Goal: Task Accomplishment & Management: Manage account settings

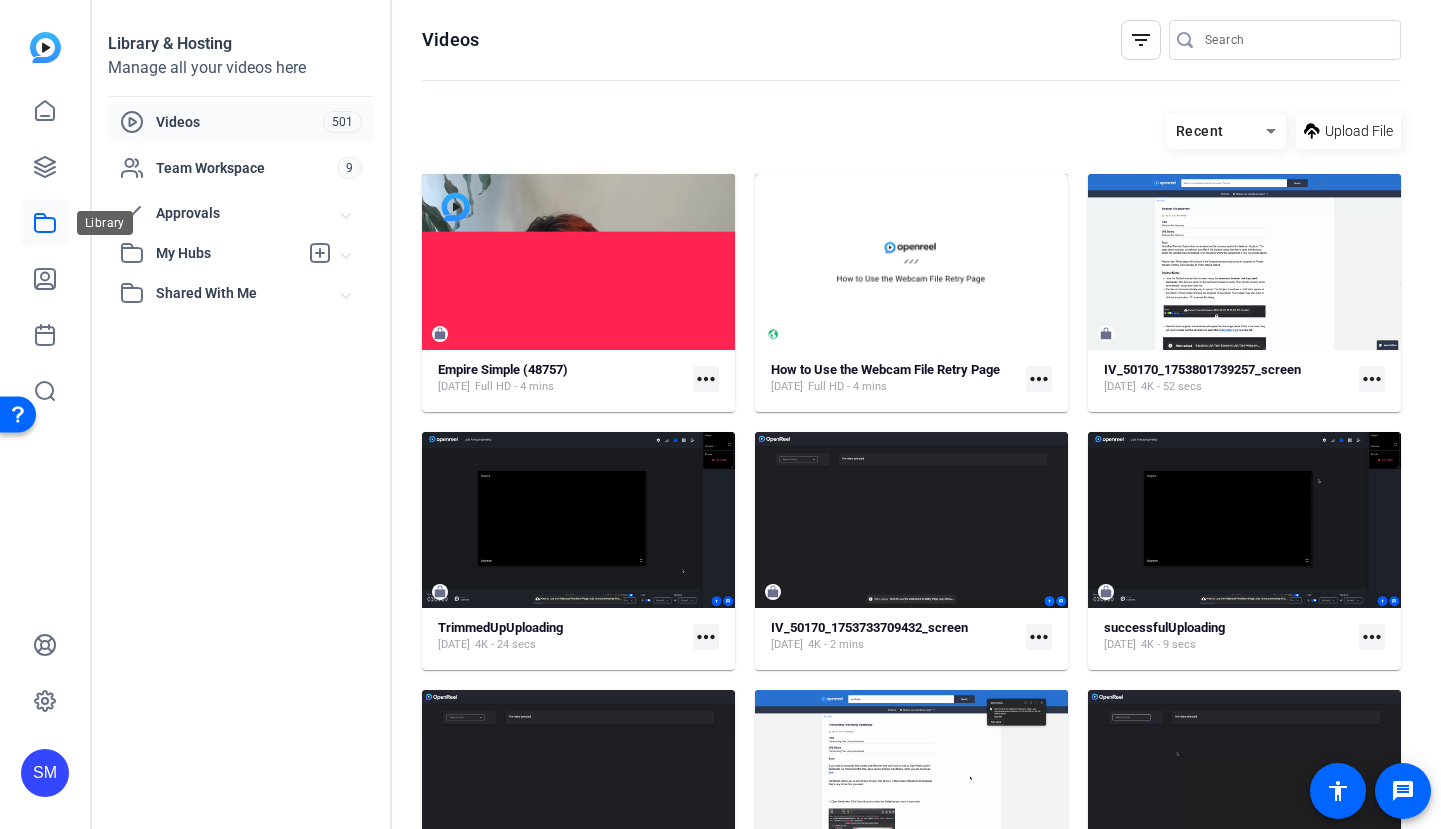
click at [45, 246] on link at bounding box center [45, 223] width 48 height 48
click at [46, 230] on icon at bounding box center [45, 223] width 24 height 24
click at [60, 120] on link at bounding box center [45, 111] width 48 height 48
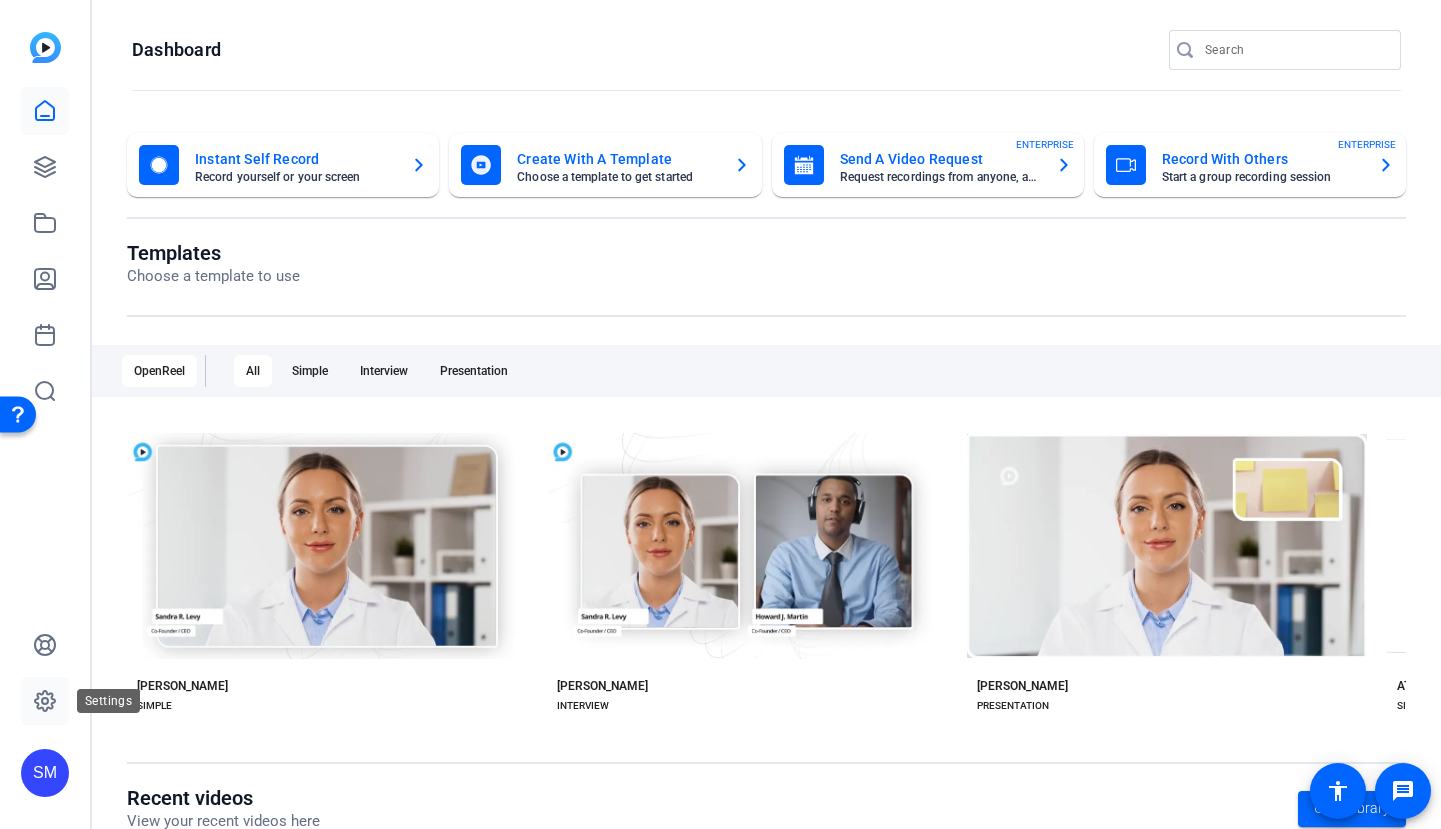
click at [39, 689] on link at bounding box center [45, 701] width 48 height 48
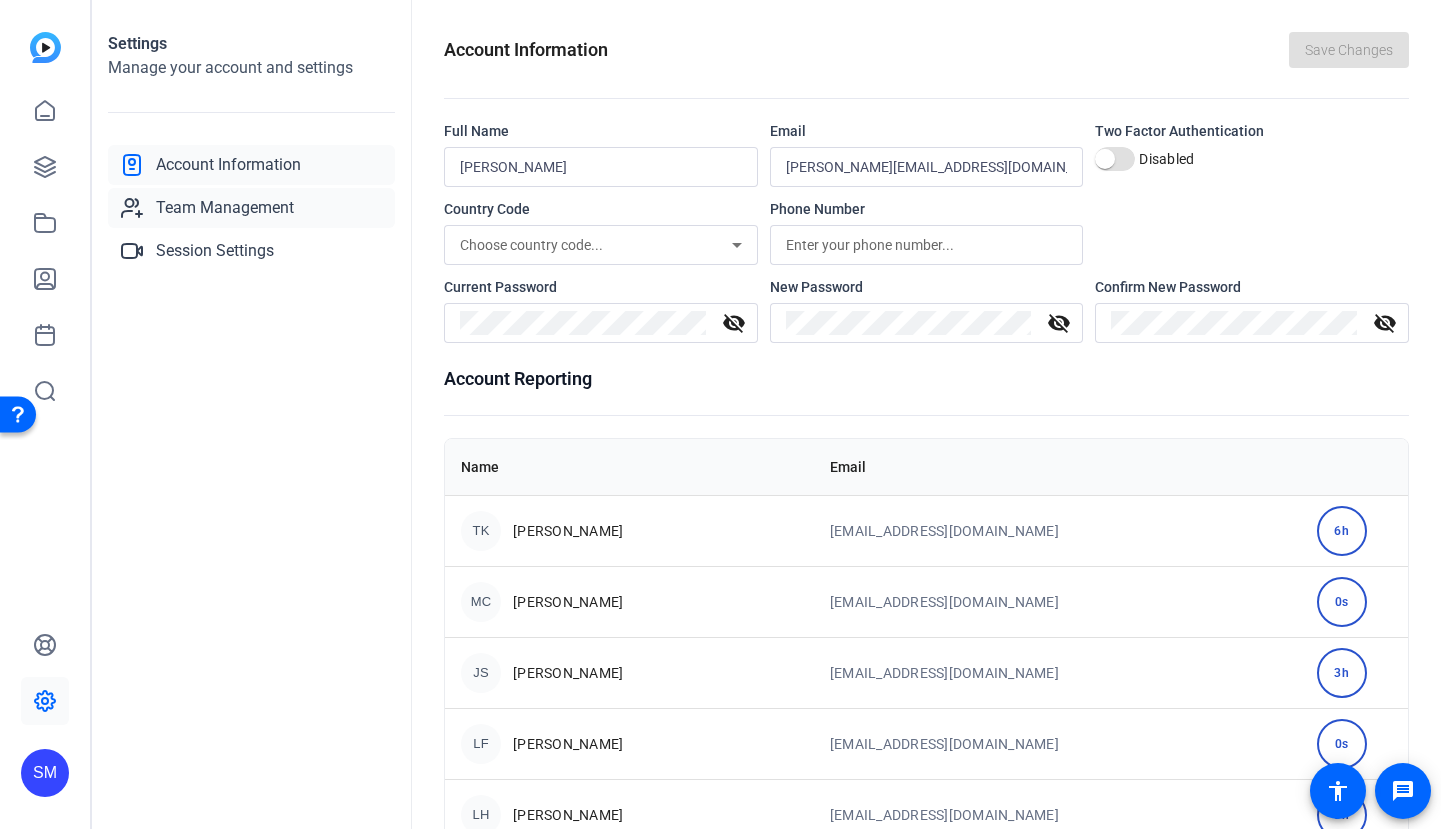
click at [213, 212] on span "Team Management" at bounding box center [225, 208] width 138 height 24
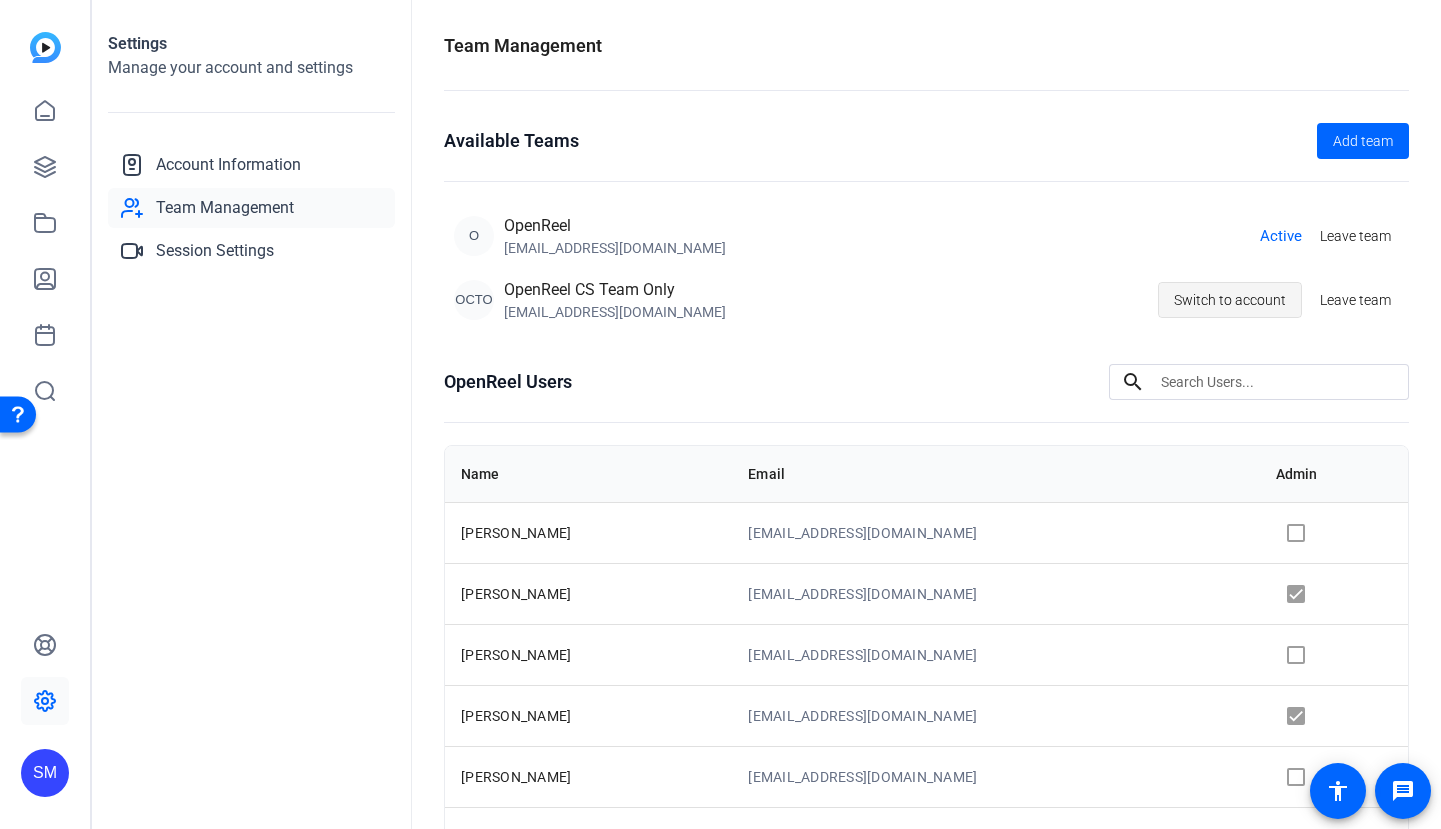
click at [1243, 305] on span "Switch to account" at bounding box center [1230, 300] width 112 height 38
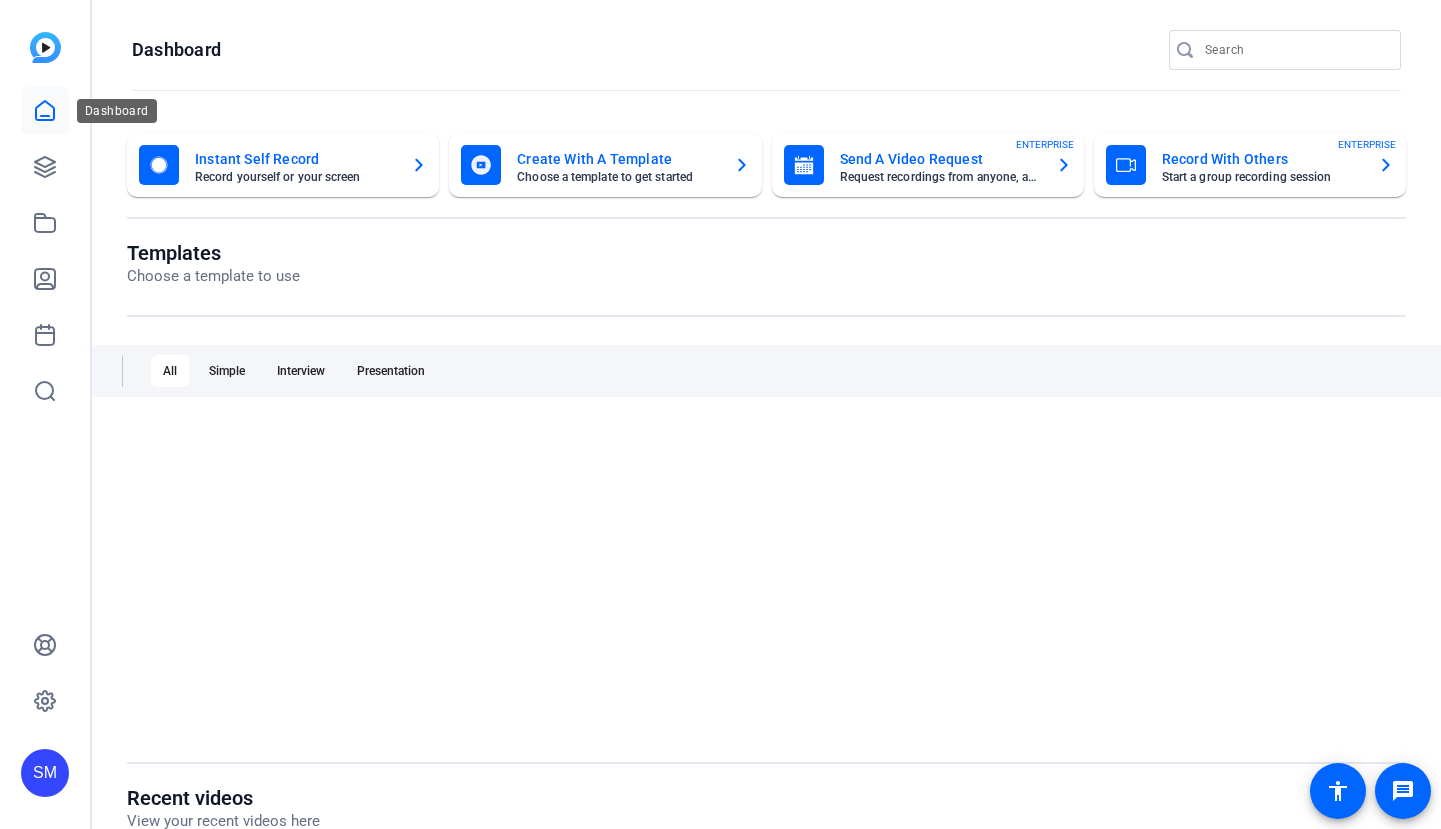
click at [51, 110] on icon at bounding box center [45, 111] width 24 height 24
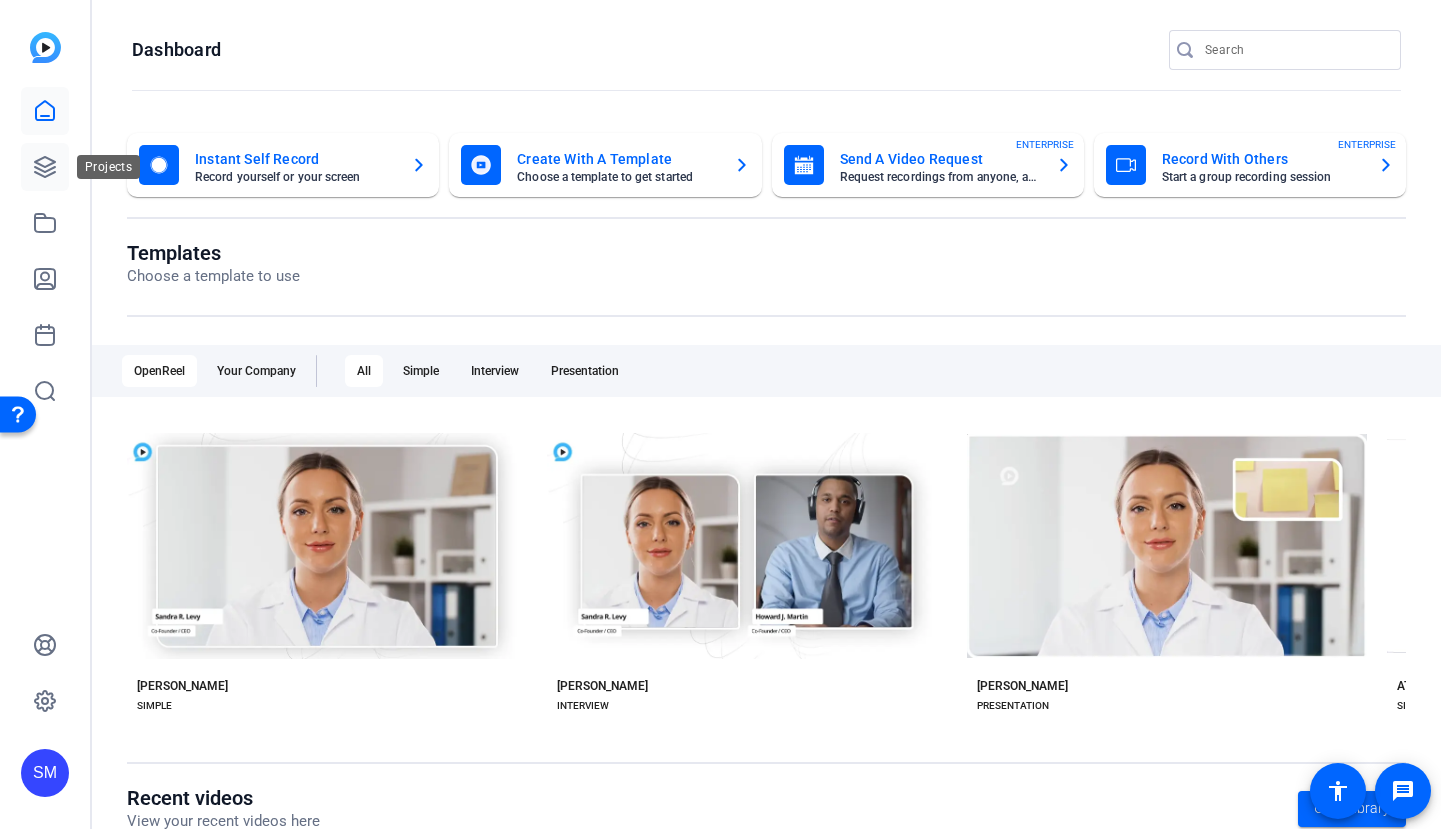
click at [46, 165] on icon at bounding box center [45, 167] width 24 height 24
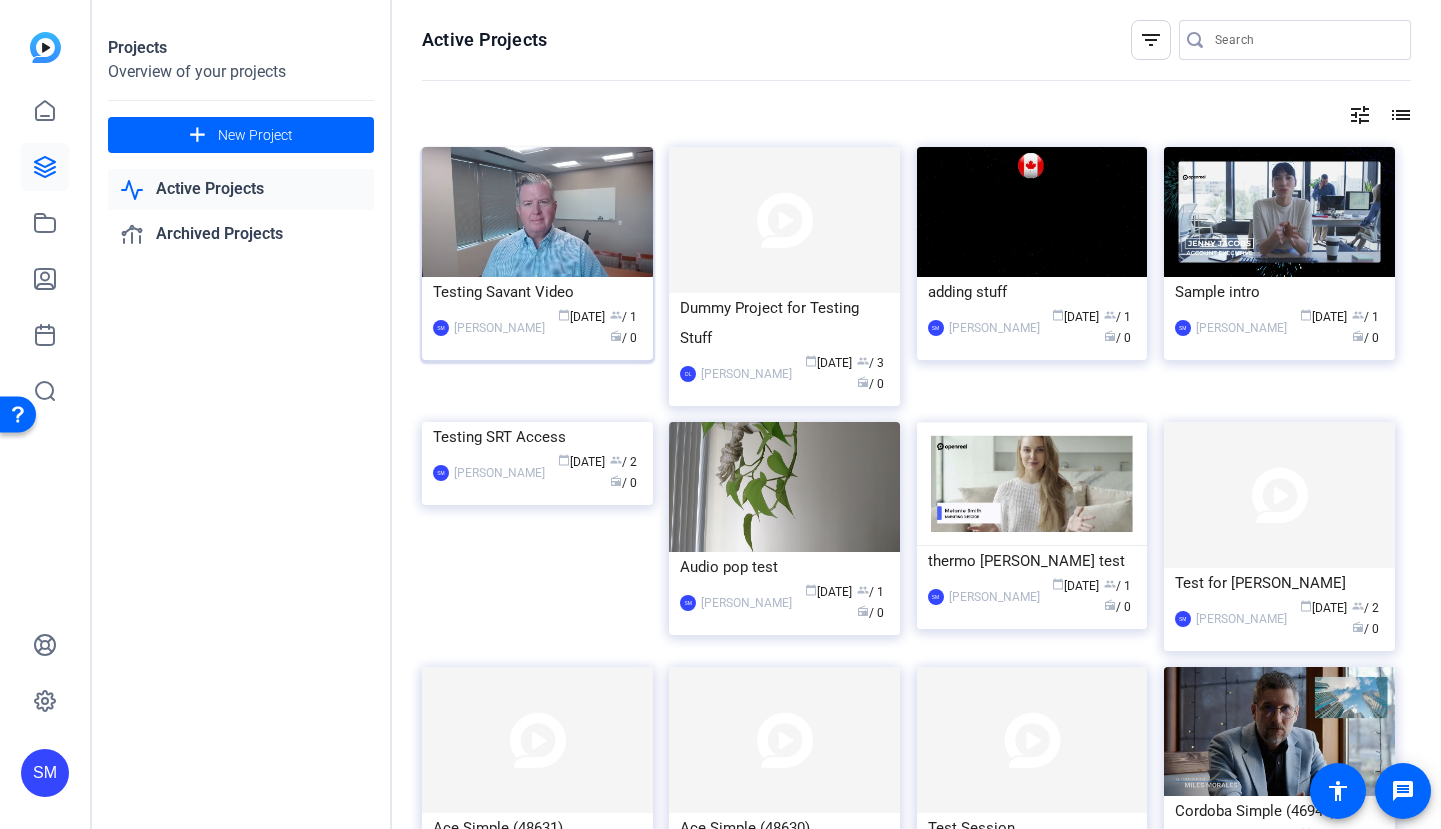
click at [533, 294] on div "Testing Savant Video" at bounding box center [537, 292] width 209 height 30
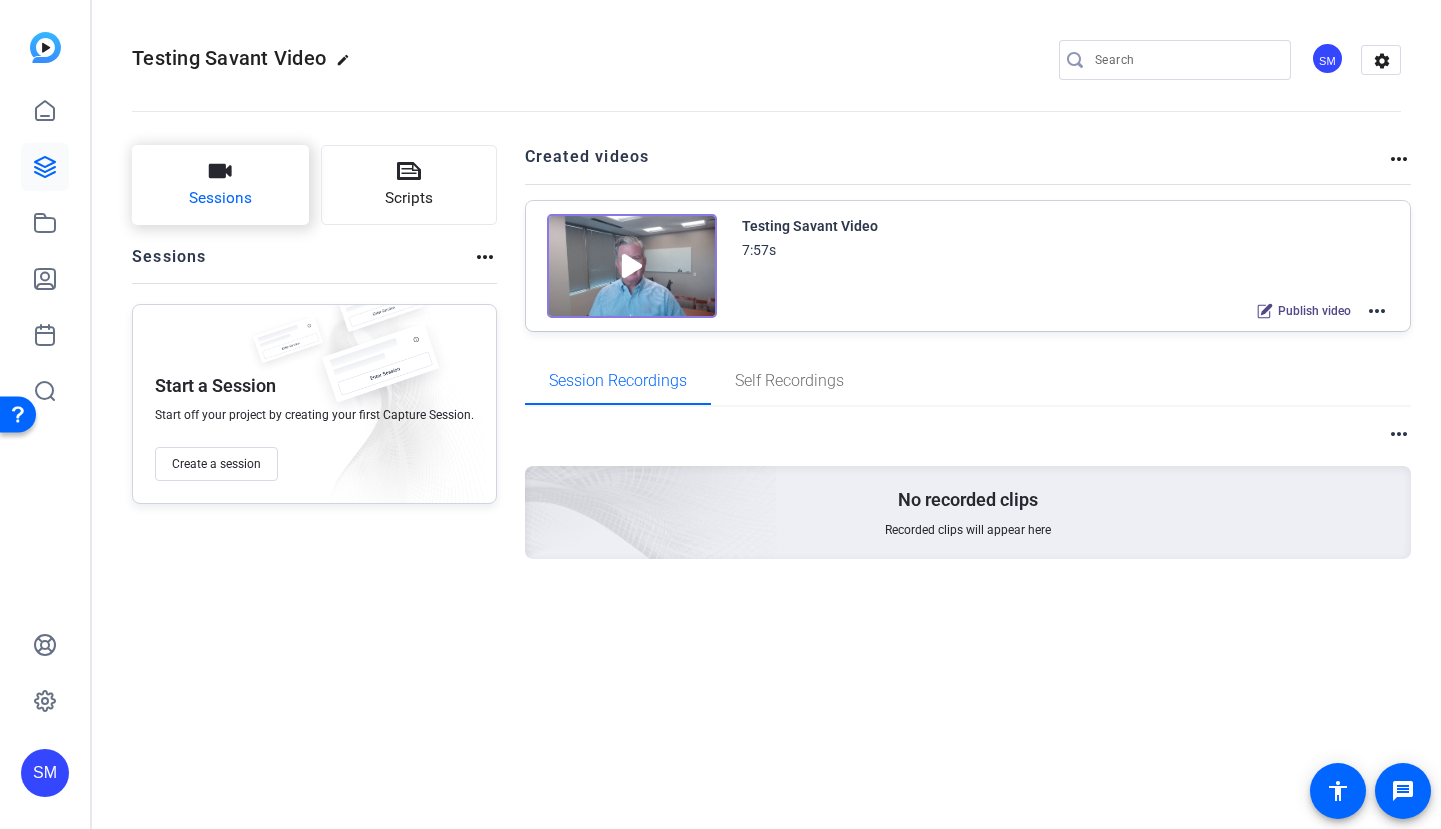
click at [261, 177] on button "Sessions" at bounding box center [220, 185] width 177 height 80
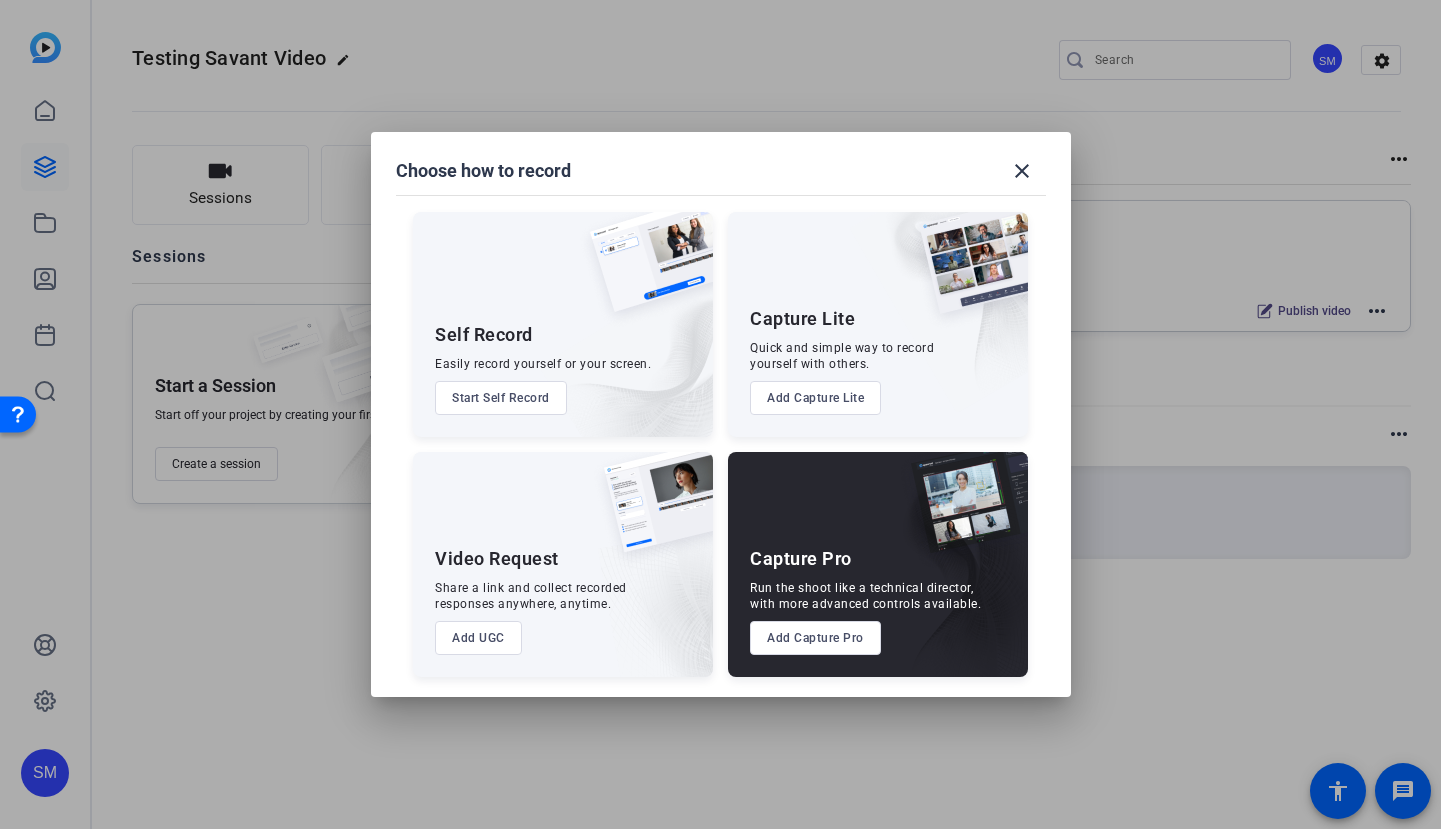
click at [799, 624] on button "Add Capture Pro" at bounding box center [815, 638] width 131 height 34
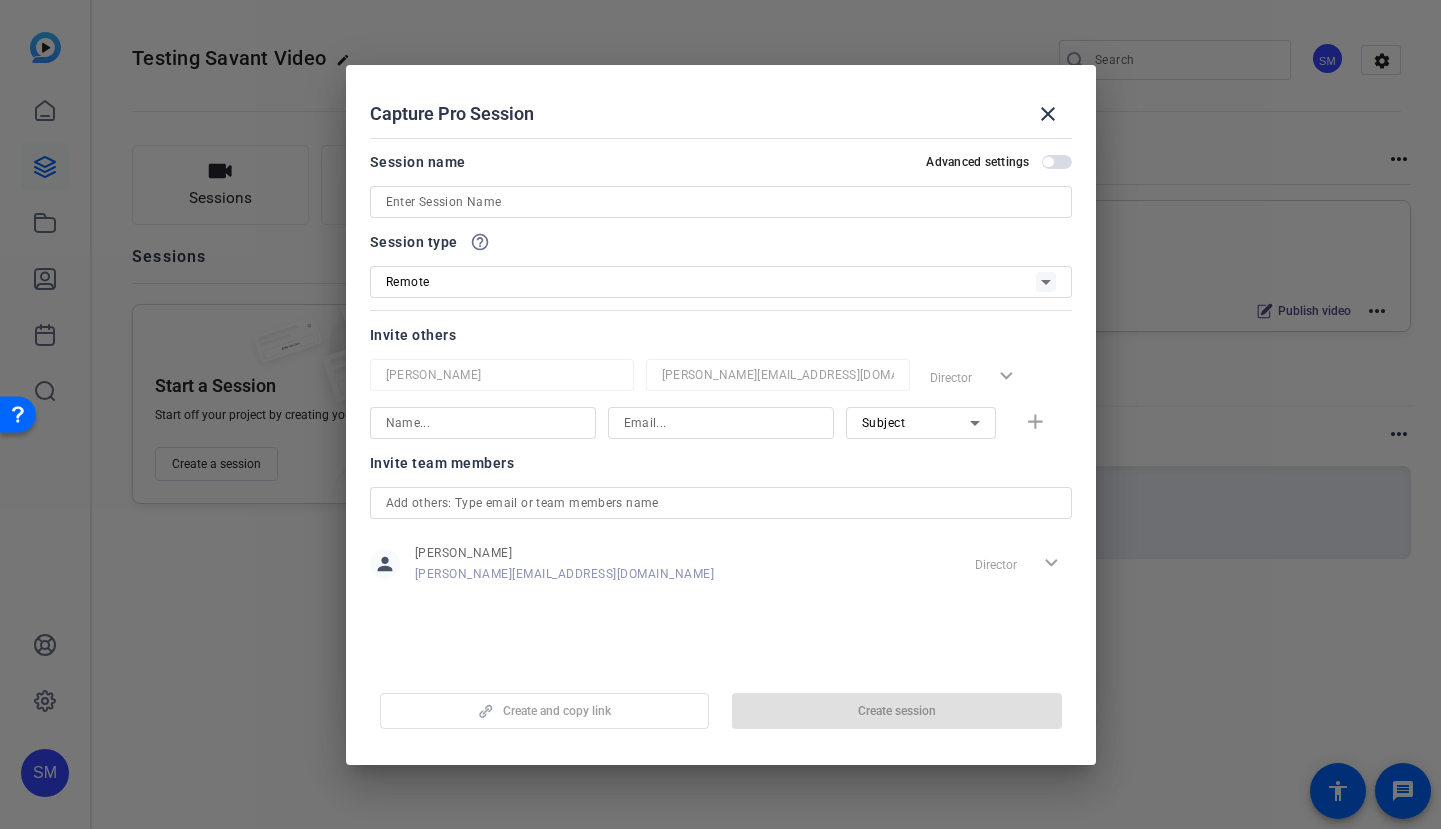
click at [513, 200] on input at bounding box center [721, 202] width 670 height 24
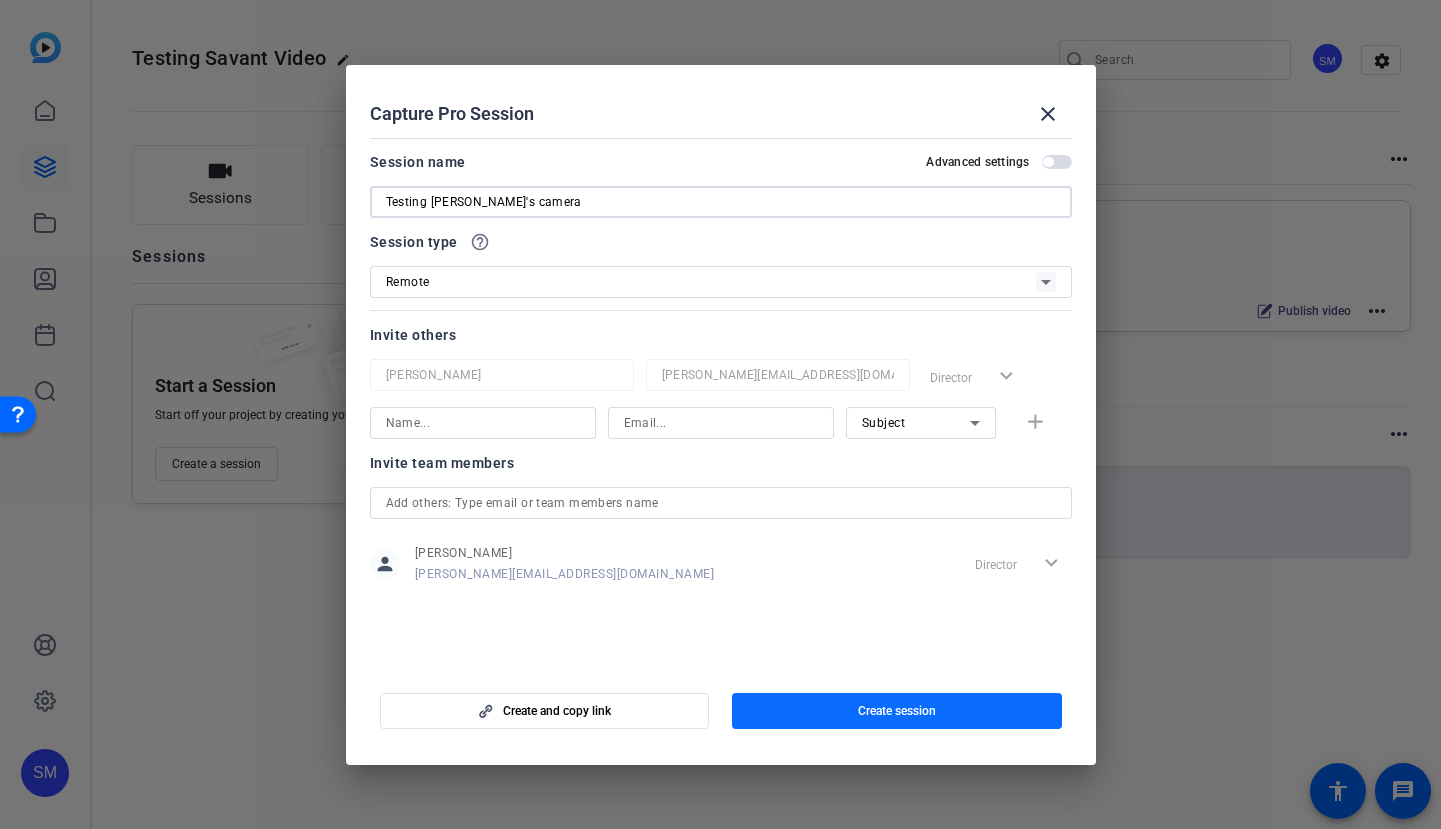
type input "Testing Chris's camera"
click at [806, 732] on span "button" at bounding box center [897, 711] width 330 height 48
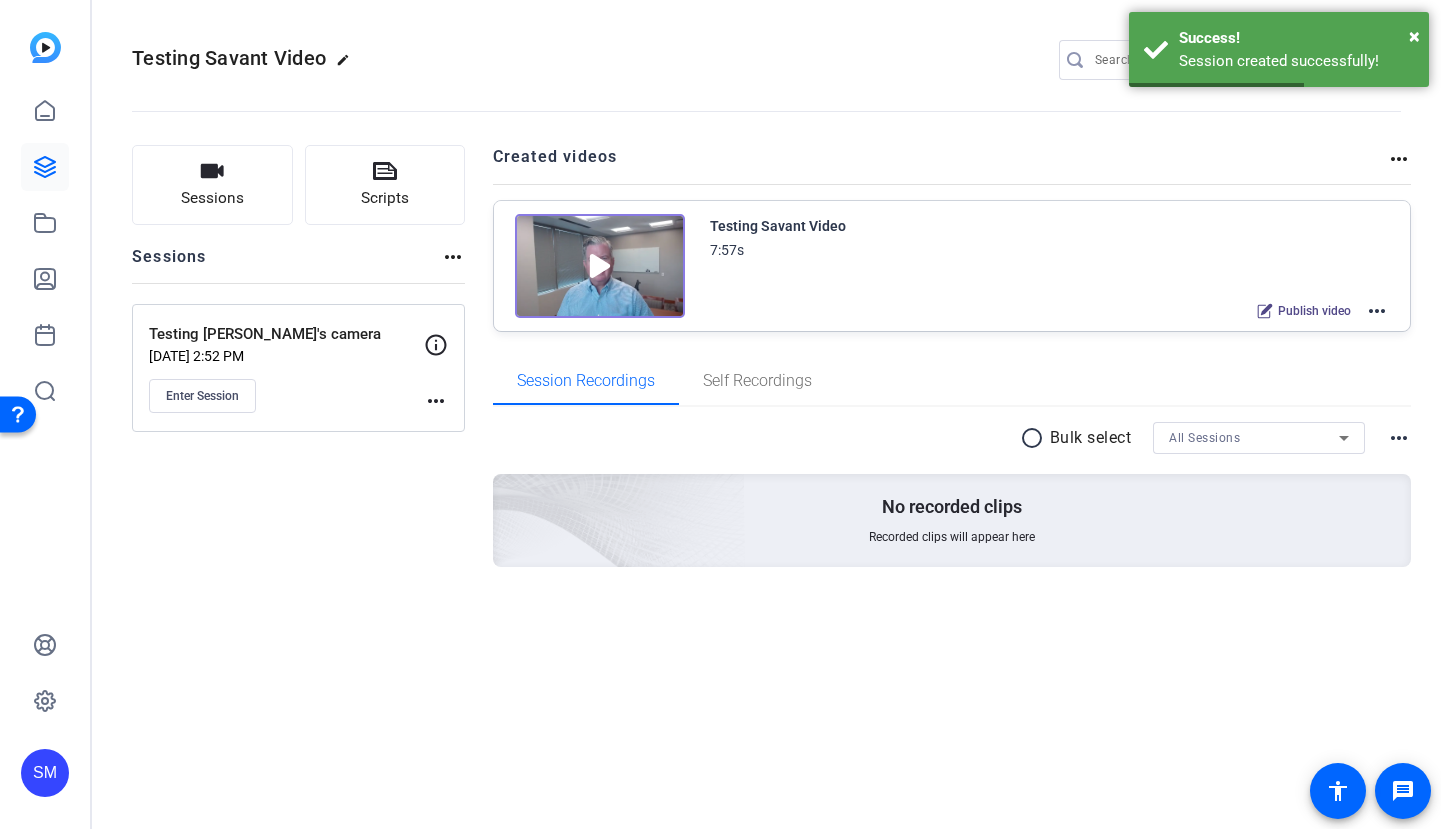
drag, startPoint x: 350, startPoint y: 448, endPoint x: 216, endPoint y: 404, distance: 141.0
click at [349, 447] on div "Sessions Scripts Sessions more_horiz Testing Chris's camera Aug 25, 2025 @ 2:52…" at bounding box center [298, 388] width 333 height 486
click at [201, 397] on span "Enter Session" at bounding box center [202, 396] width 73 height 16
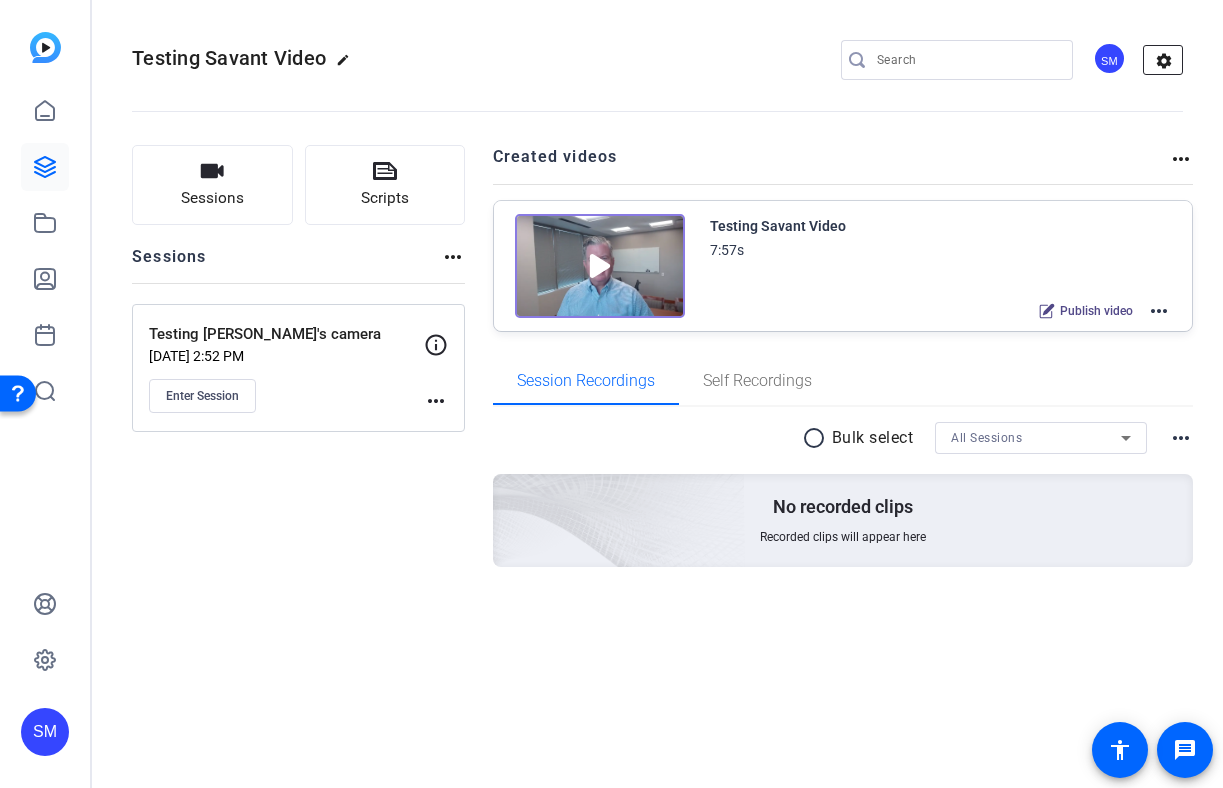
click at [1157, 69] on mat-icon "settings" at bounding box center [1164, 61] width 40 height 30
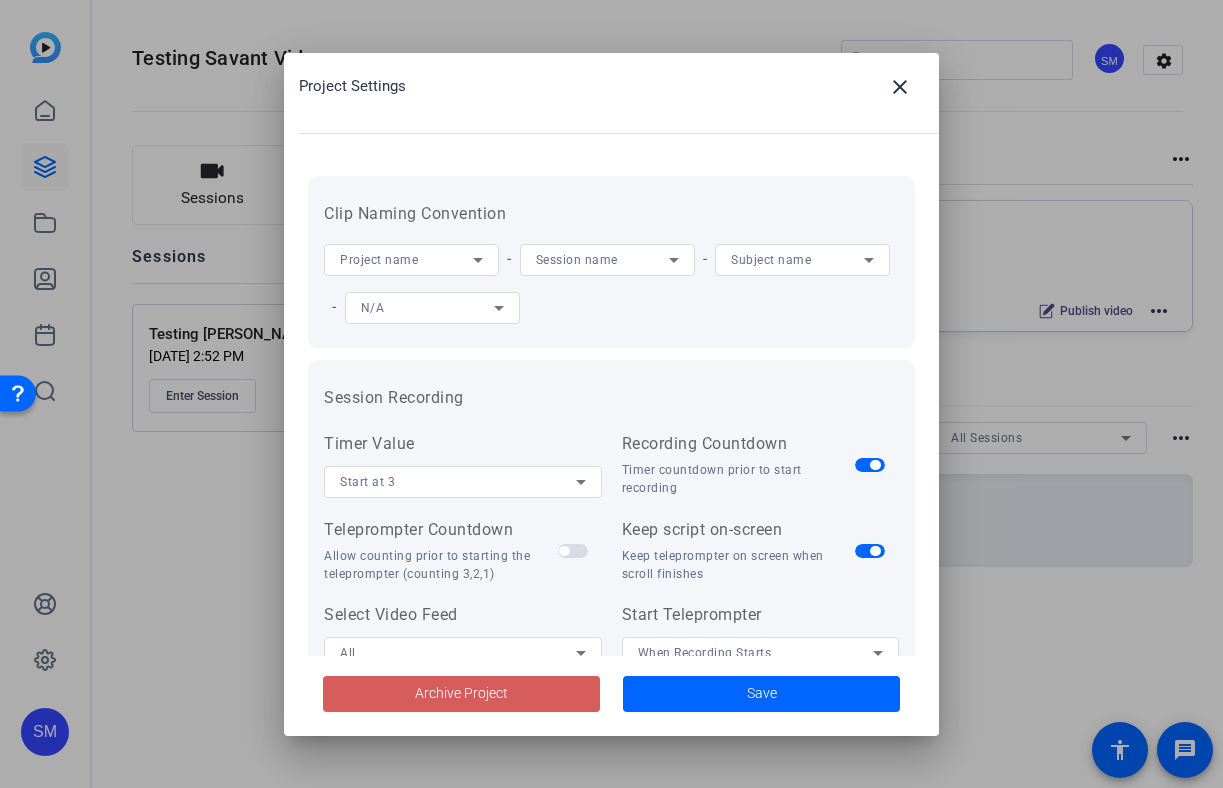
click at [551, 699] on span at bounding box center [461, 694] width 277 height 48
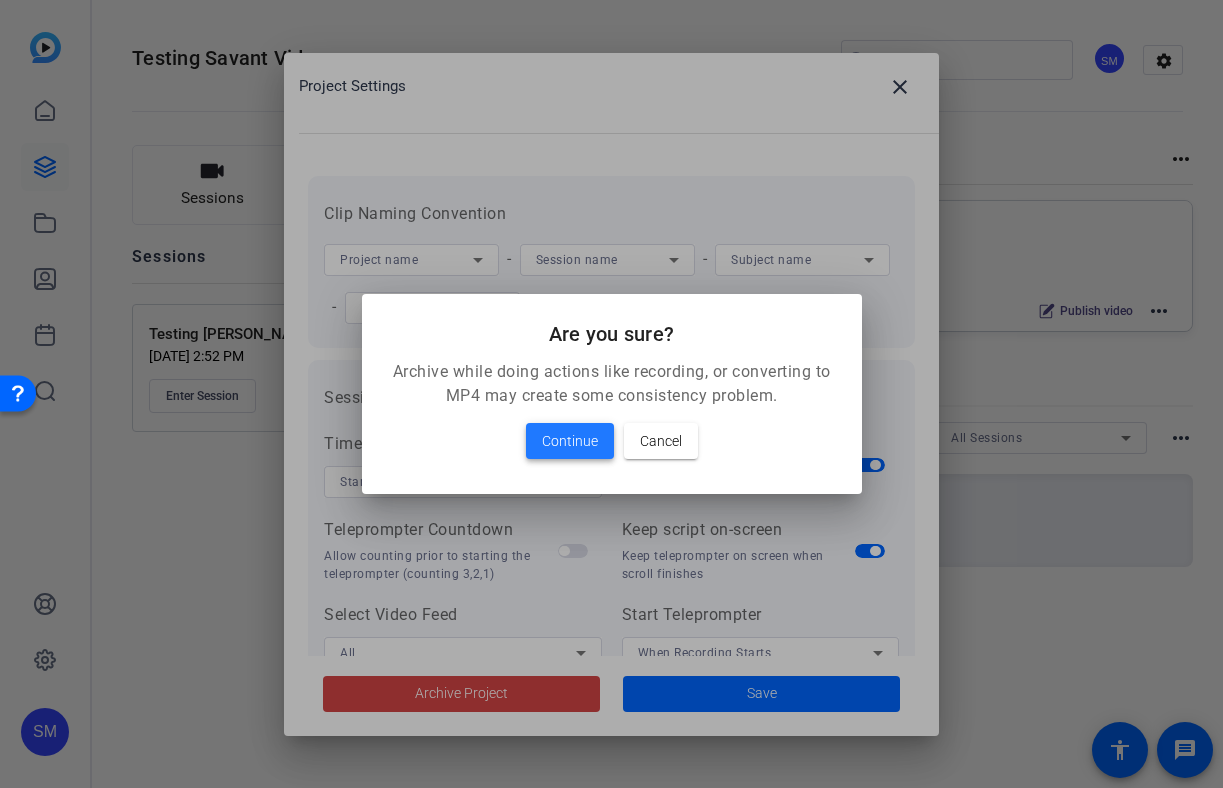
click at [551, 462] on span at bounding box center [570, 441] width 88 height 48
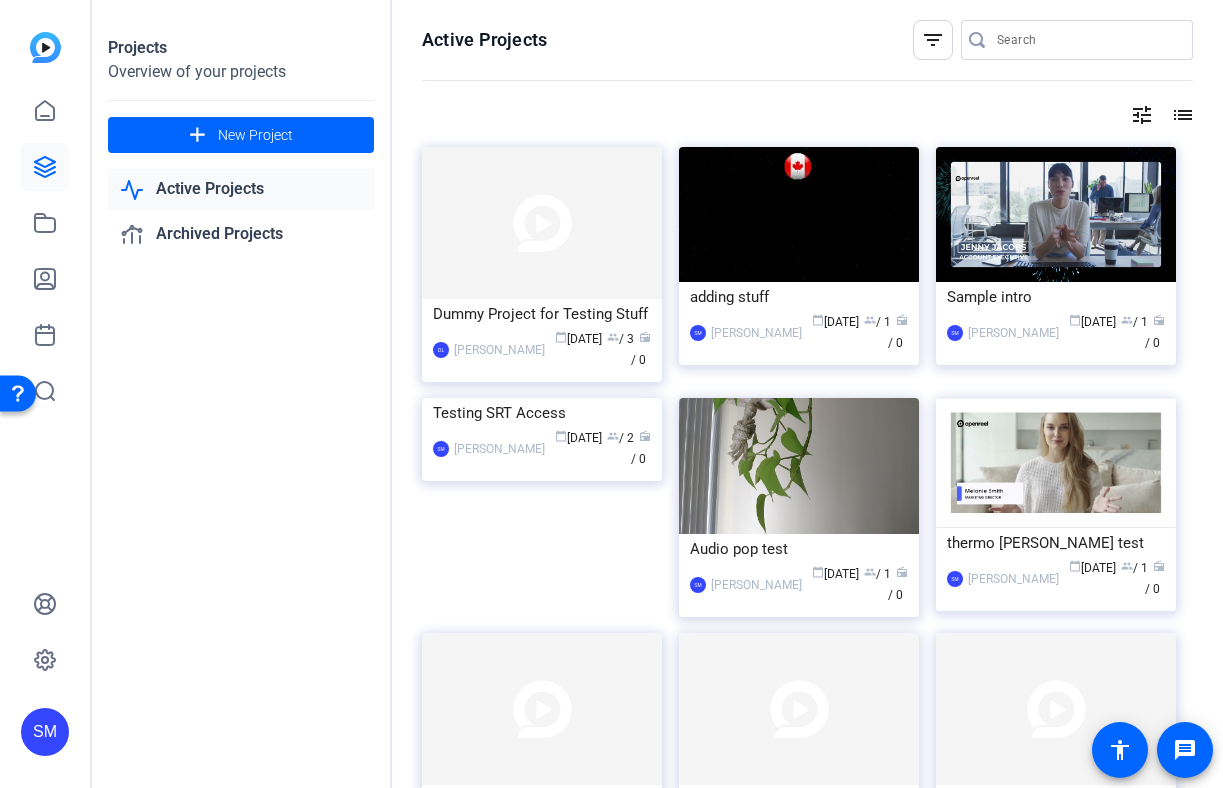
click at [49, 734] on div "SM" at bounding box center [45, 732] width 48 height 48
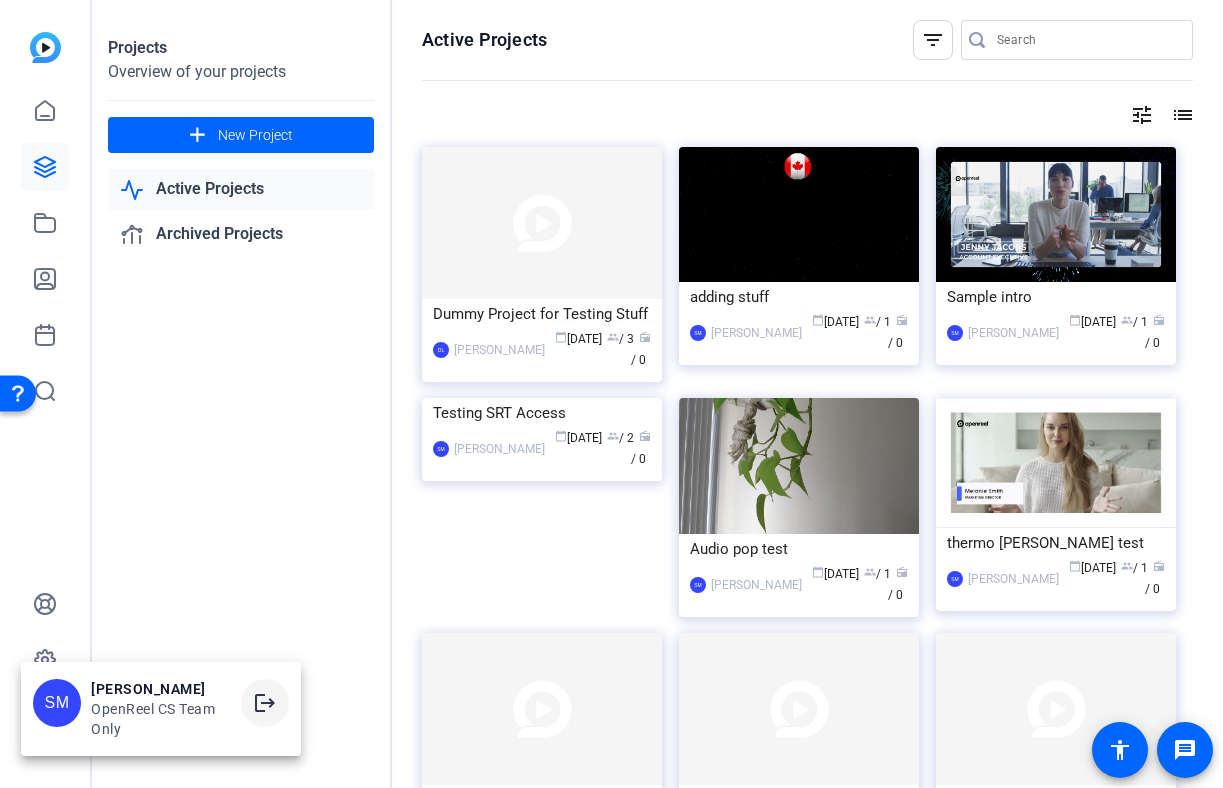
click at [271, 710] on mat-icon "logout" at bounding box center [265, 703] width 24 height 24
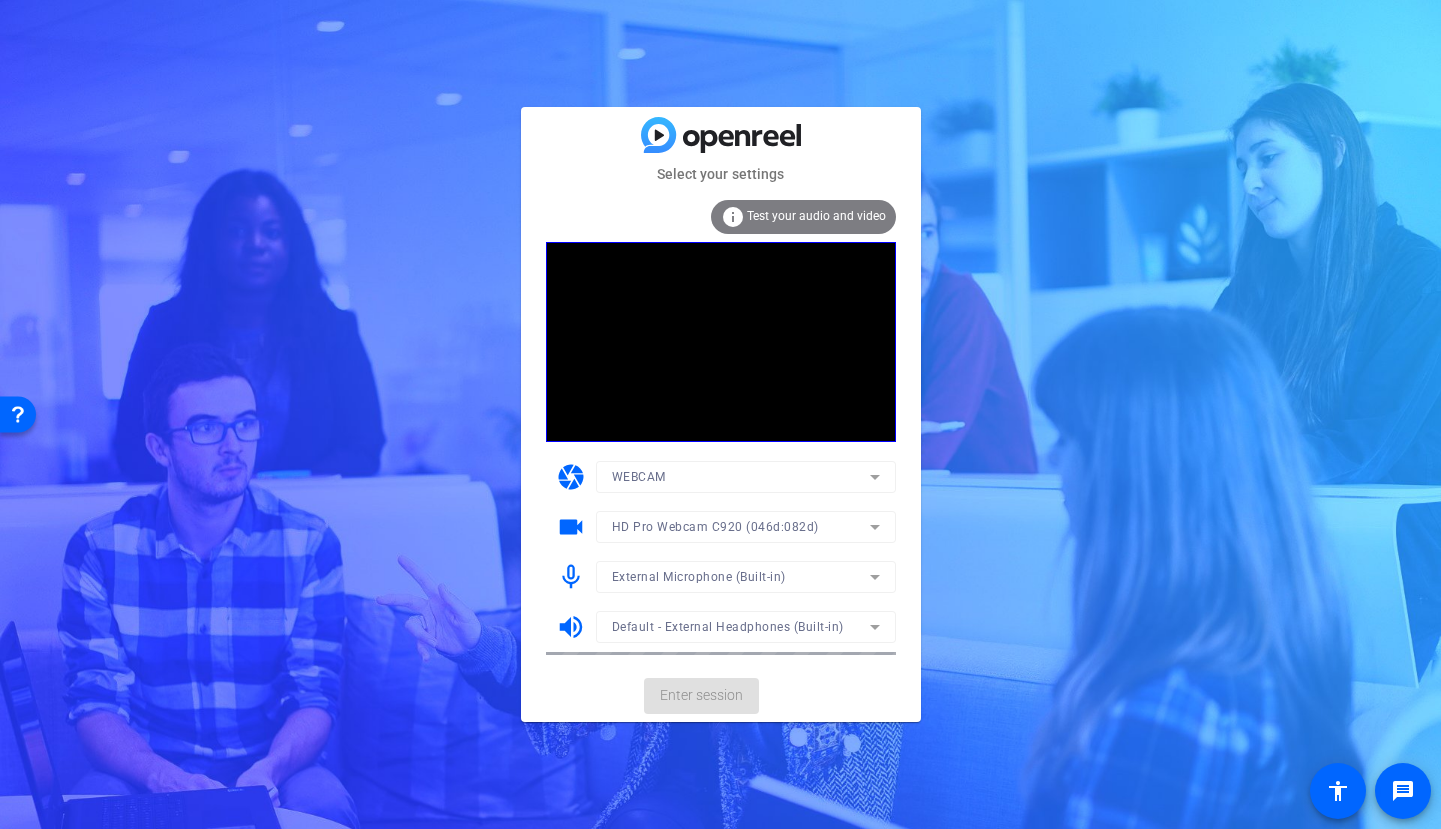
click at [1008, 349] on div "Select your settings info Test your audio and video camera WEBCAM videocam HD P…" at bounding box center [720, 414] width 1441 height 829
click at [687, 690] on span "Enter session" at bounding box center [701, 695] width 83 height 21
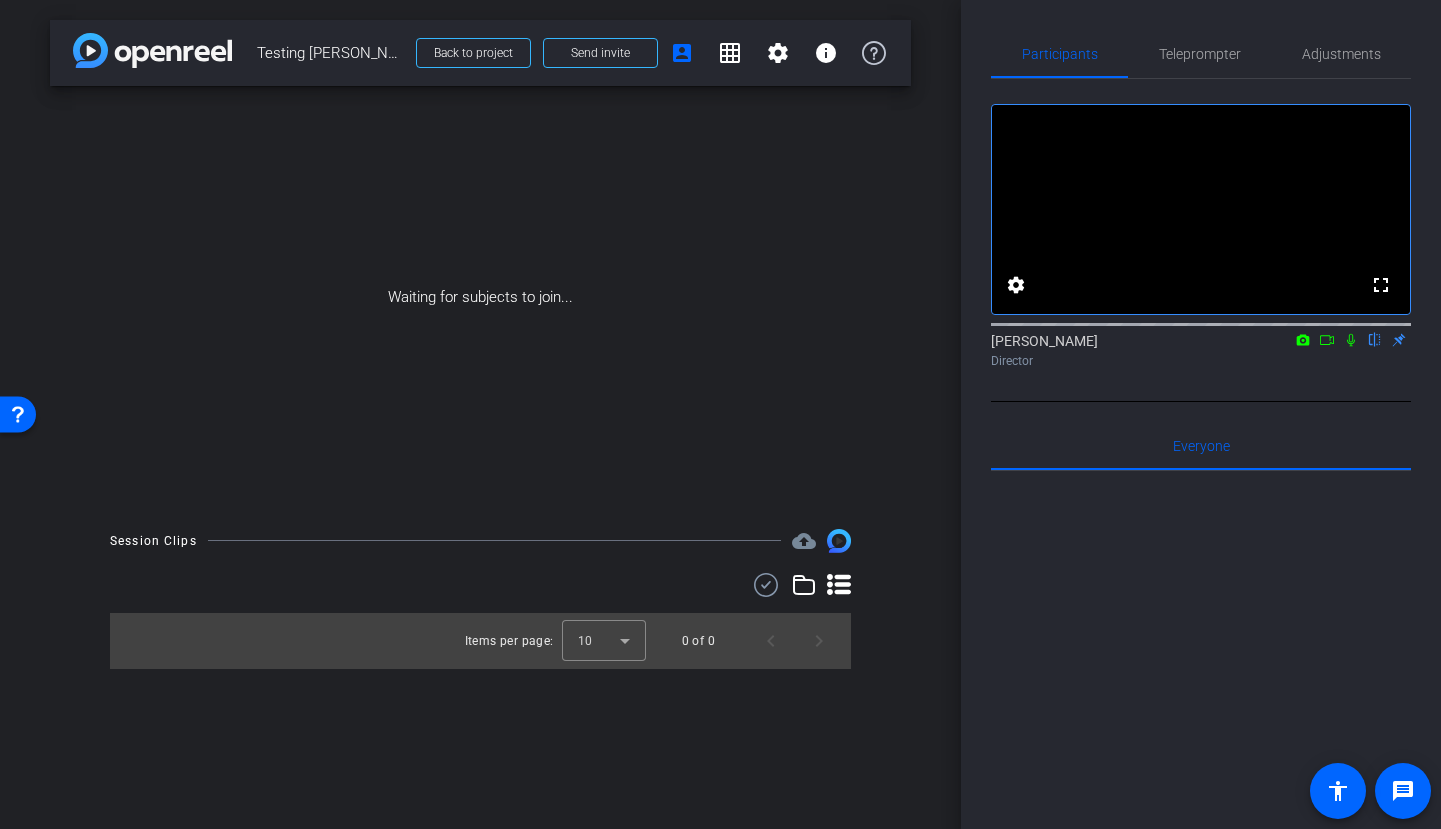
drag, startPoint x: 596, startPoint y: 275, endPoint x: 577, endPoint y: 222, distance: 56.3
click at [596, 275] on div "Waiting for subjects to join..." at bounding box center [480, 297] width 861 height 423
click at [592, 58] on span "Send invite" at bounding box center [600, 53] width 59 height 16
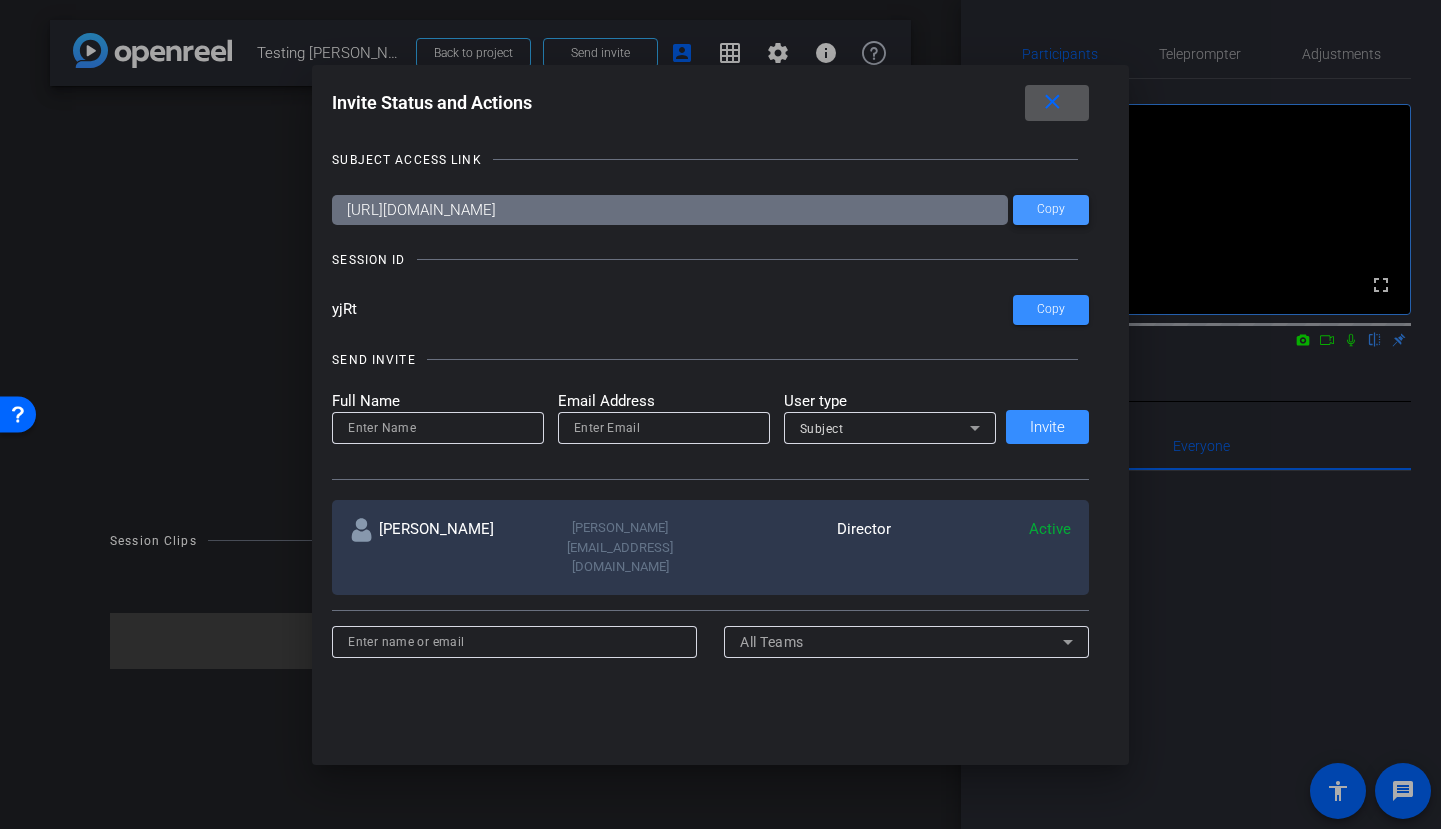
click at [1039, 201] on span at bounding box center [1051, 210] width 76 height 48
click at [1055, 94] on mat-icon "close" at bounding box center [1052, 102] width 25 height 25
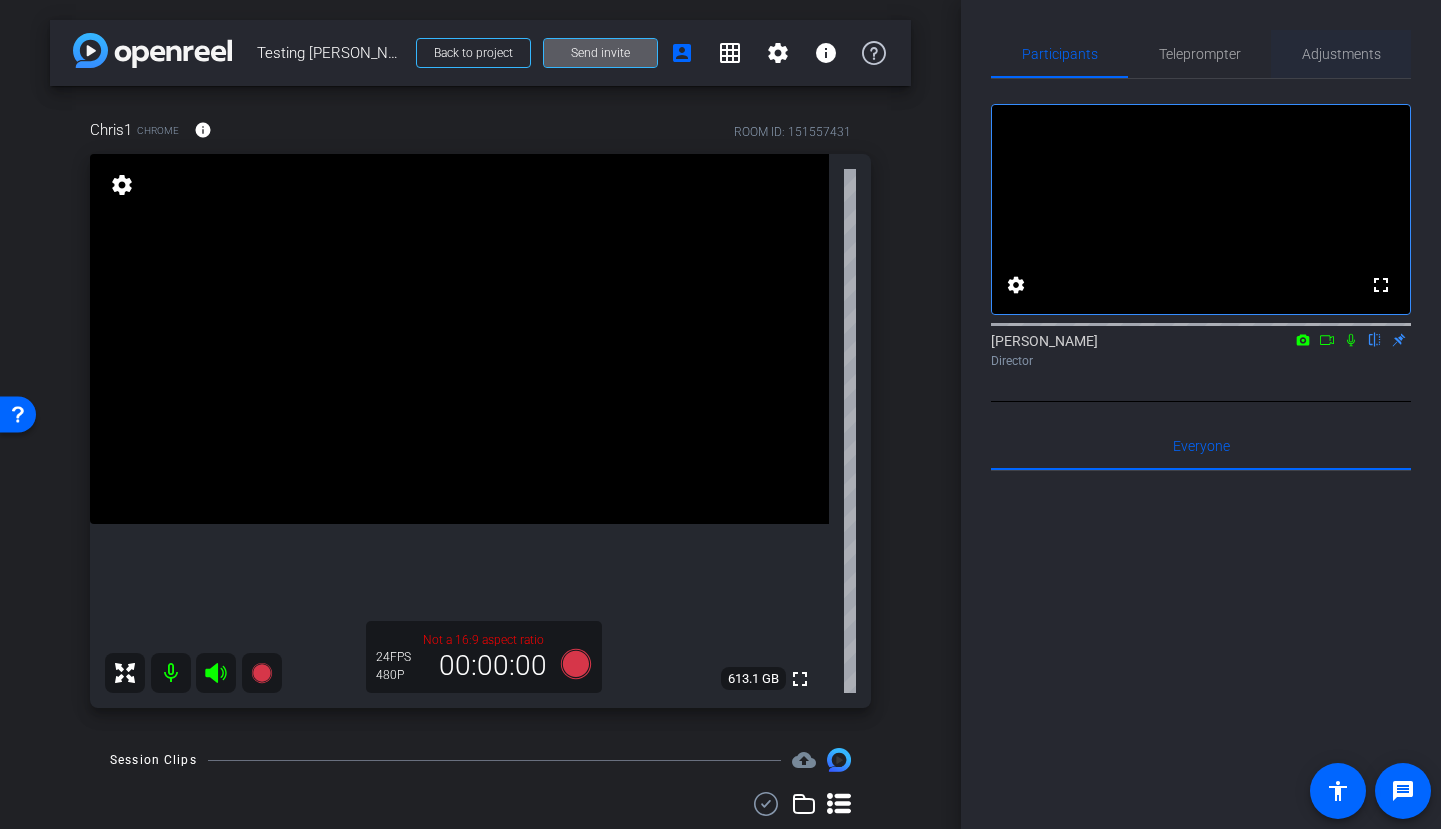
click at [1310, 72] on span "Adjustments" at bounding box center [1341, 54] width 79 height 48
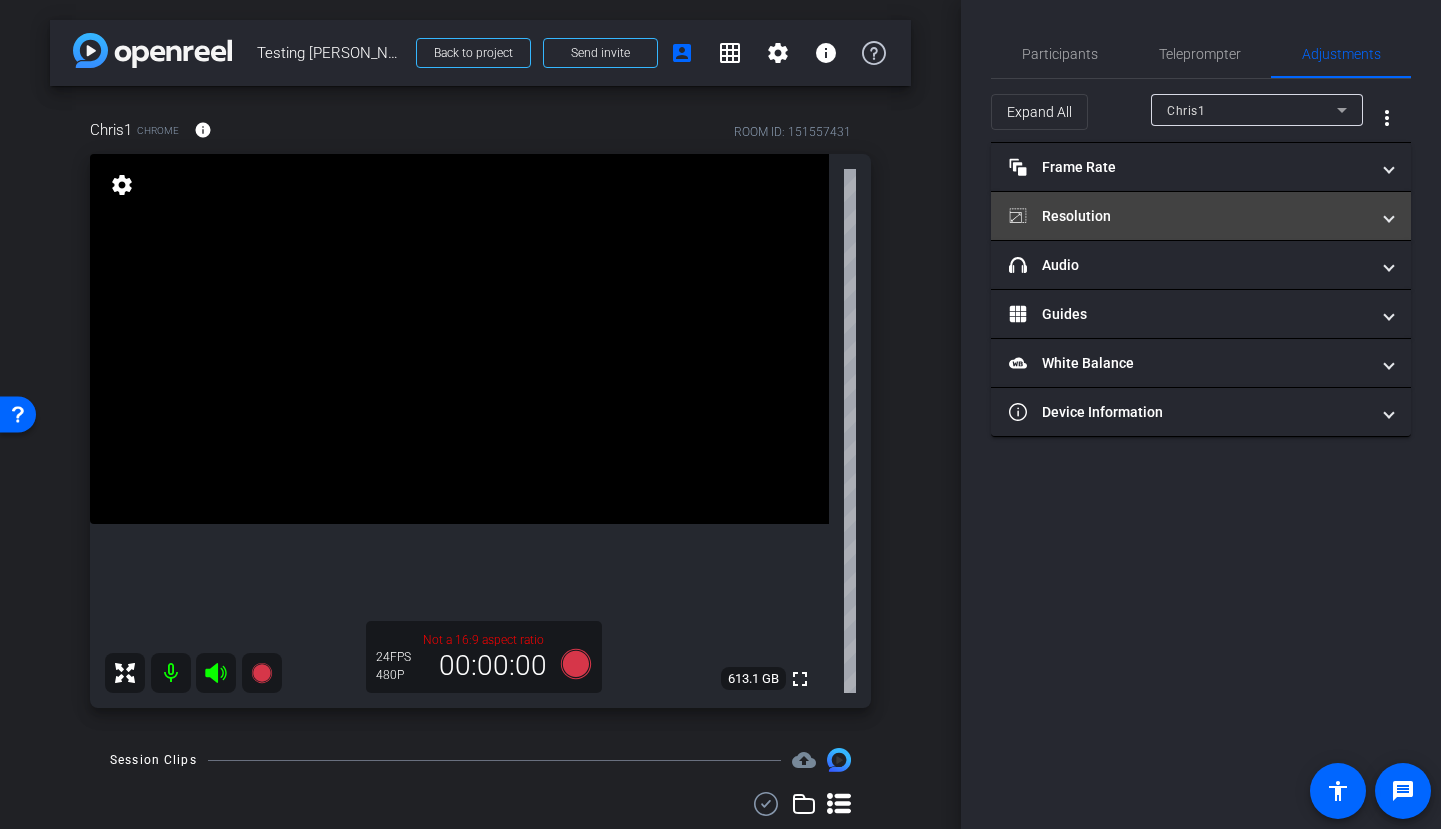
click at [1153, 218] on mat-panel-title "Resolution" at bounding box center [1189, 216] width 360 height 21
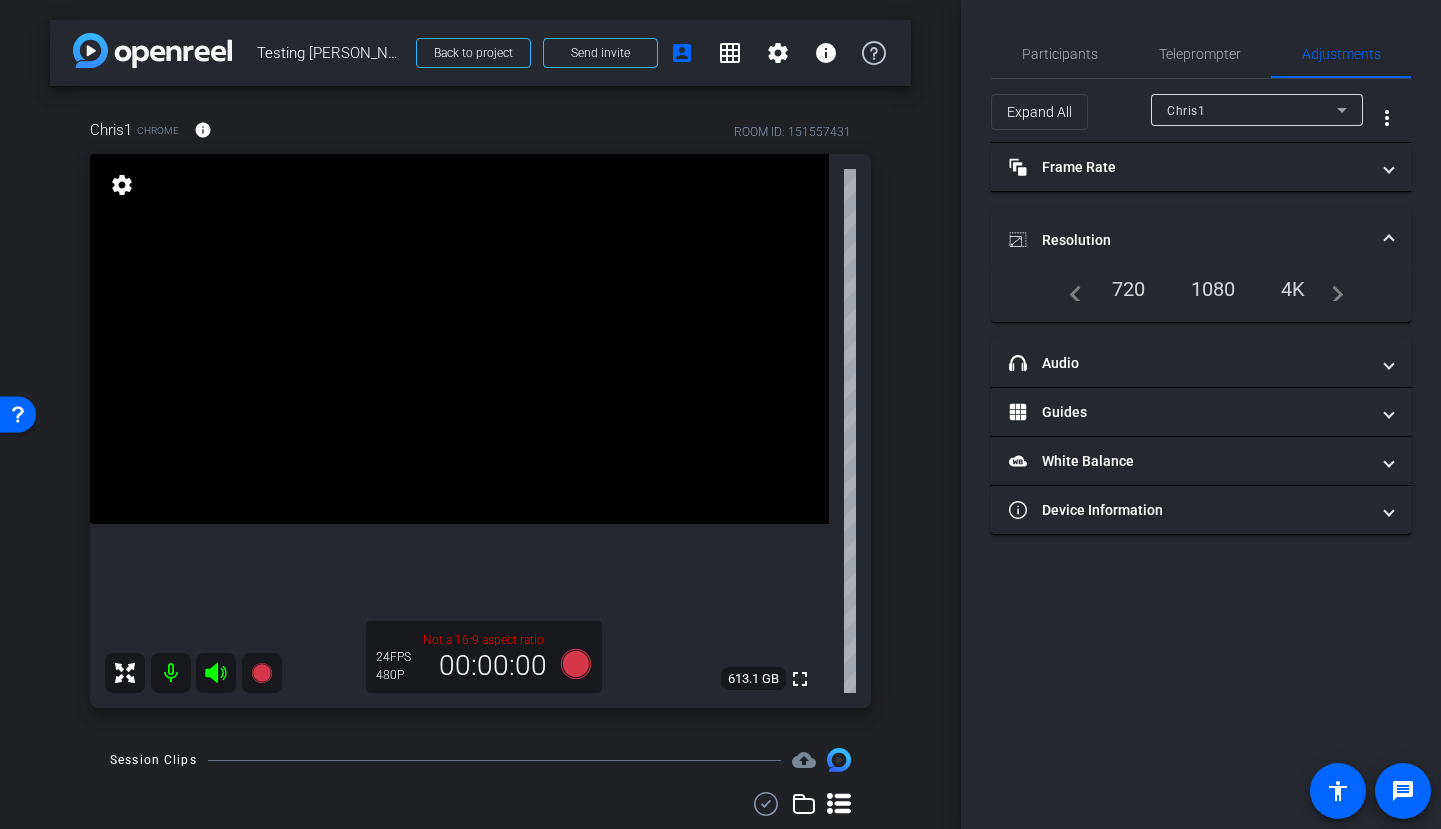
click at [1220, 284] on div "1080" at bounding box center [1213, 289] width 75 height 34
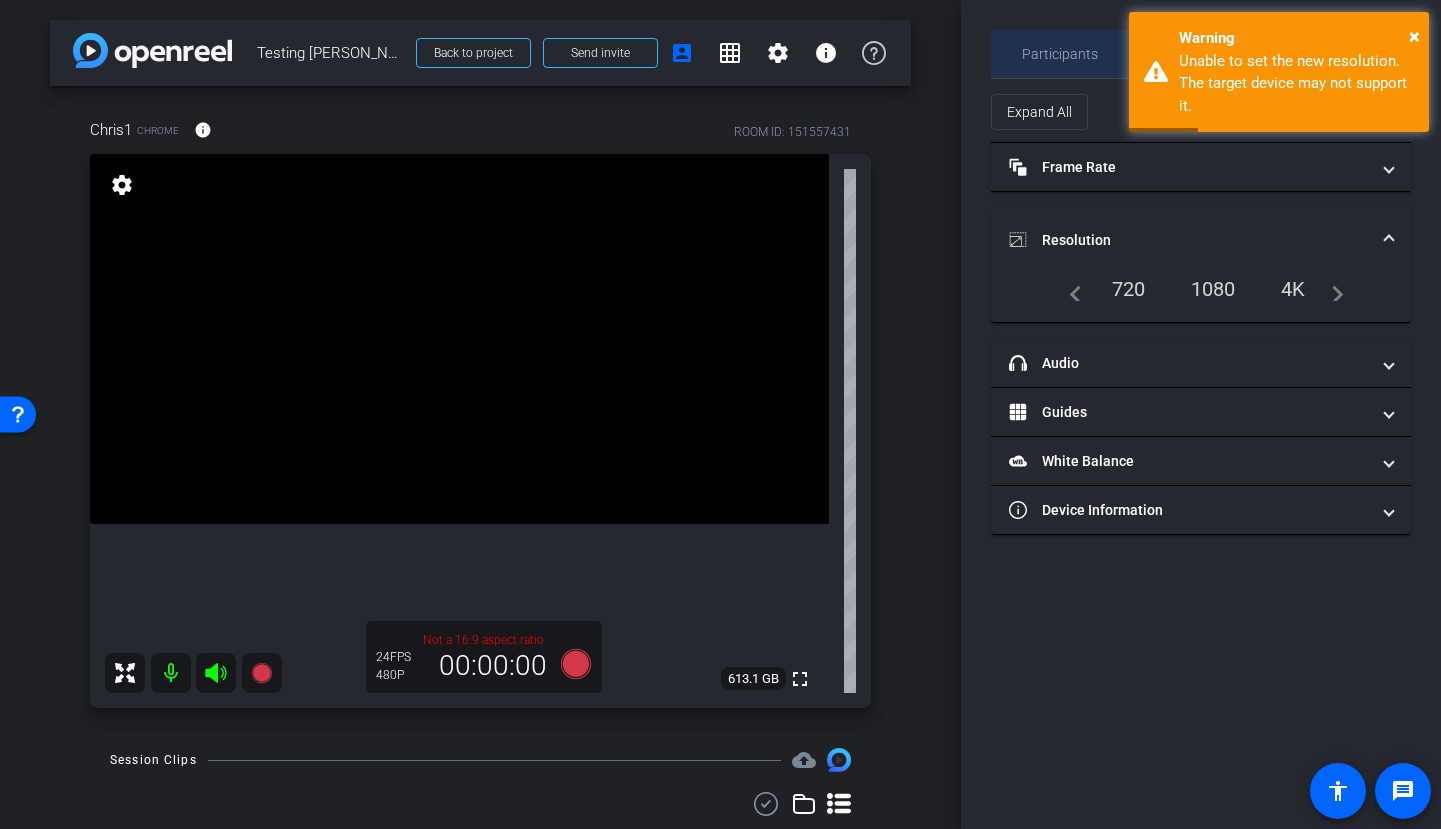
click at [1057, 60] on span "Participants" at bounding box center [1060, 54] width 76 height 14
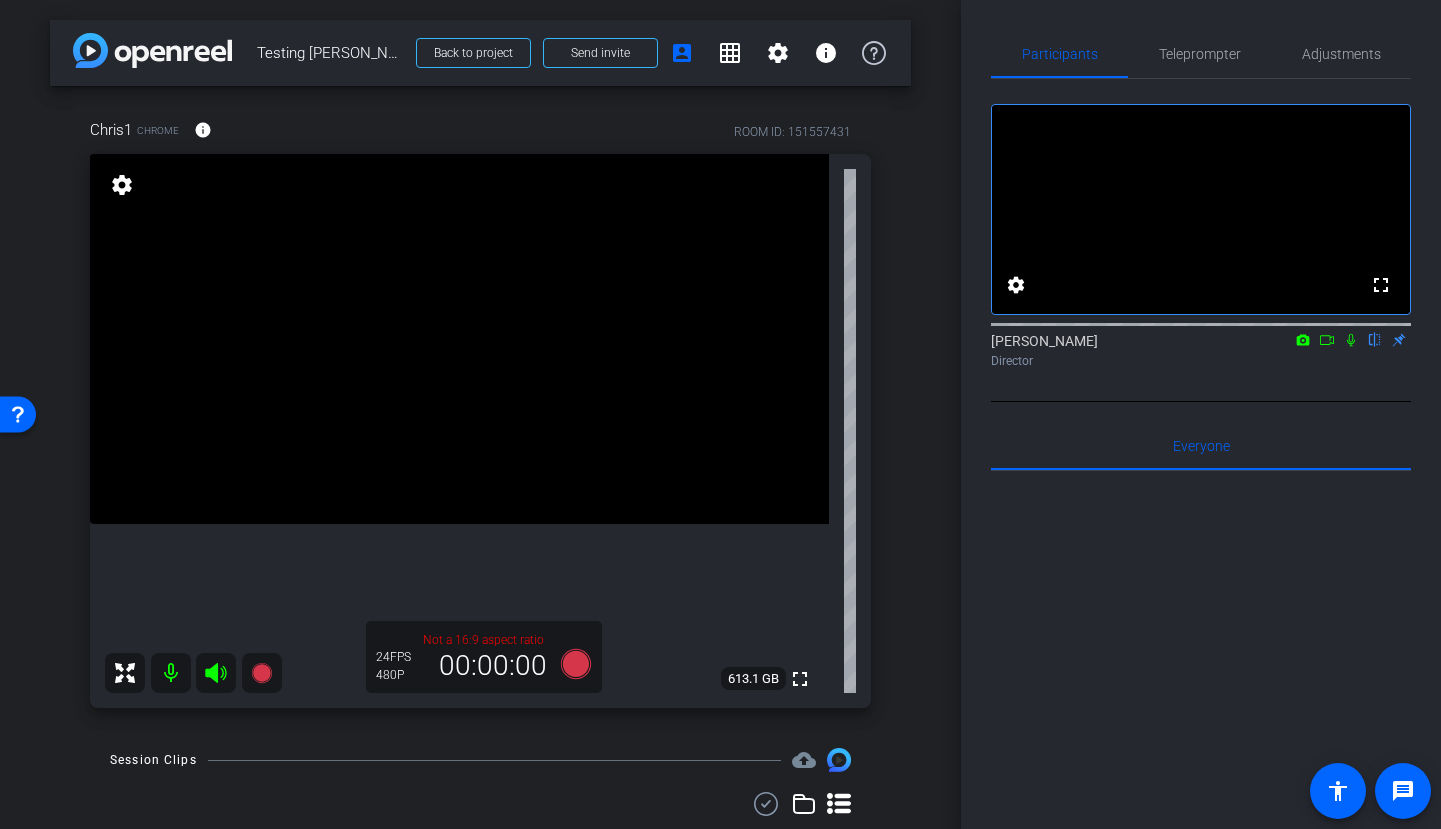
scroll to position [4, 0]
click at [1369, 53] on span "Adjustments" at bounding box center [1341, 50] width 79 height 14
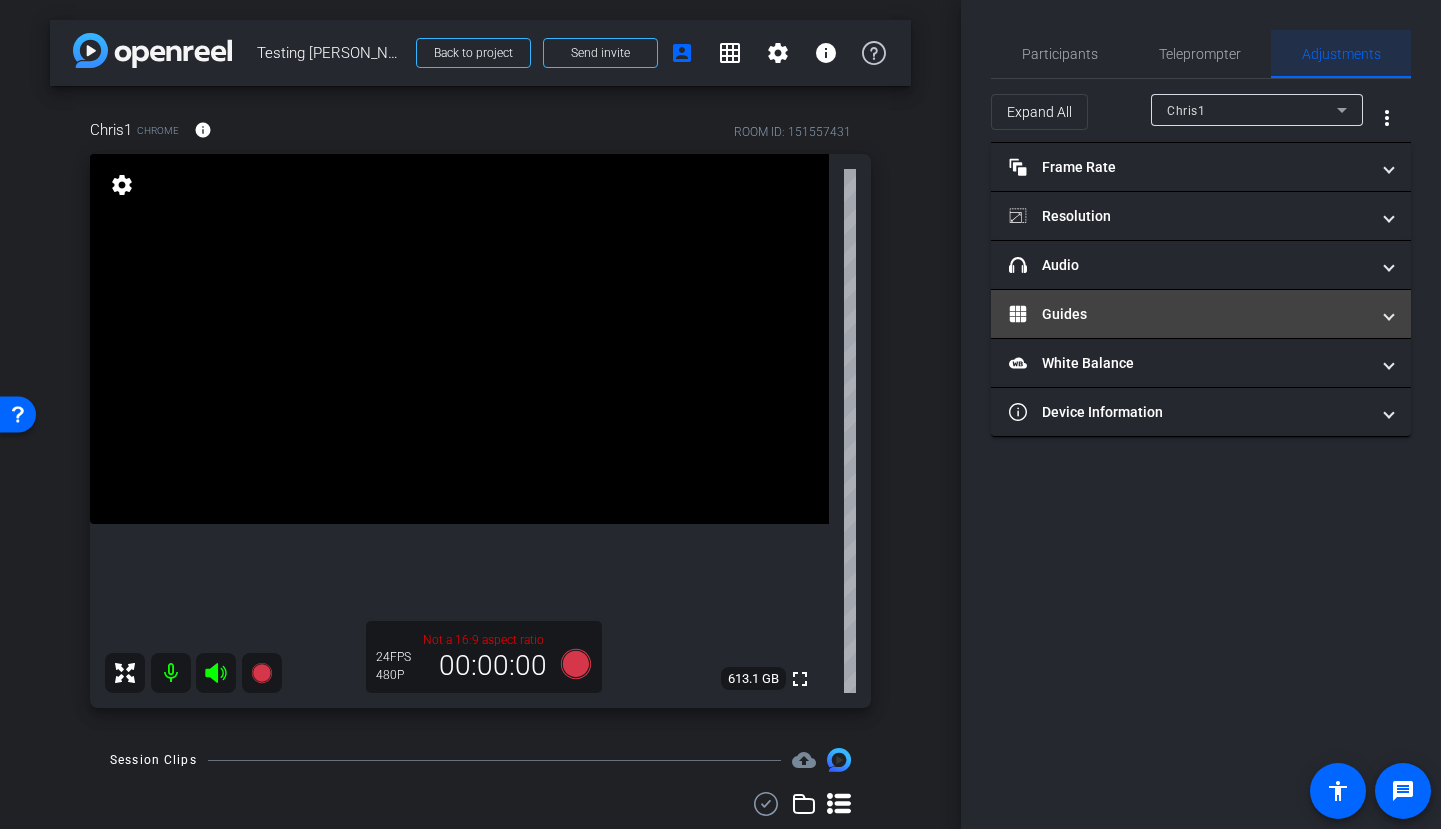
scroll to position [0, 0]
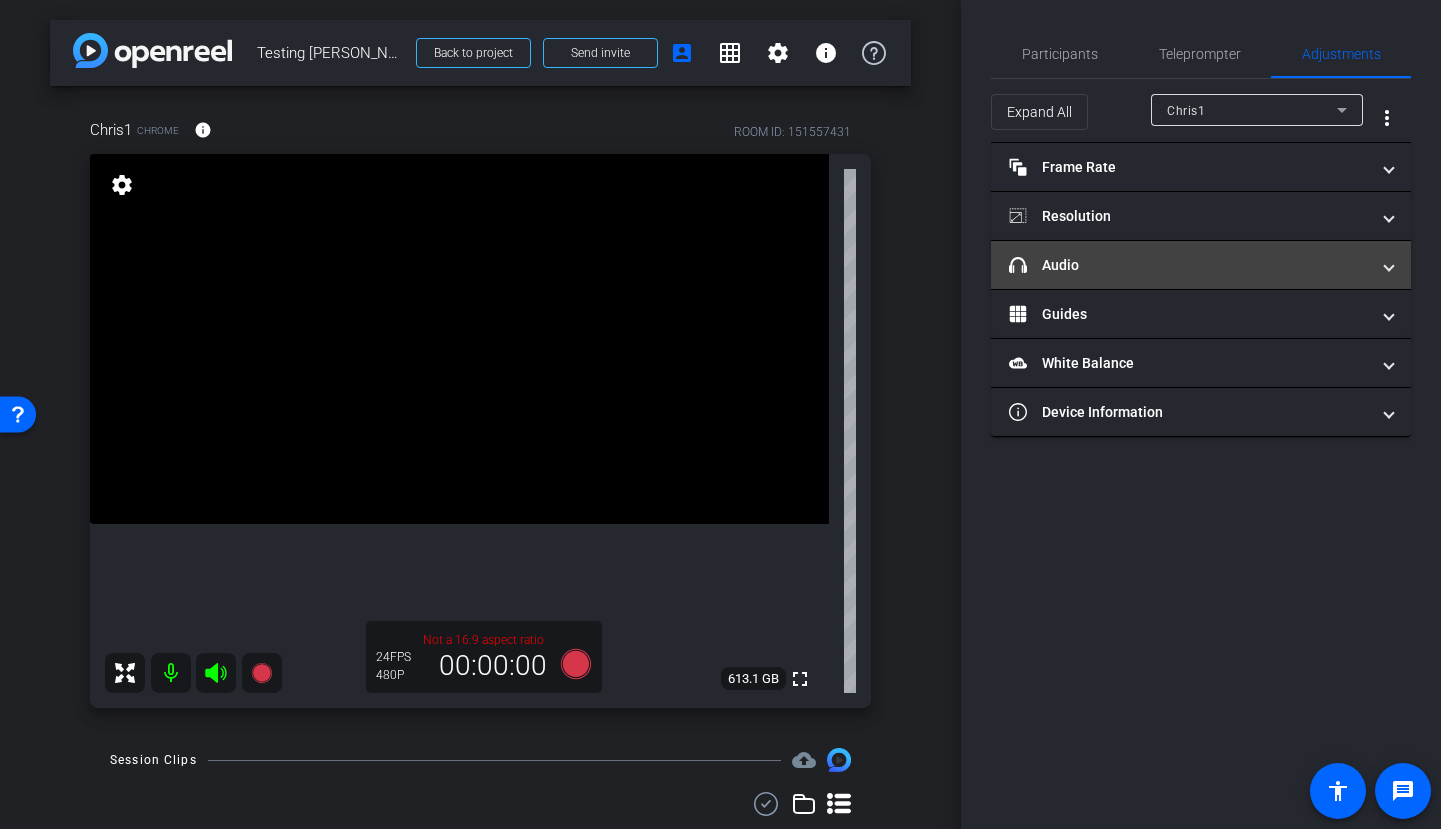
click at [1052, 269] on mat-panel-title "headphone icon Audio" at bounding box center [1189, 265] width 360 height 21
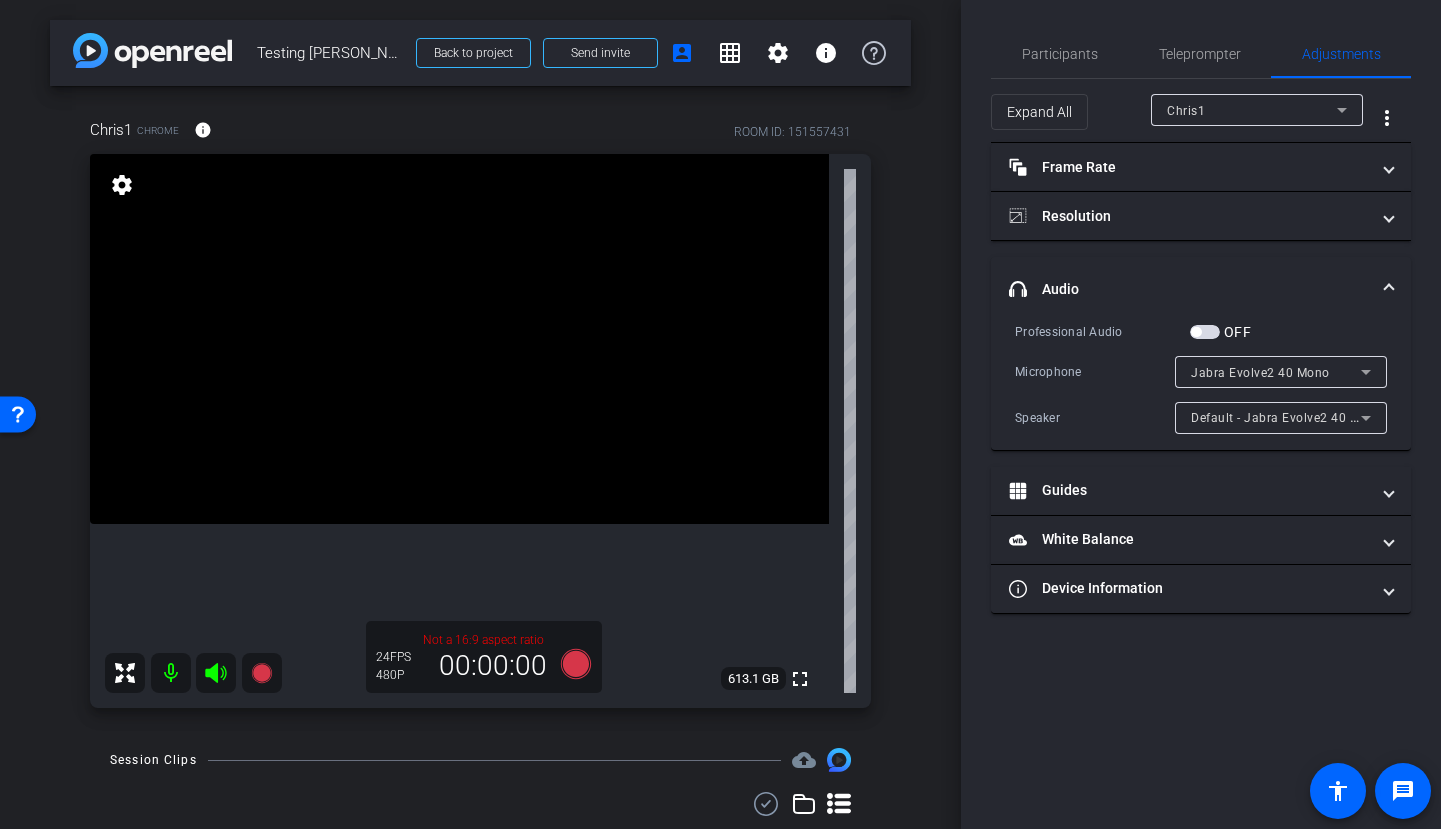
click at [1277, 375] on span "Jabra Evolve2 40 Mono" at bounding box center [1260, 373] width 139 height 14
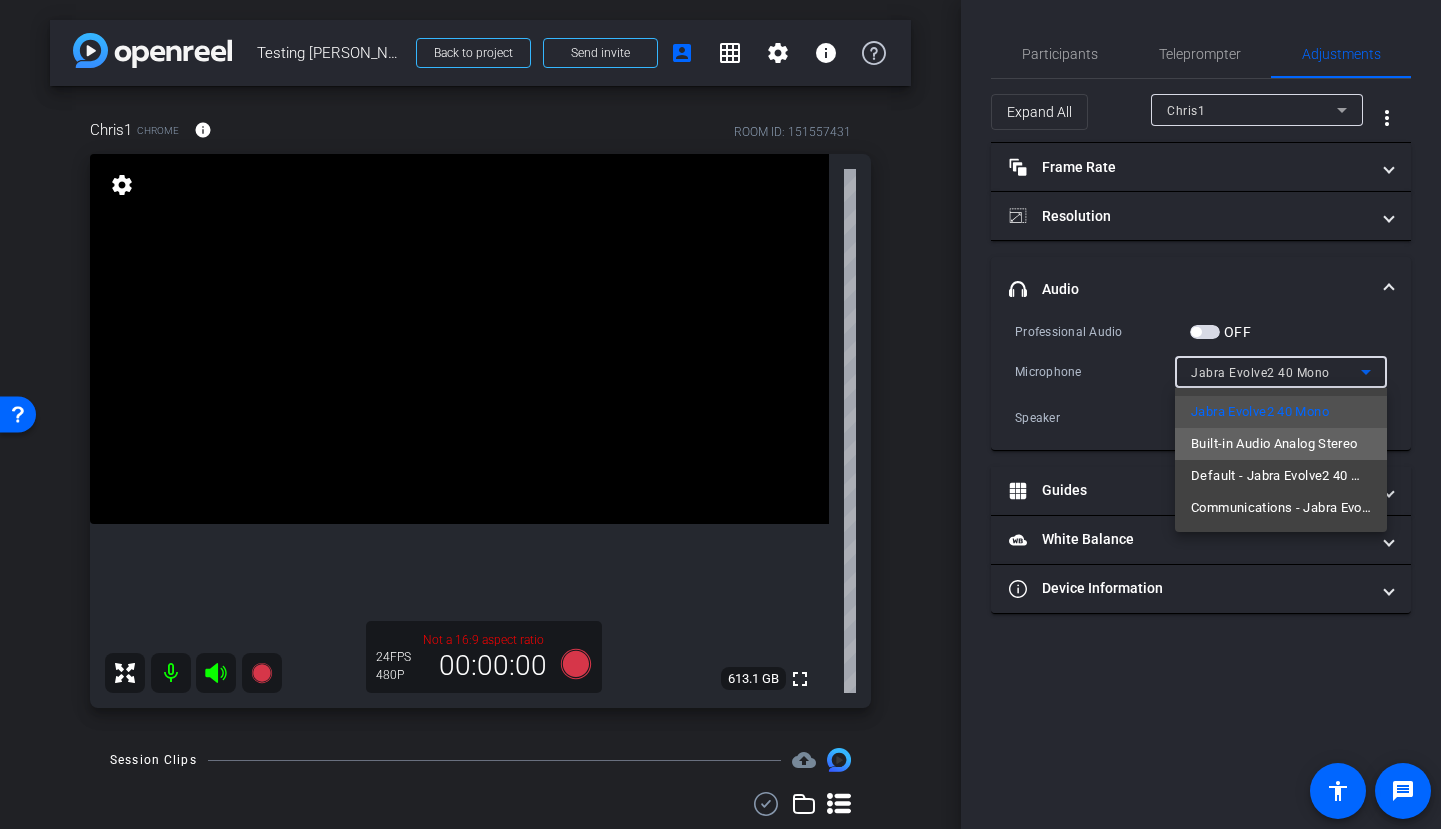
click at [1288, 447] on span "Built-in Audio Analog Stereo" at bounding box center [1274, 444] width 167 height 24
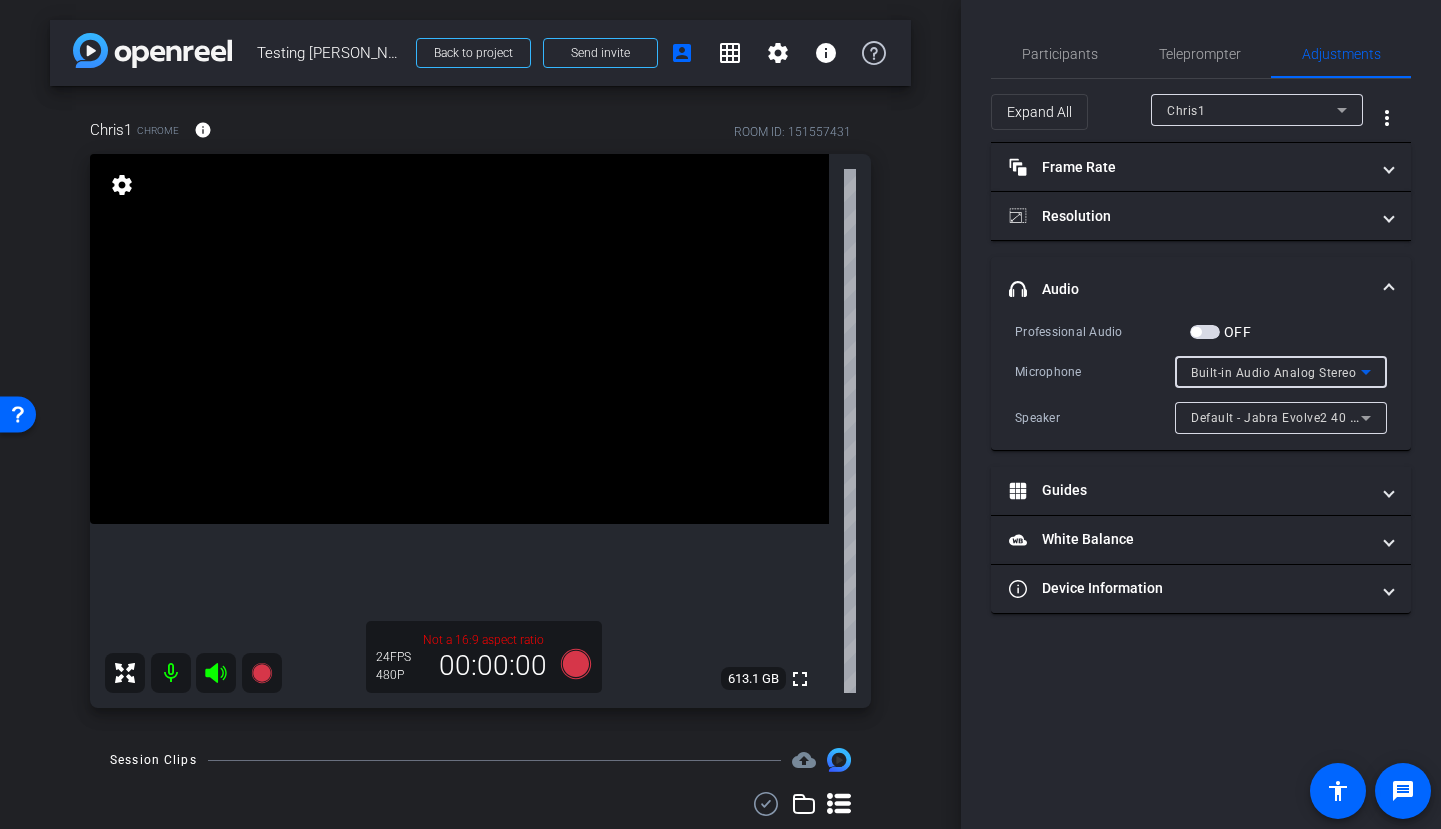
click at [1270, 373] on span "Built-in Audio Analog Stereo" at bounding box center [1273, 373] width 165 height 14
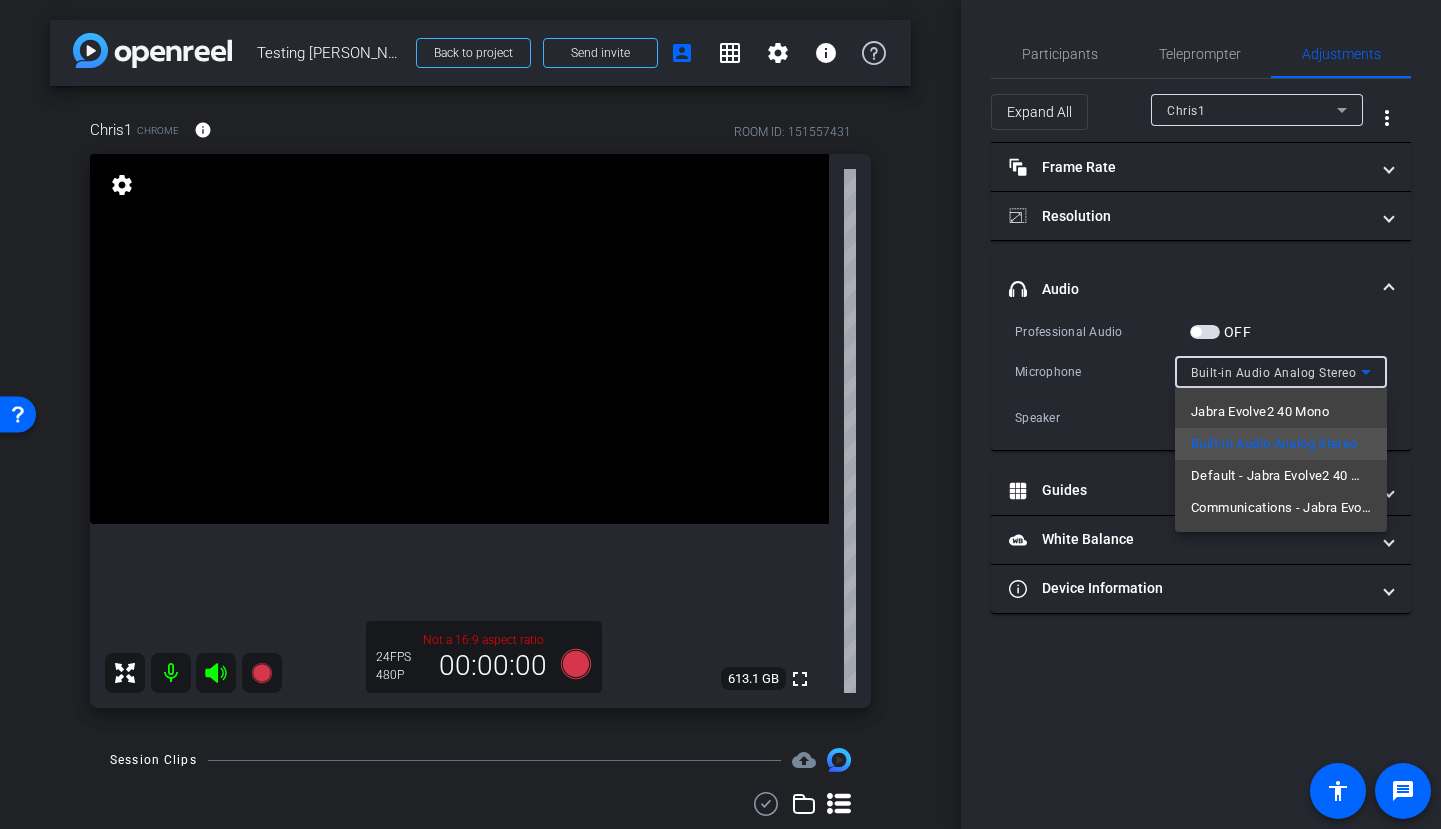
click at [1248, 464] on span "Default - Jabra Evolve2 40 Mono" at bounding box center [1281, 476] width 180 height 24
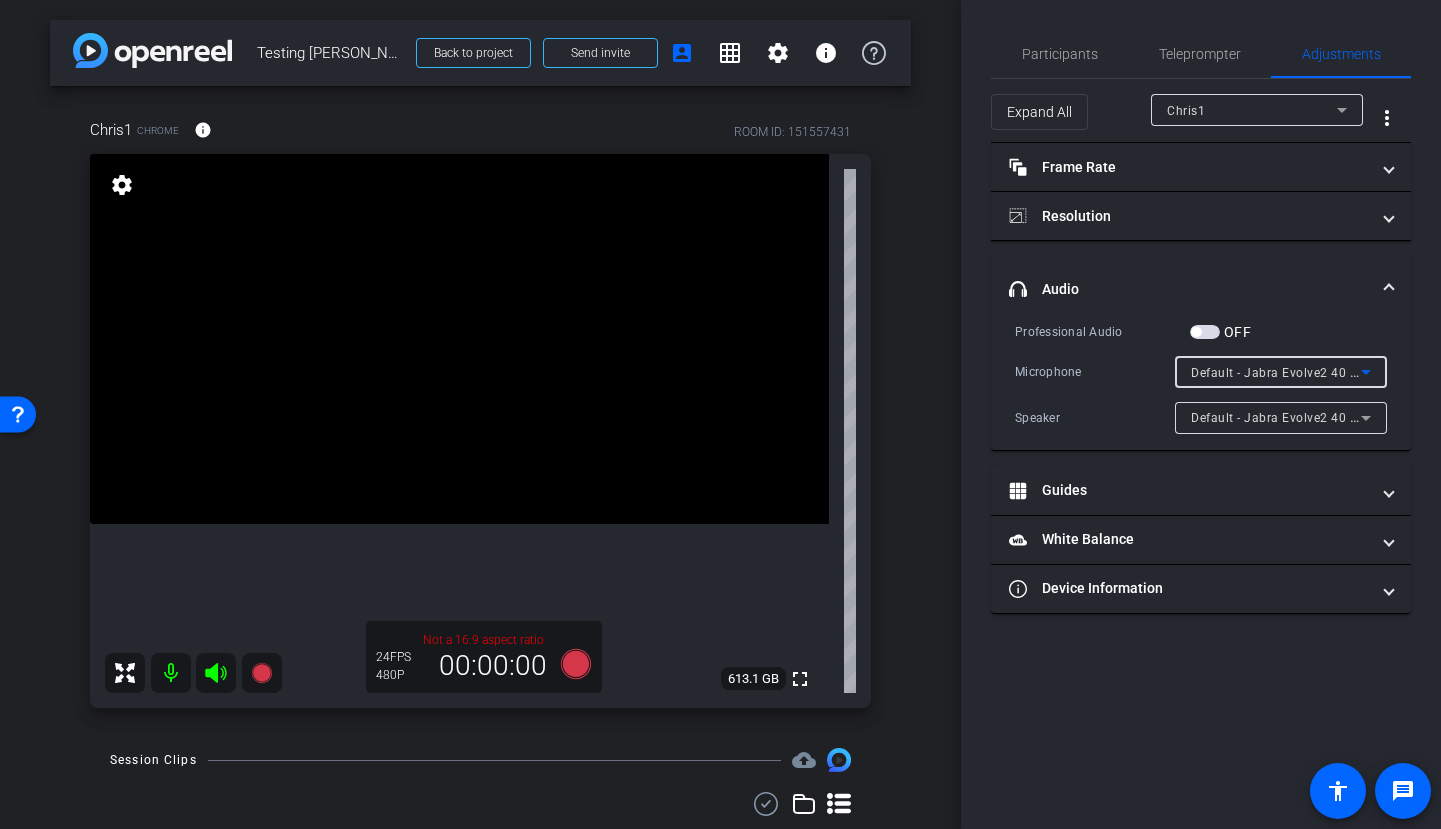
click at [1265, 373] on span "Default - Jabra Evolve2 40 Mono" at bounding box center [1287, 372] width 192 height 16
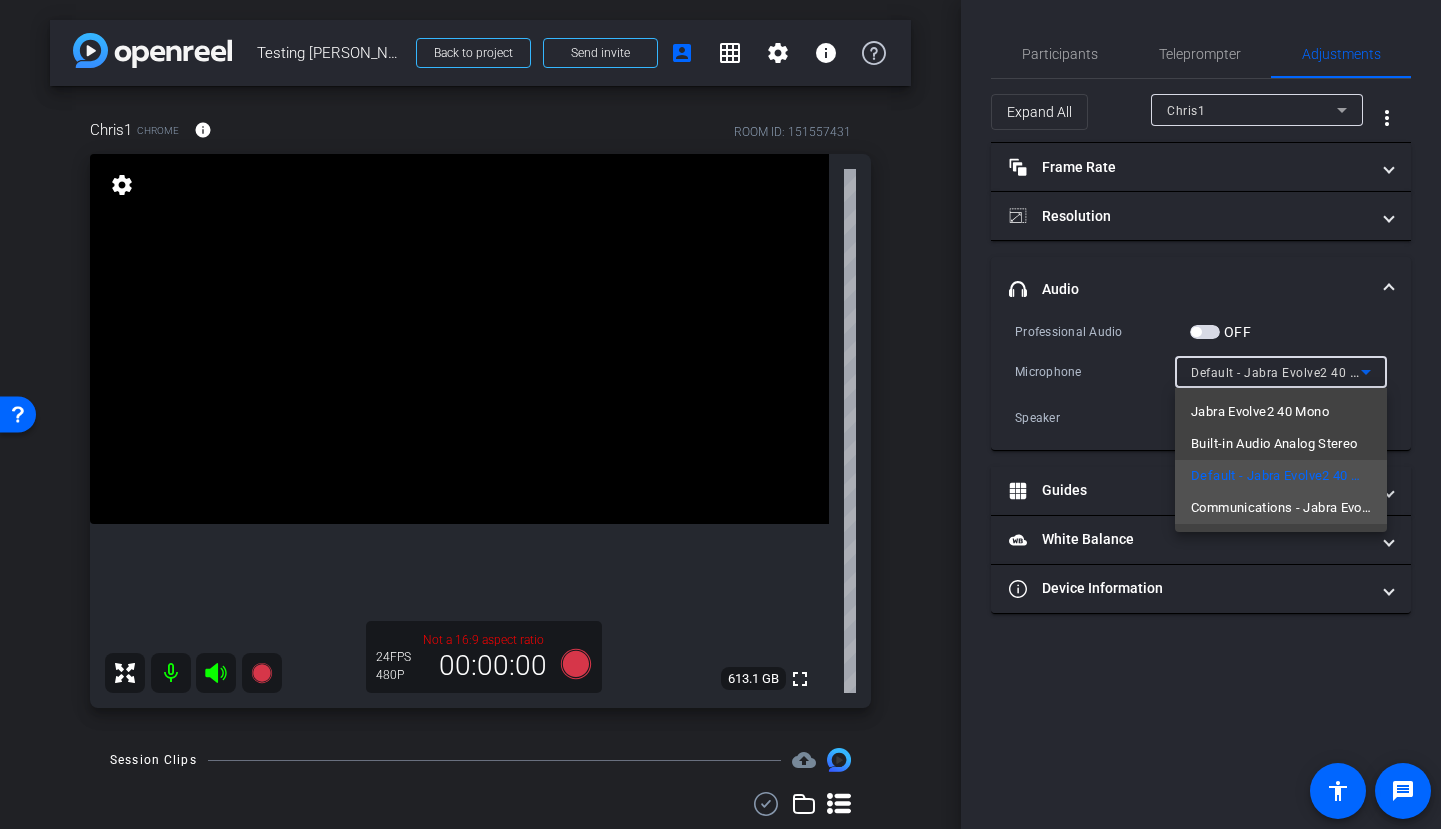
click at [1252, 503] on span "Communications - Jabra Evolve2 40 Mono" at bounding box center [1281, 508] width 180 height 24
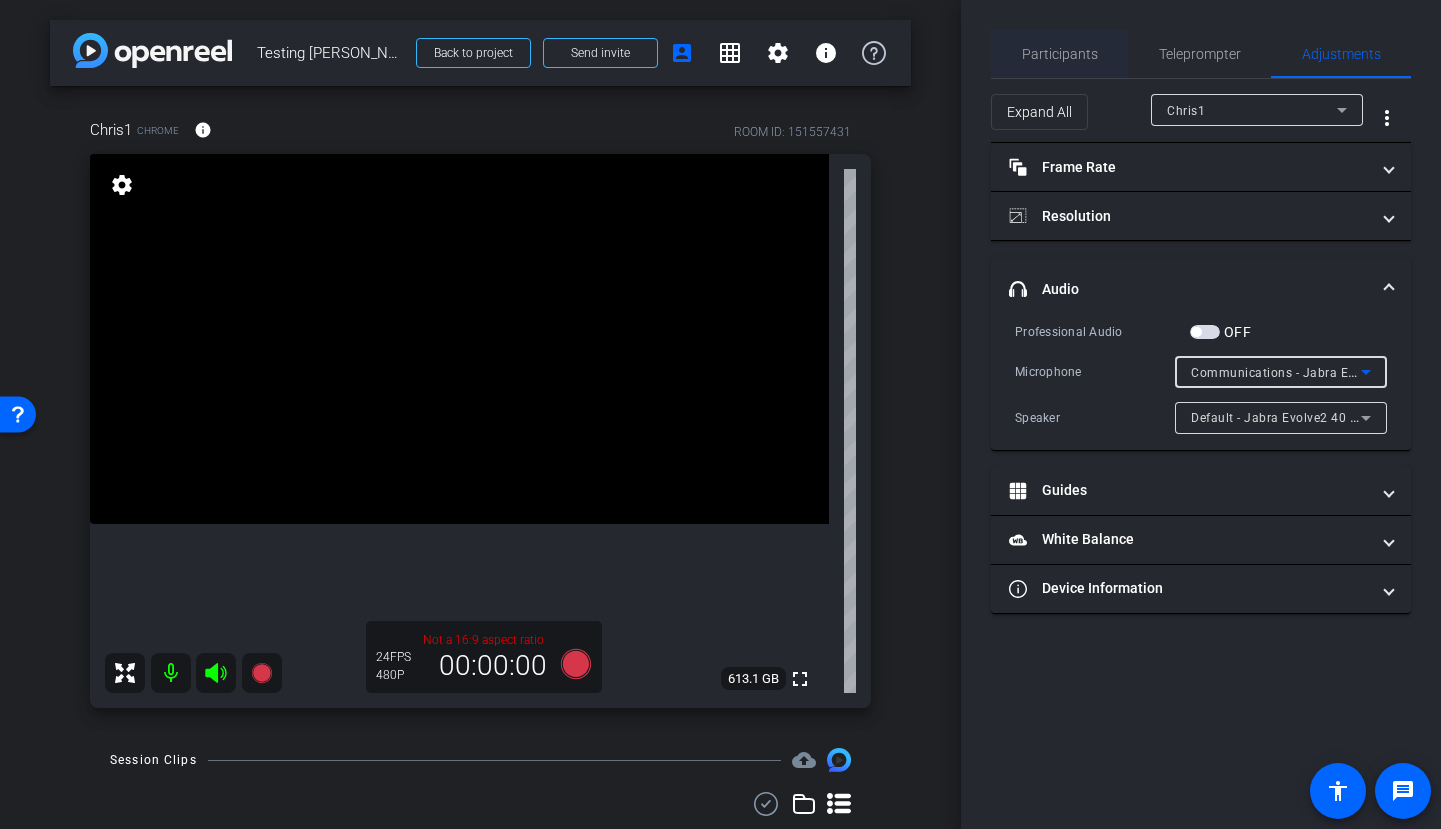
click at [1062, 56] on span "Participants" at bounding box center [1060, 54] width 76 height 14
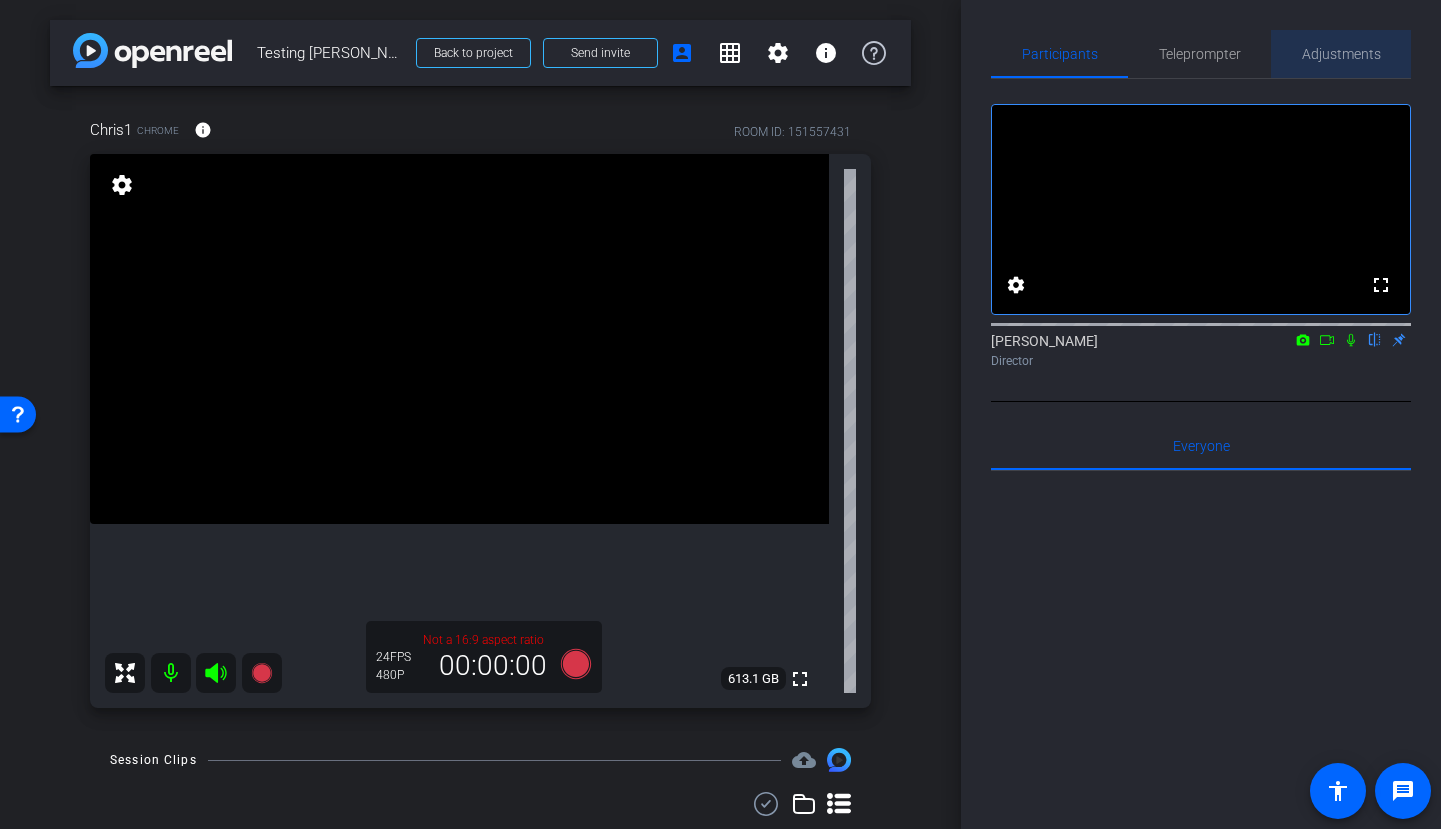
click at [1318, 60] on span "Adjustments" at bounding box center [1341, 54] width 79 height 14
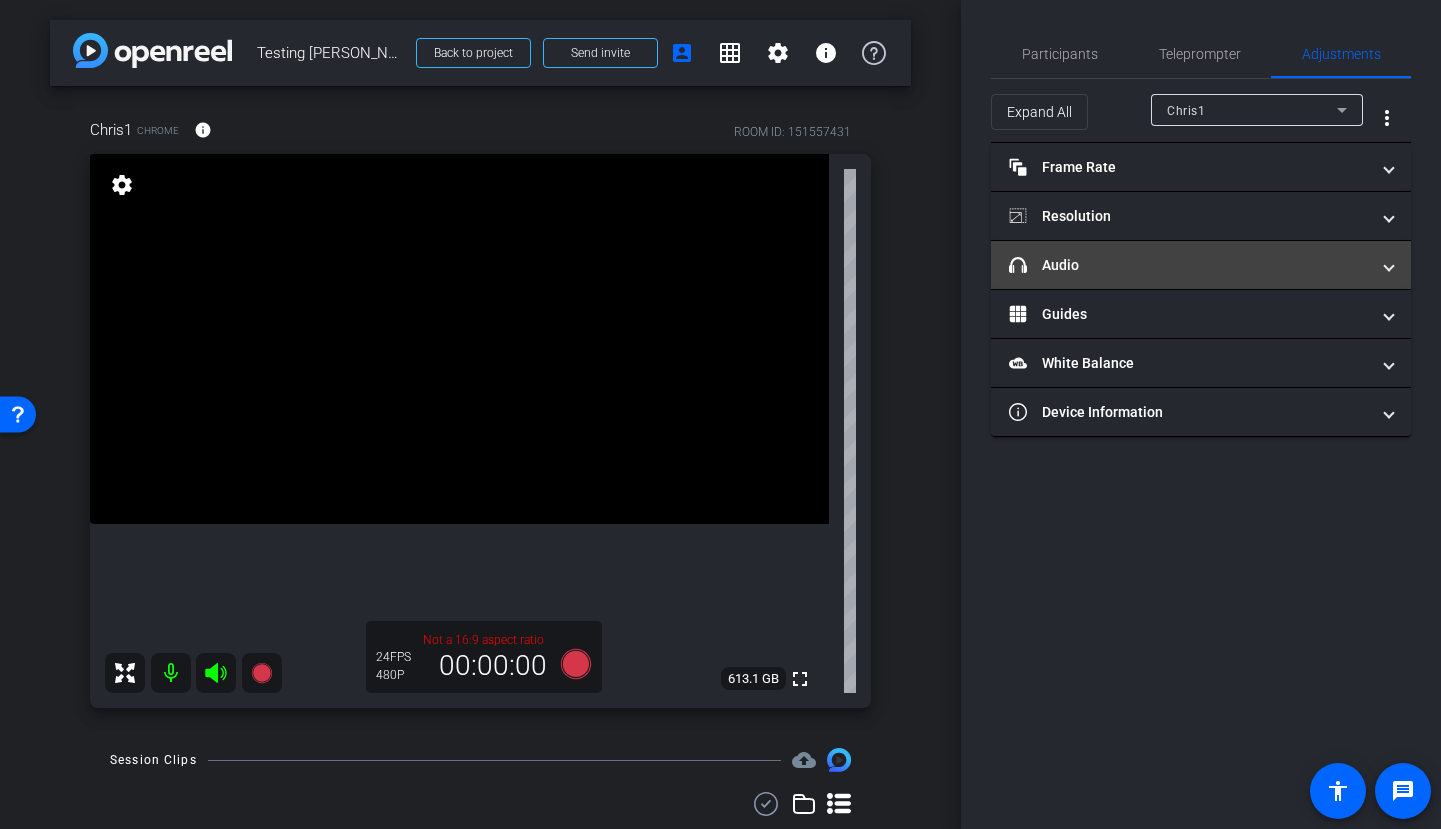
click at [1112, 267] on mat-panel-title "headphone icon Audio" at bounding box center [1189, 265] width 360 height 21
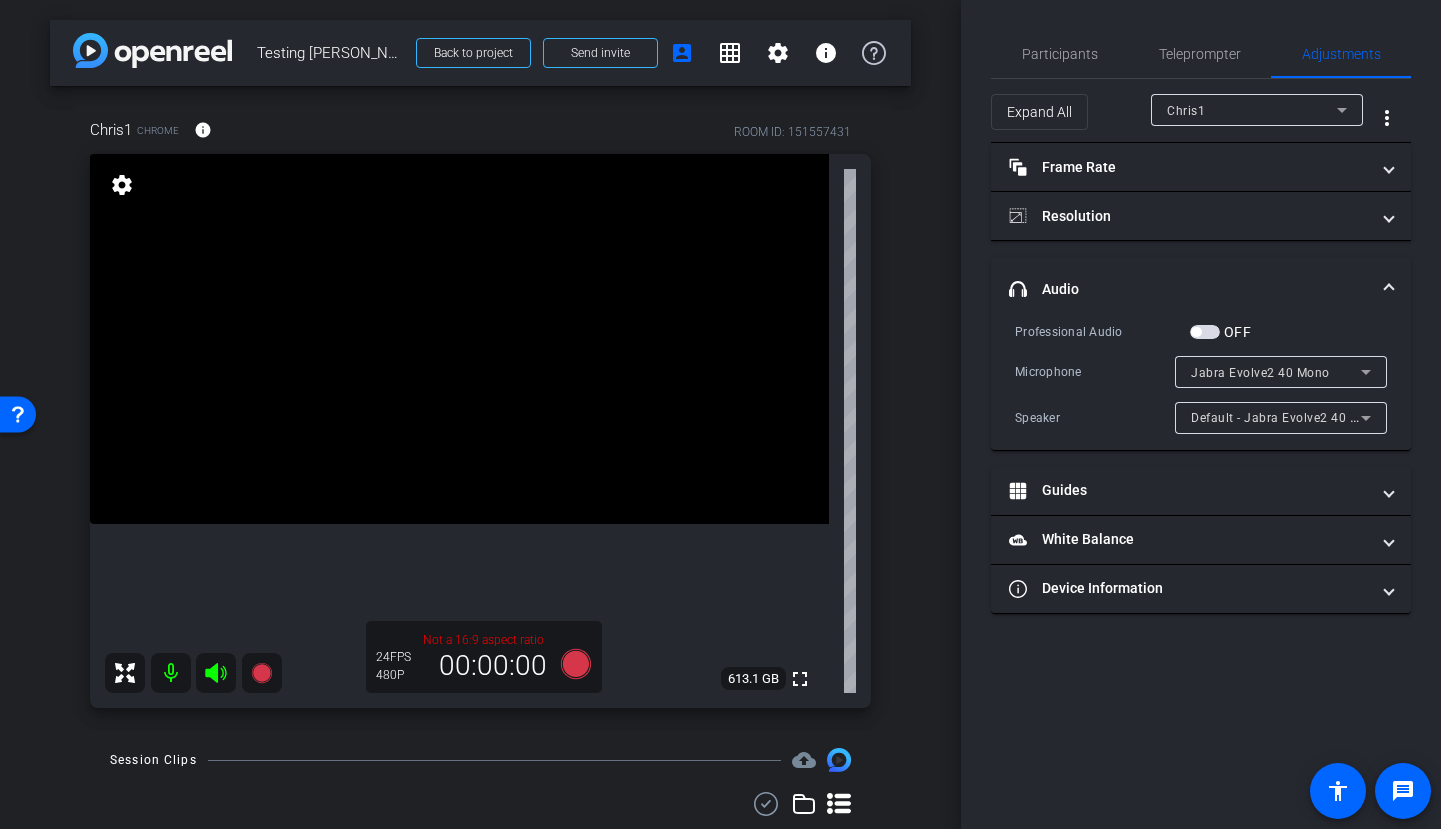
click at [1228, 366] on span "Jabra Evolve2 40 Mono" at bounding box center [1260, 373] width 139 height 14
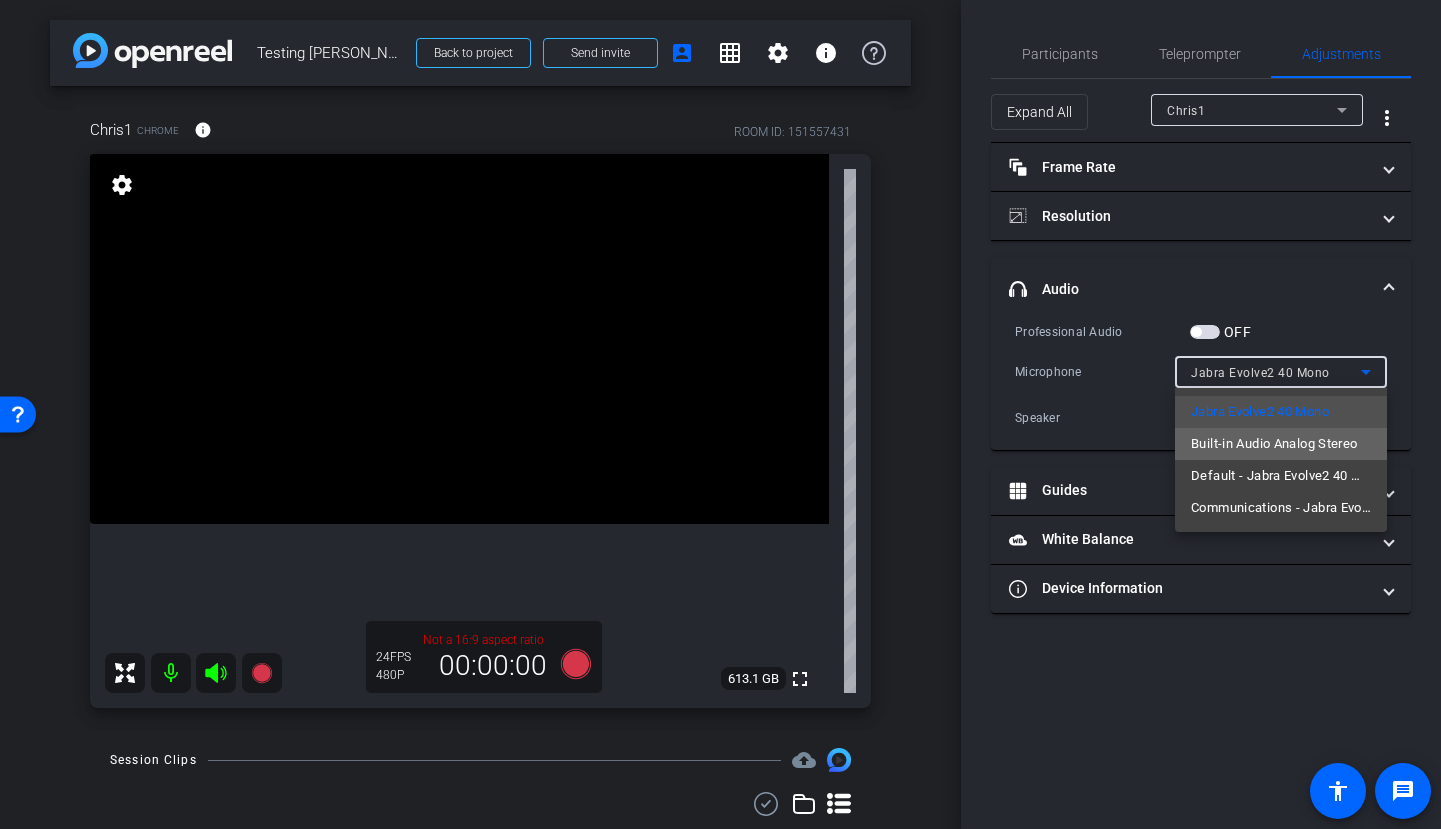
click at [1227, 441] on span "Built-in Audio Analog Stereo" at bounding box center [1274, 444] width 167 height 24
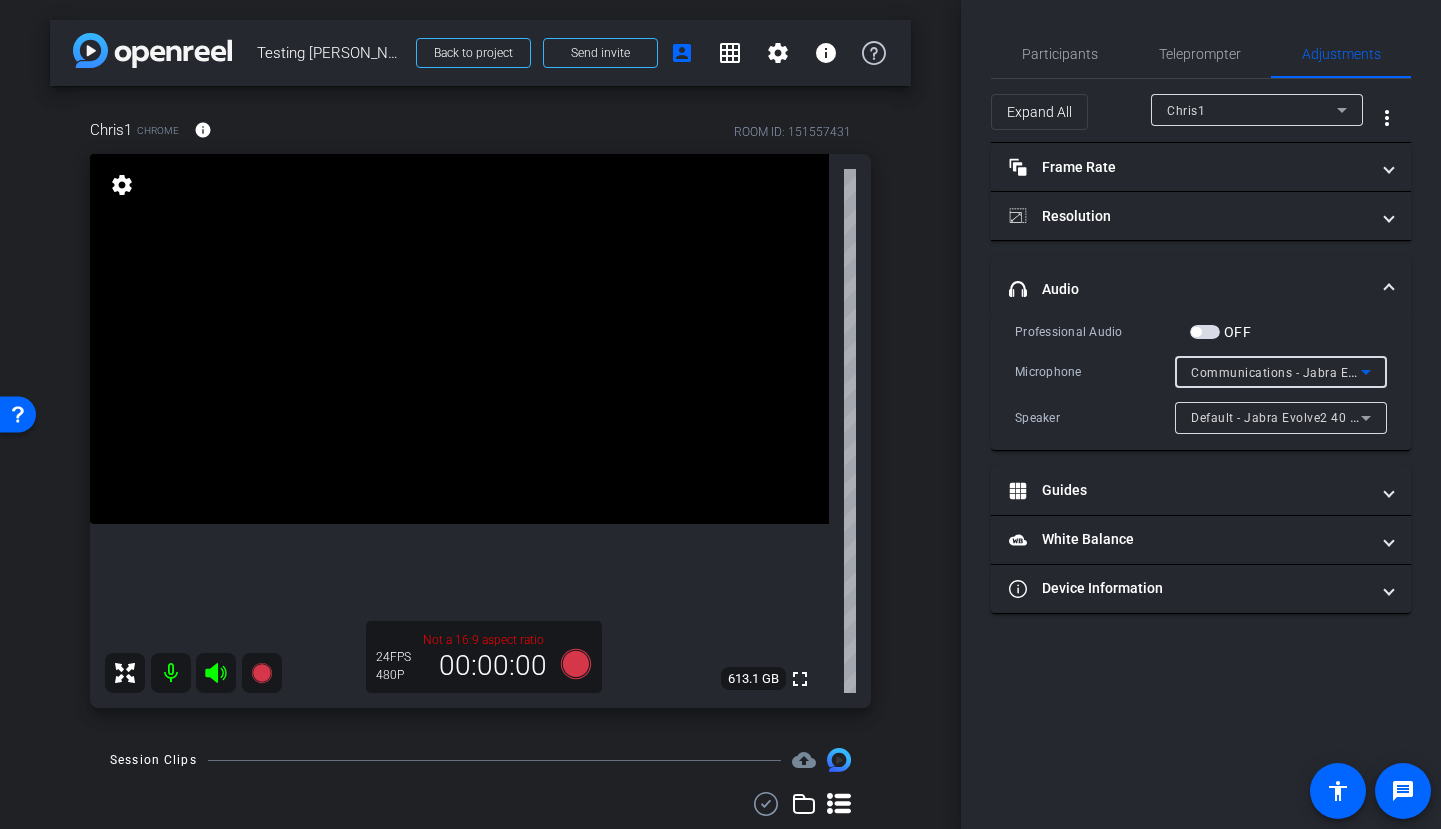
click at [1237, 378] on span "Communications - Jabra Evolve2 40 Mono" at bounding box center [1316, 372] width 250 height 16
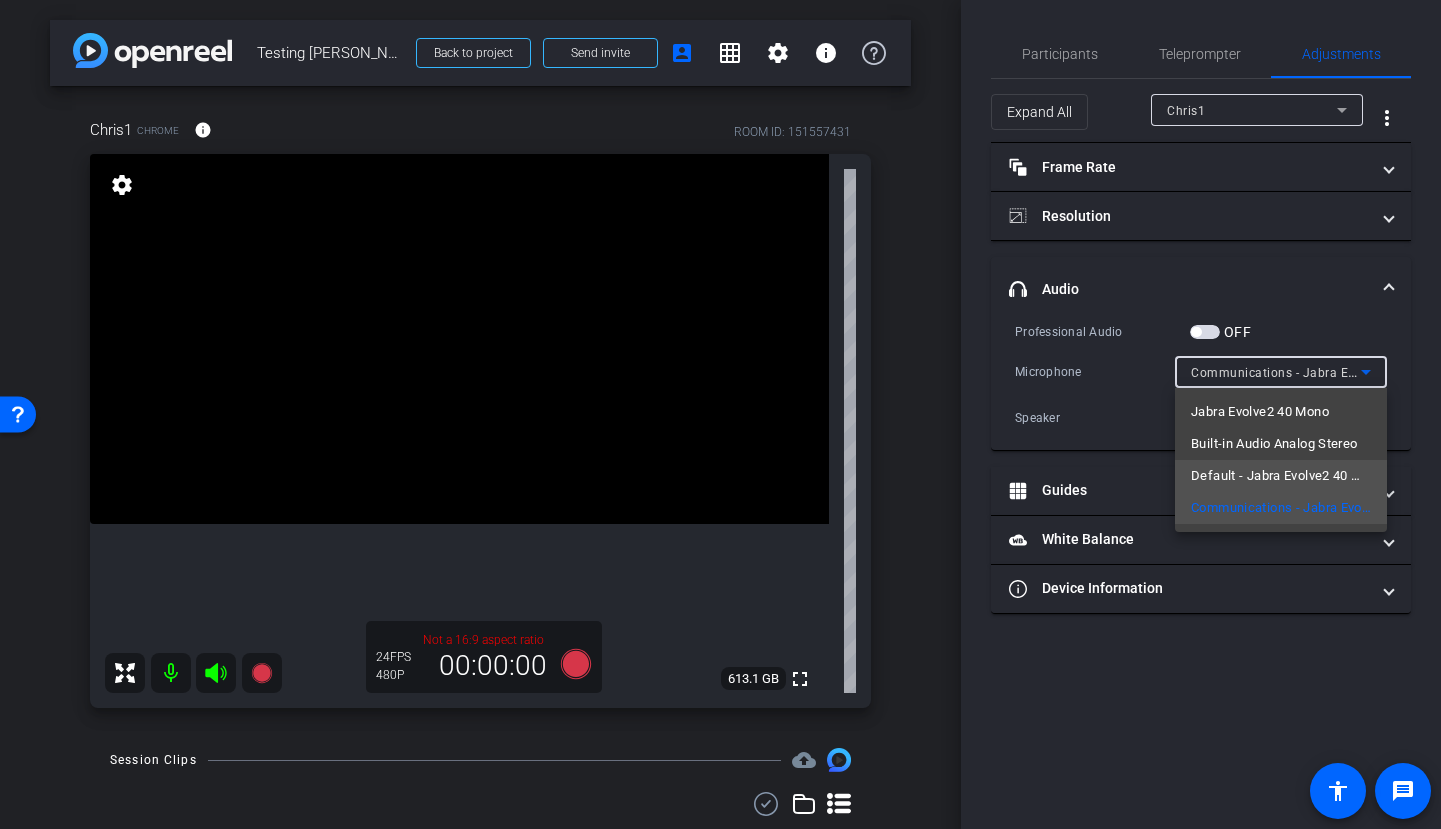
click at [1232, 464] on span "Default - Jabra Evolve2 40 Mono" at bounding box center [1281, 476] width 180 height 24
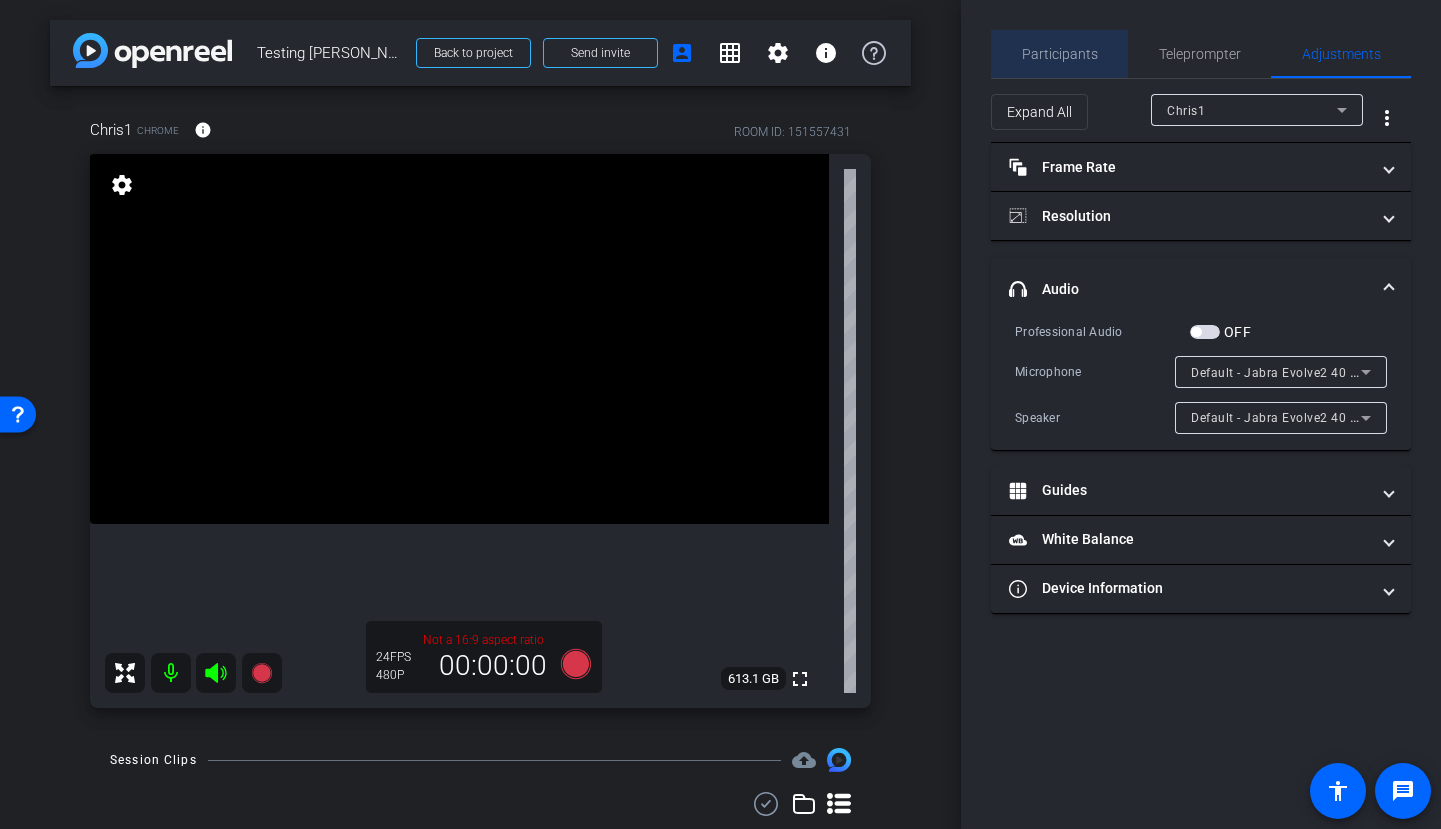
click at [1089, 57] on span "Participants" at bounding box center [1060, 54] width 76 height 14
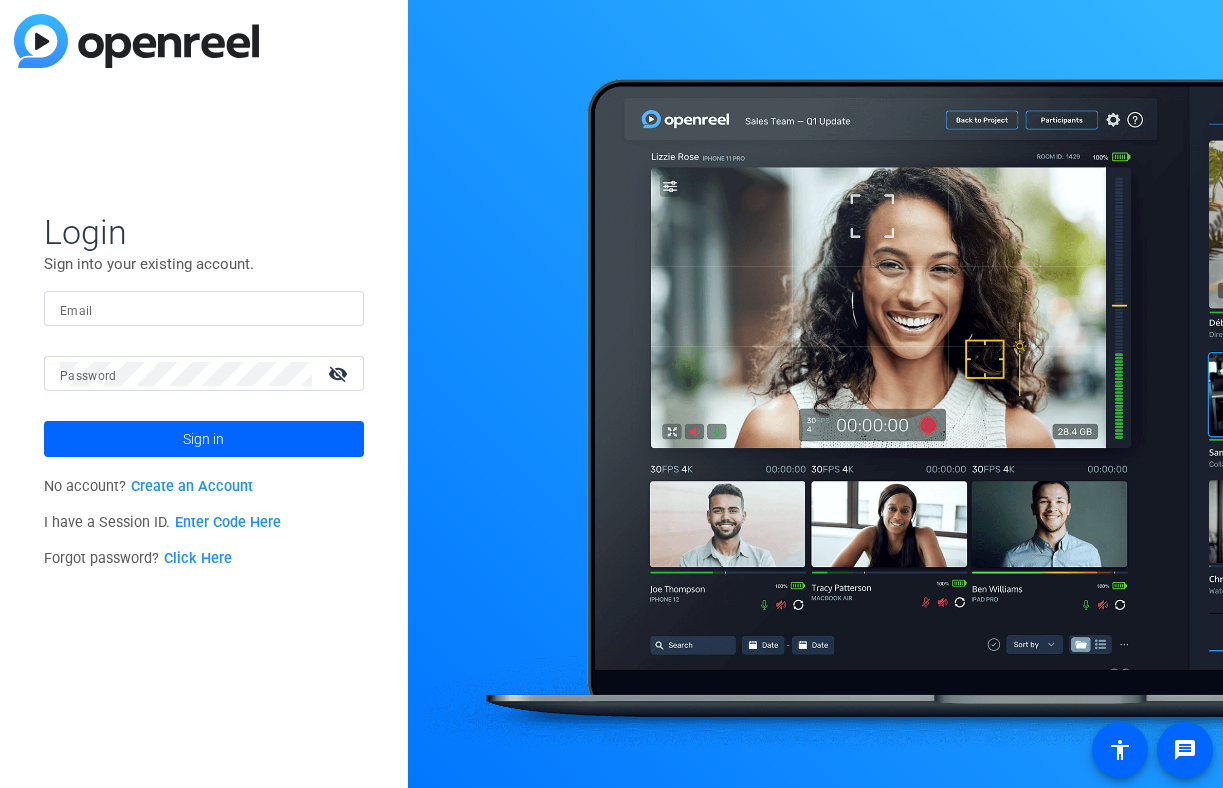
click at [239, 306] on input "Email" at bounding box center [204, 309] width 288 height 24
click at [334, 306] on img at bounding box center [331, 309] width 14 height 24
click at [333, 315] on img at bounding box center [331, 309] width 14 height 24
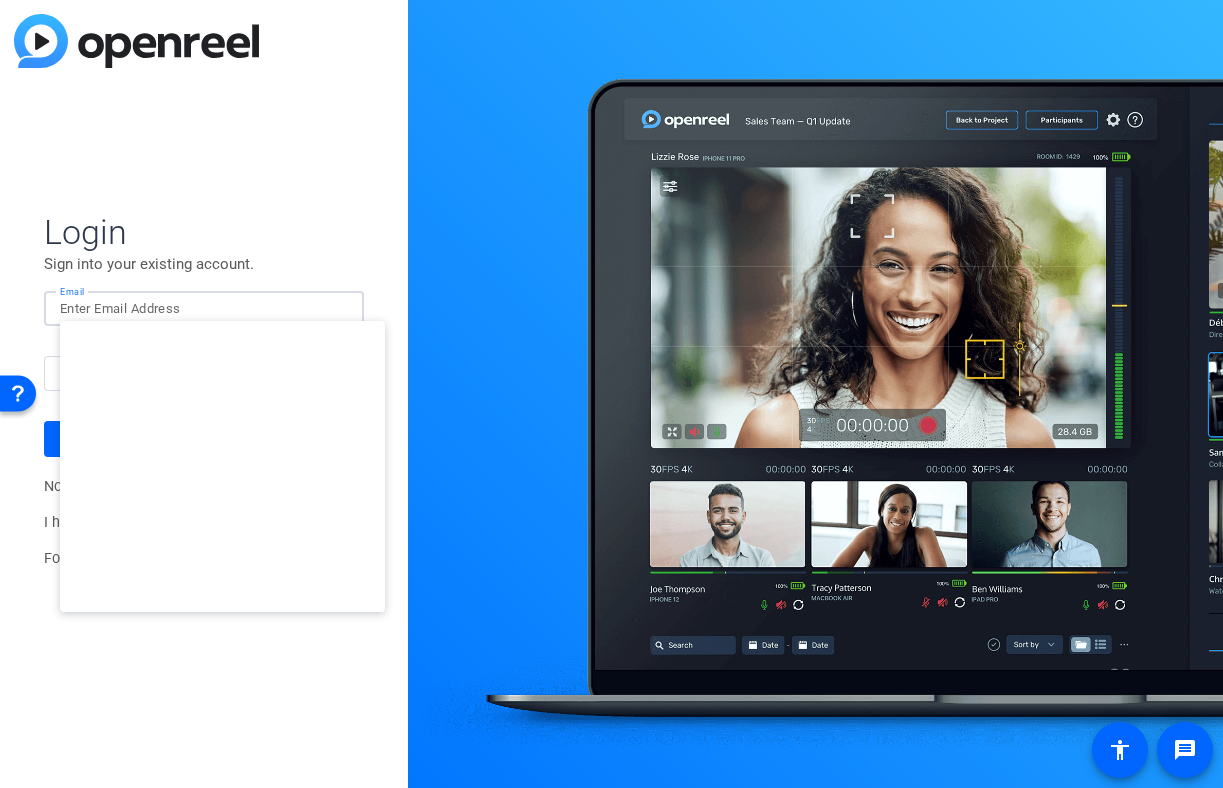
type input "]"
type input "[EMAIL_ADDRESS][DOMAIN_NAME]"
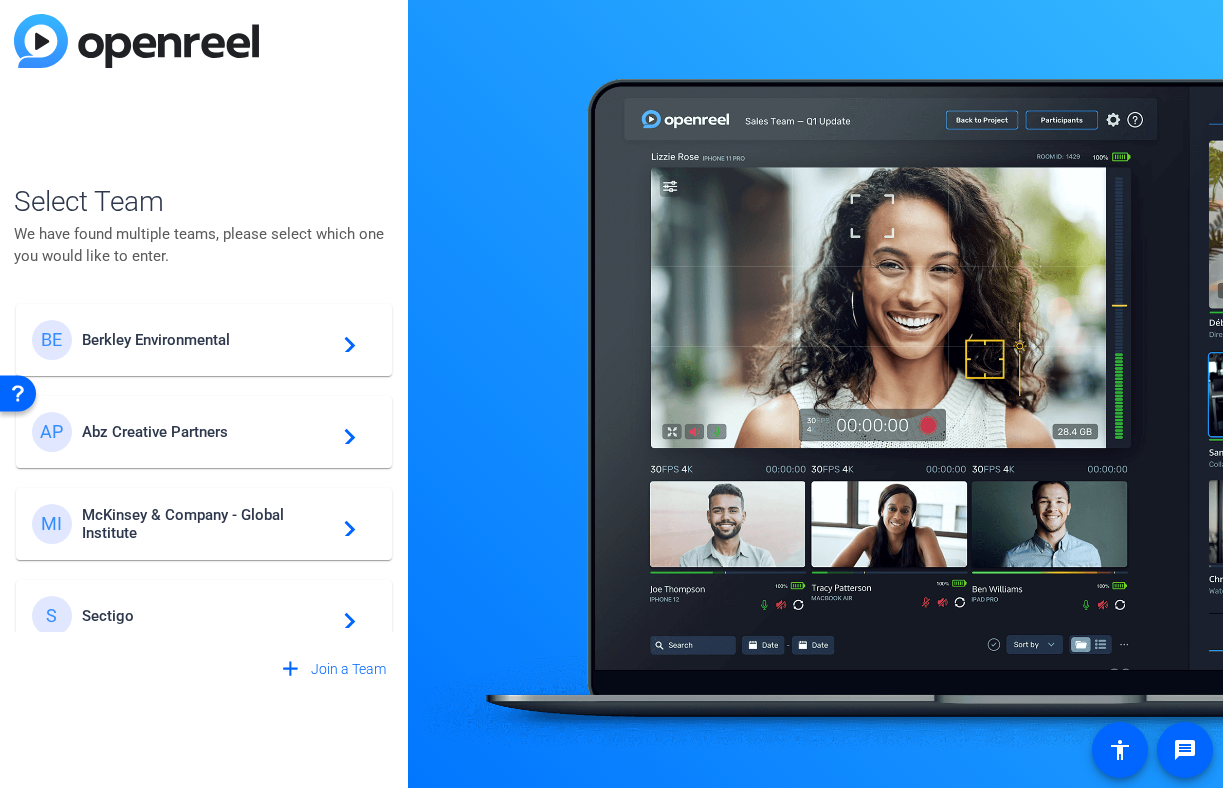
click at [209, 339] on span "Berkley Environmental" at bounding box center [207, 340] width 250 height 18
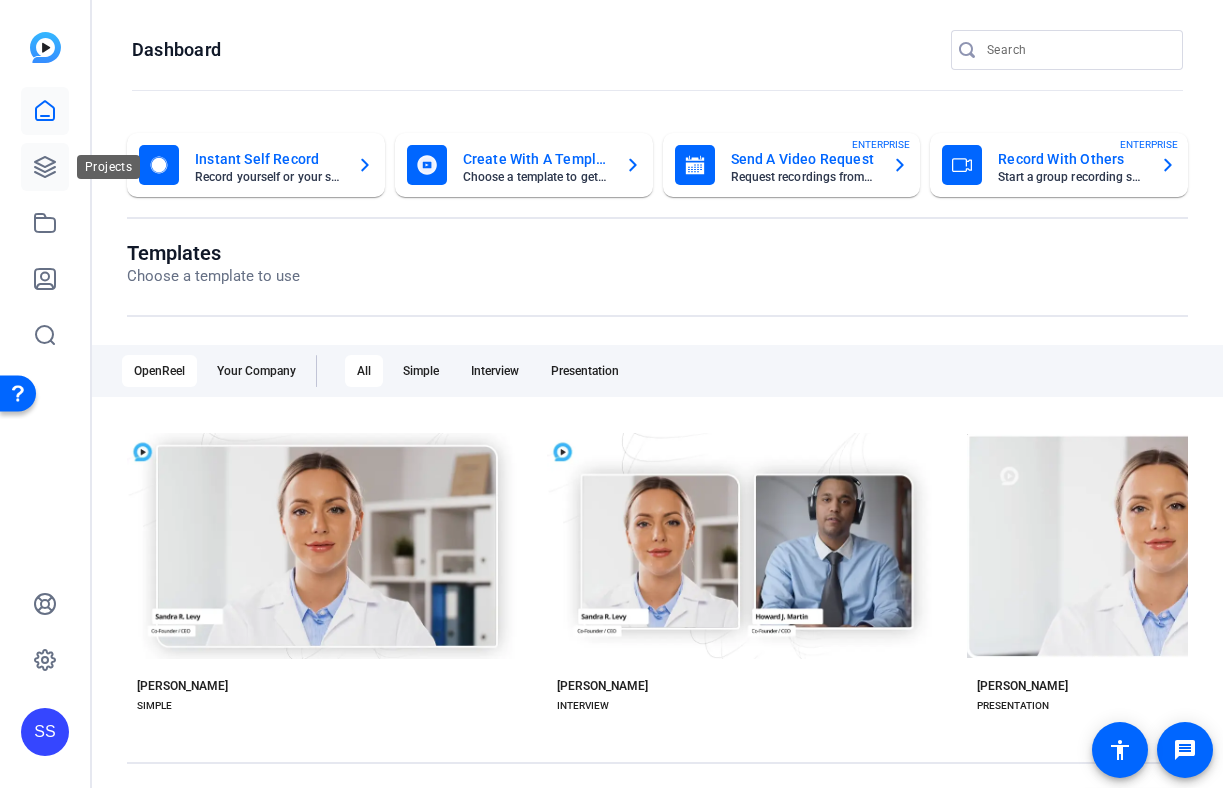
click at [58, 171] on link at bounding box center [45, 167] width 48 height 48
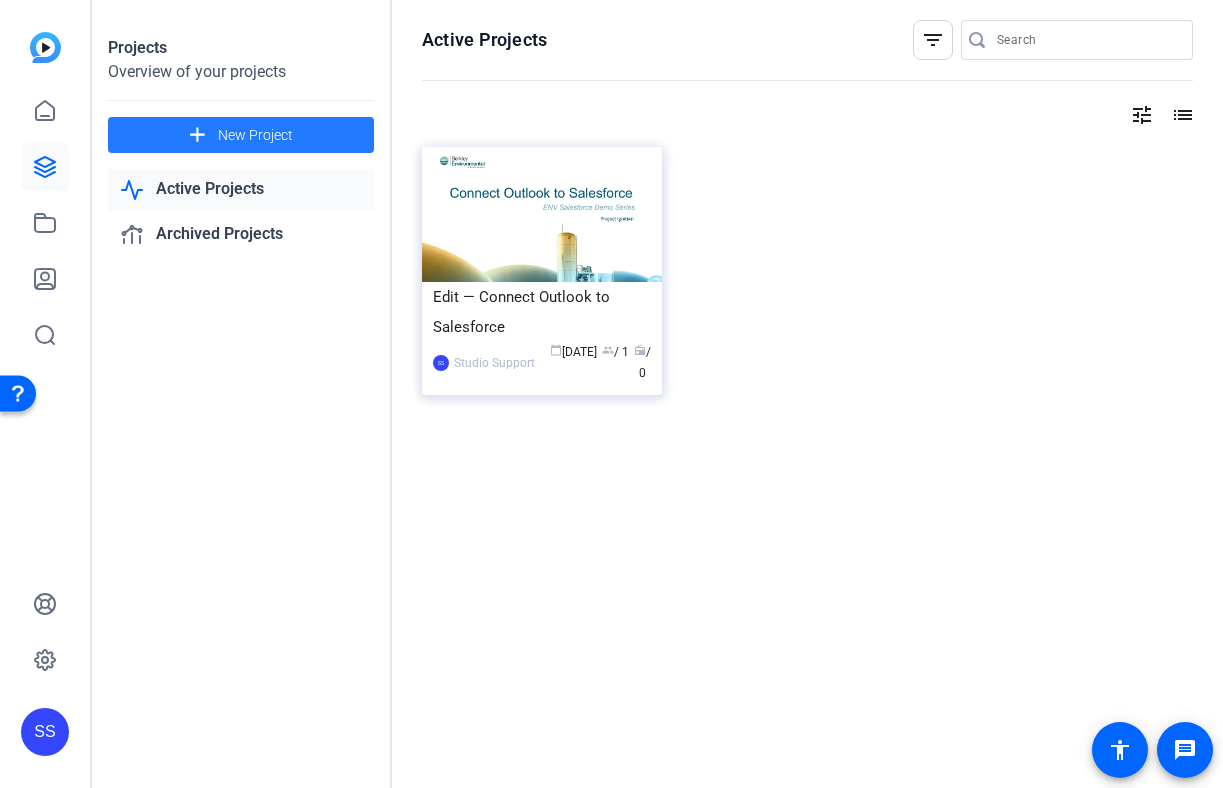
click at [288, 131] on span "New Project" at bounding box center [255, 135] width 75 height 21
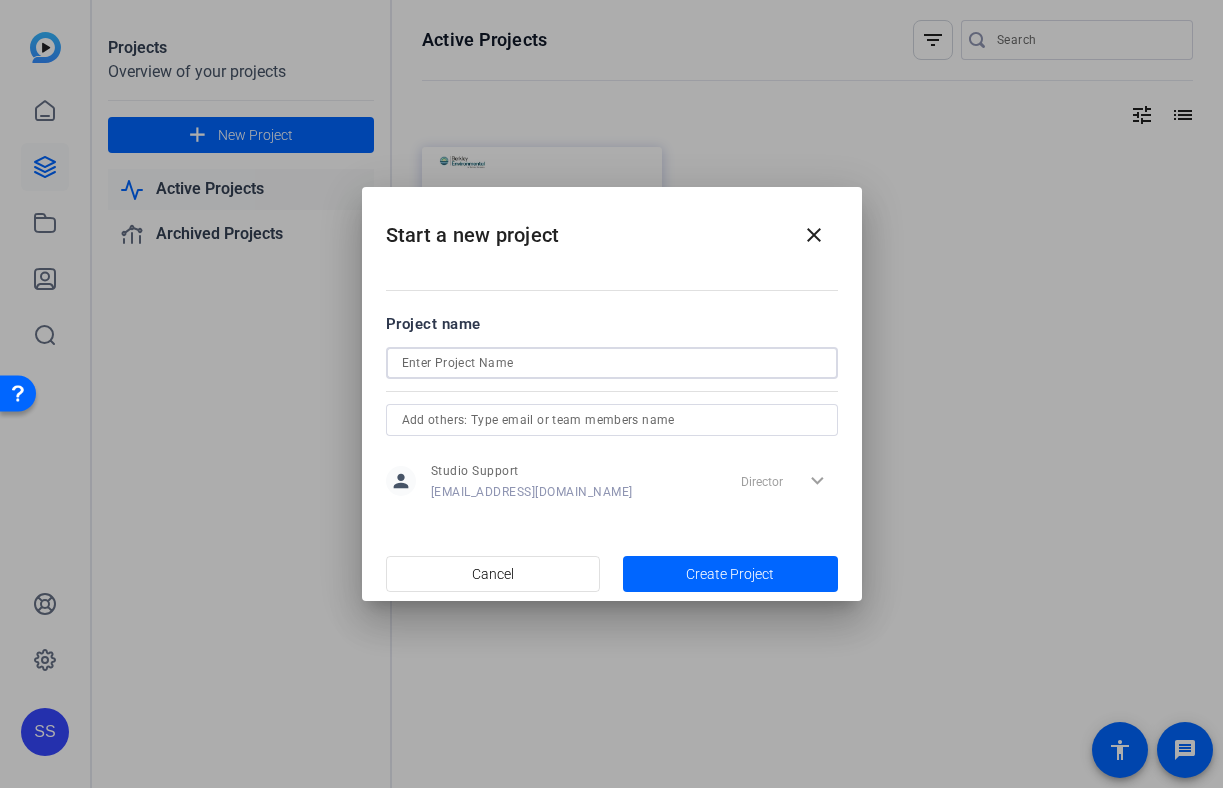
click at [456, 366] on input at bounding box center [612, 363] width 420 height 24
paste input "How to Log Email to Salesforce"
type input "How to Log Email to Salesforce"
click at [560, 431] on input "text" at bounding box center [612, 420] width 420 height 24
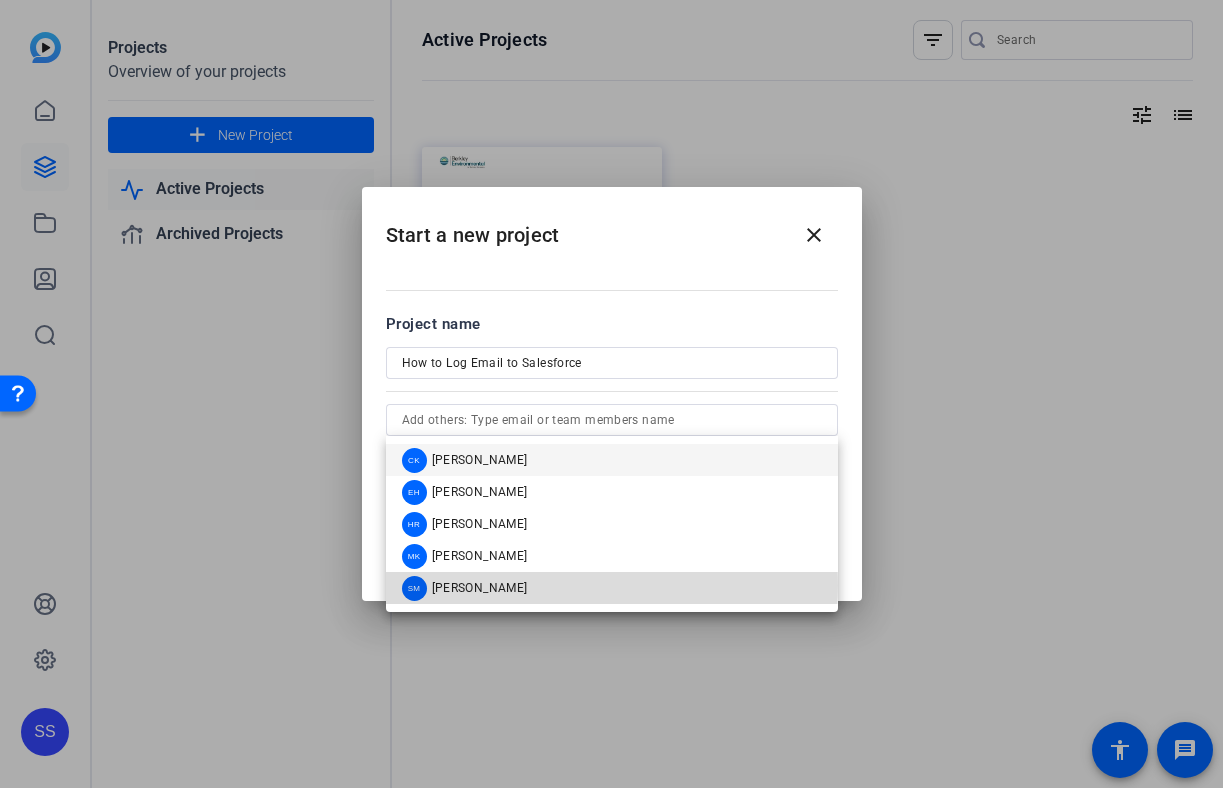
click at [598, 585] on mat-option "SM Sarah Misencik" at bounding box center [612, 588] width 452 height 32
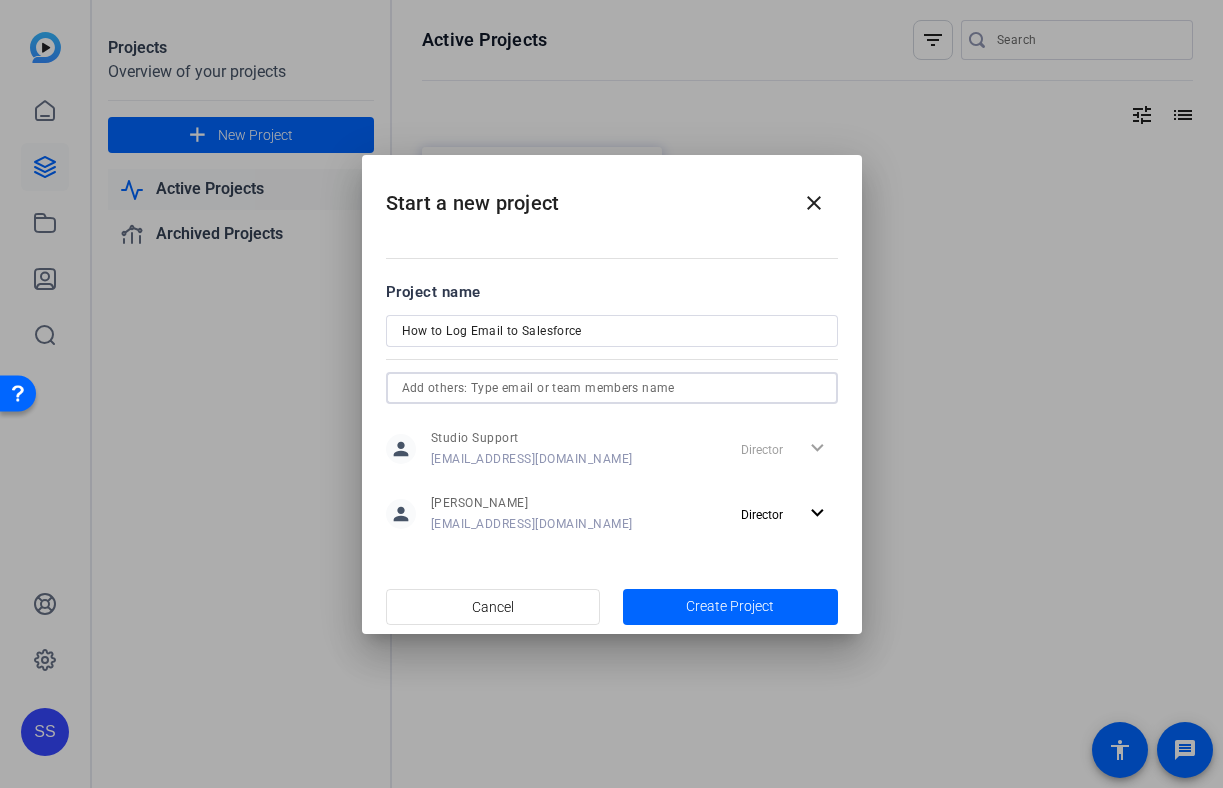
click at [629, 322] on input "How to Log Email to Salesforce" at bounding box center [612, 331] width 420 height 24
click at [400, 331] on div "How to Log Email to Salesforce" at bounding box center [612, 331] width 452 height 32
click at [403, 329] on input "How to Log Email to Salesforce" at bounding box center [612, 331] width 420 height 24
type input "Recording — How to Log Email to Salesforce"
click at [643, 387] on input "text" at bounding box center [612, 388] width 420 height 24
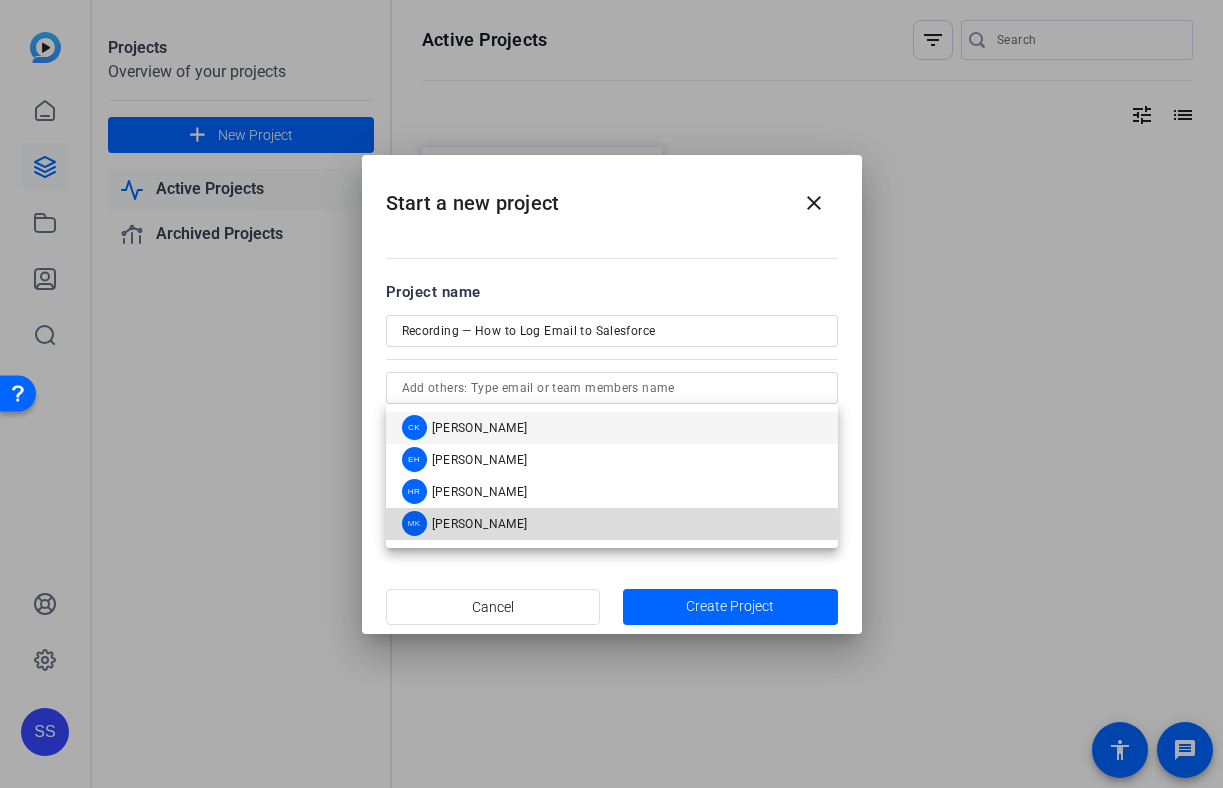
click at [556, 526] on mat-option "MK Meghan Kaminski" at bounding box center [612, 524] width 452 height 32
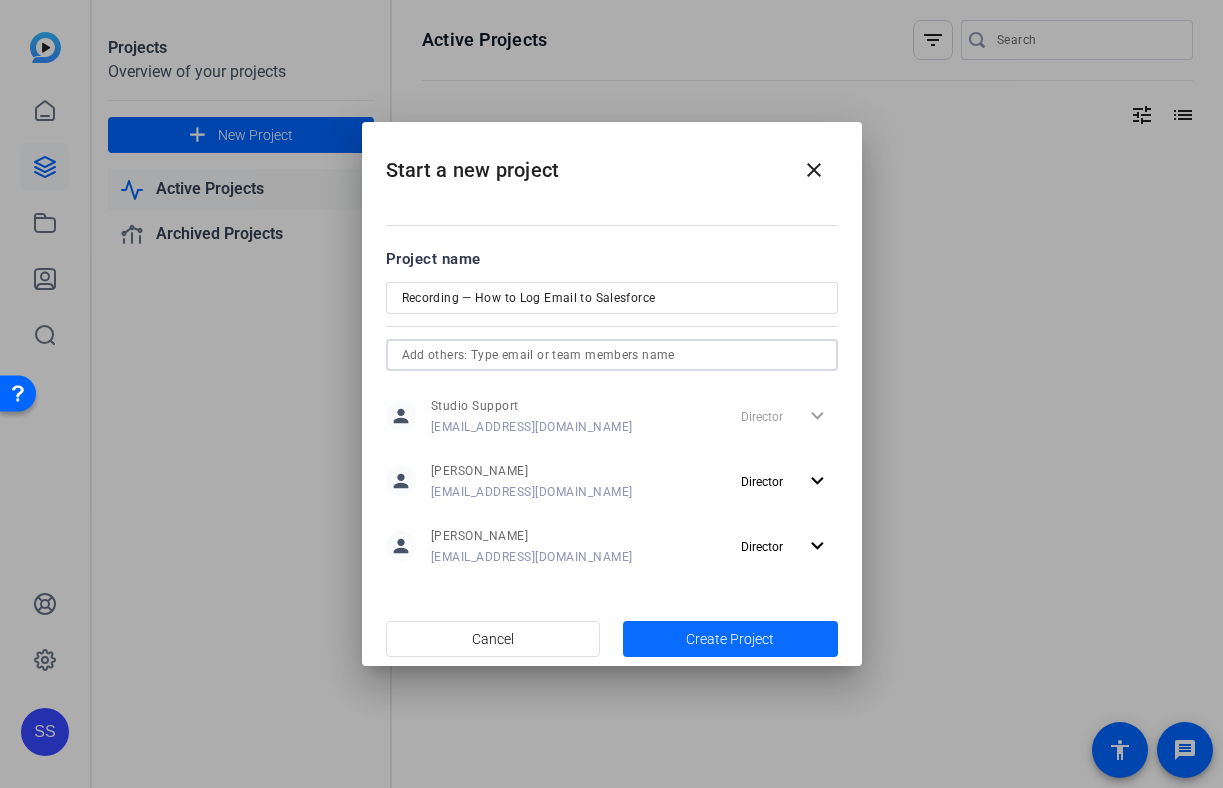
click at [710, 651] on span "button" at bounding box center [730, 639] width 215 height 48
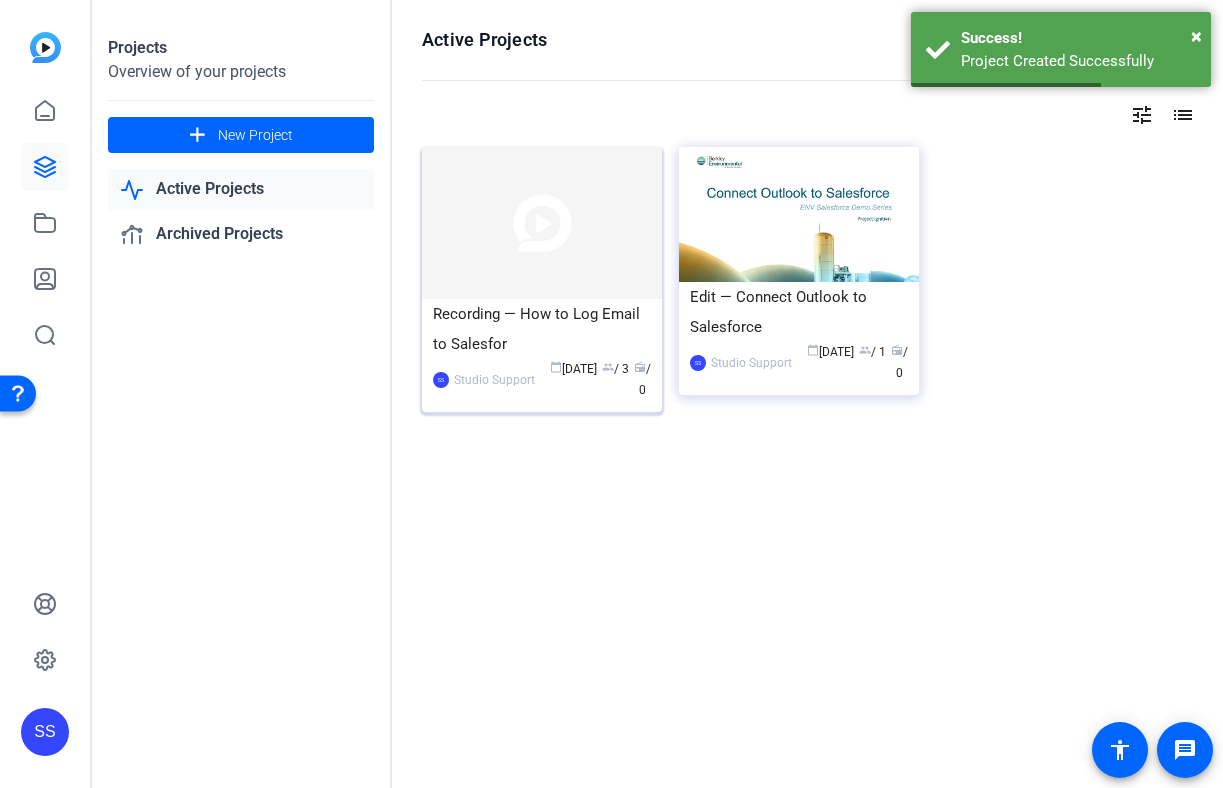
click at [542, 335] on div "Recording — How to Log Email to Salesfor" at bounding box center [542, 329] width 218 height 60
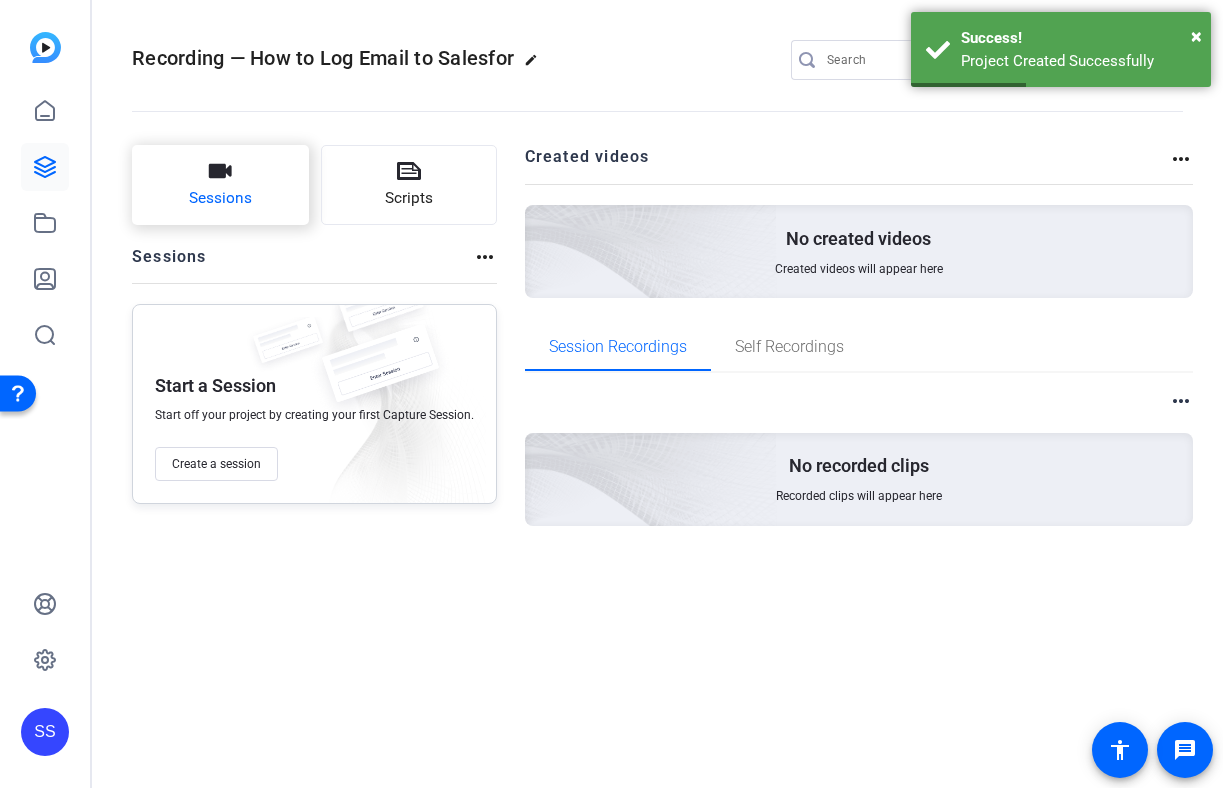
click at [244, 222] on button "Sessions" at bounding box center [220, 185] width 177 height 80
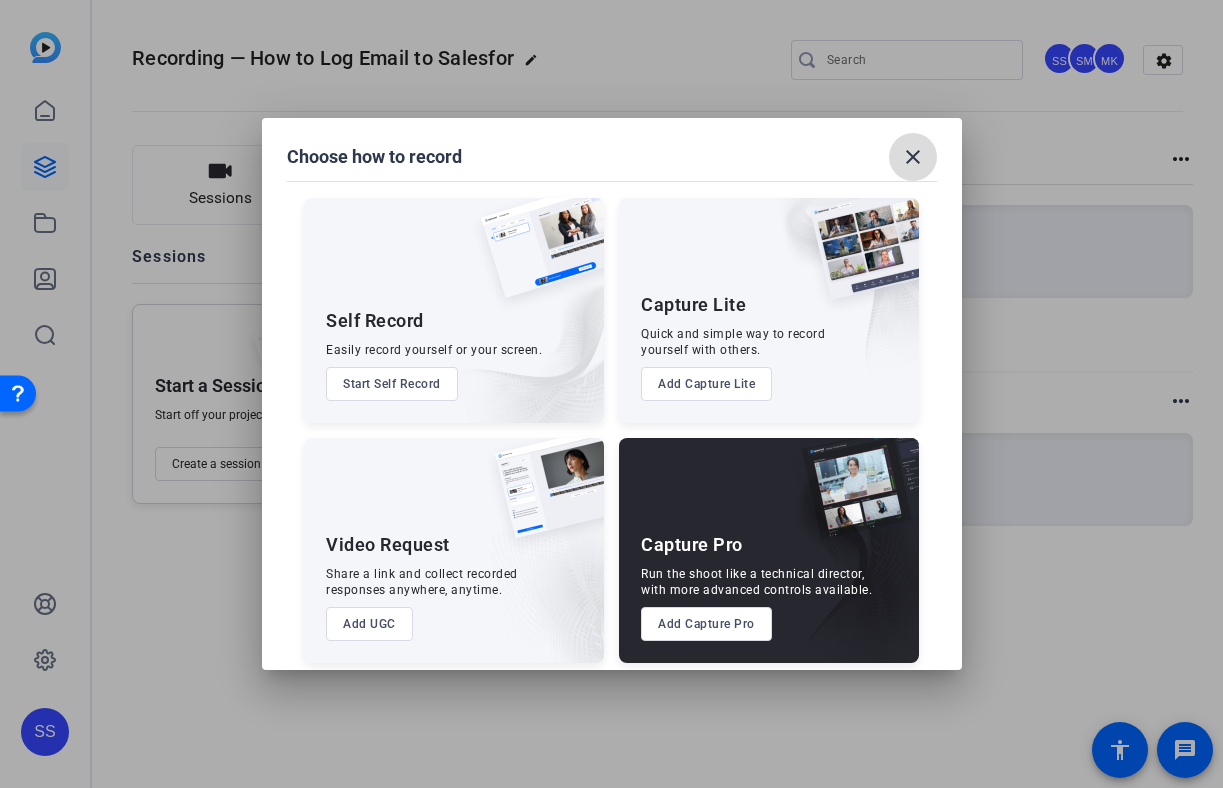
click at [910, 172] on span at bounding box center [913, 157] width 48 height 48
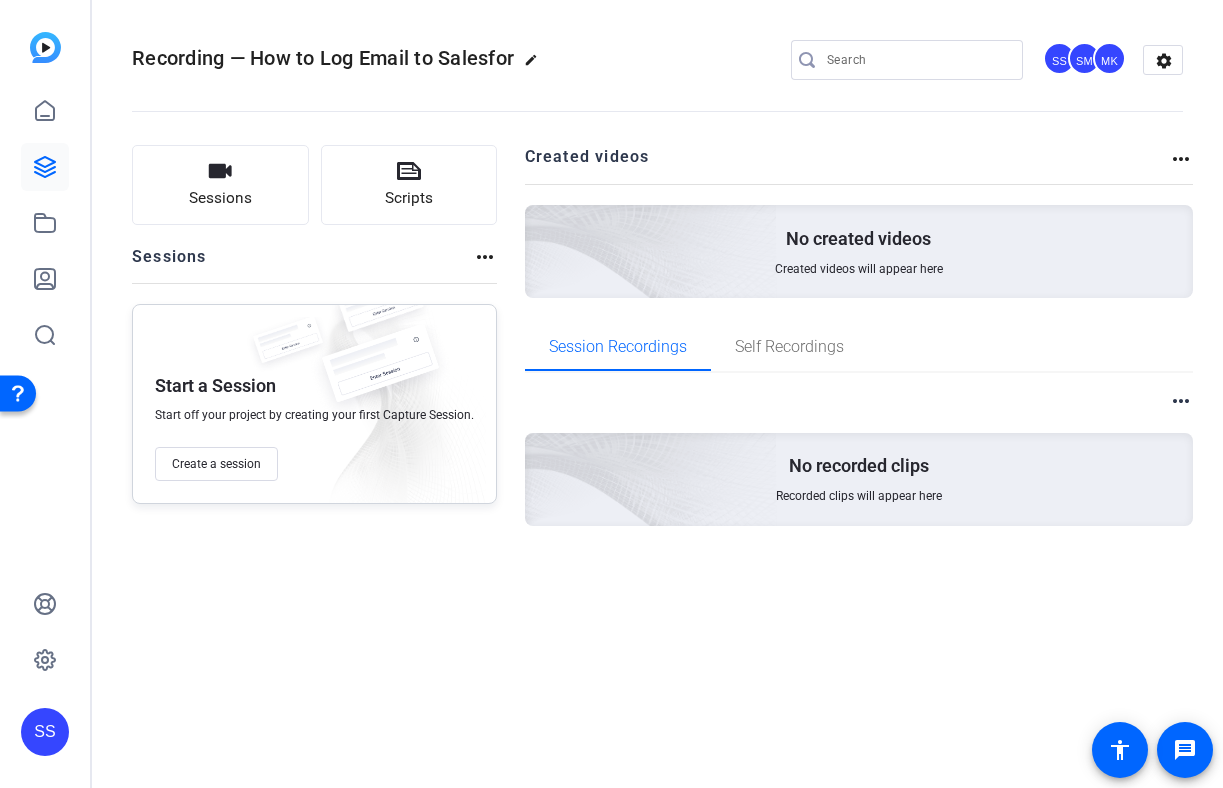
click at [530, 61] on mat-icon "edit" at bounding box center [536, 65] width 24 height 24
click at [274, 52] on input "Recording — How to Log Email to Salesfor" at bounding box center [213, 60] width 131 height 24
drag, startPoint x: 266, startPoint y: 52, endPoint x: 344, endPoint y: 49, distance: 78.1
click at [345, 52] on div "Recording — How to Log Email to Salesfor check_circle clear" at bounding box center [267, 60] width 271 height 32
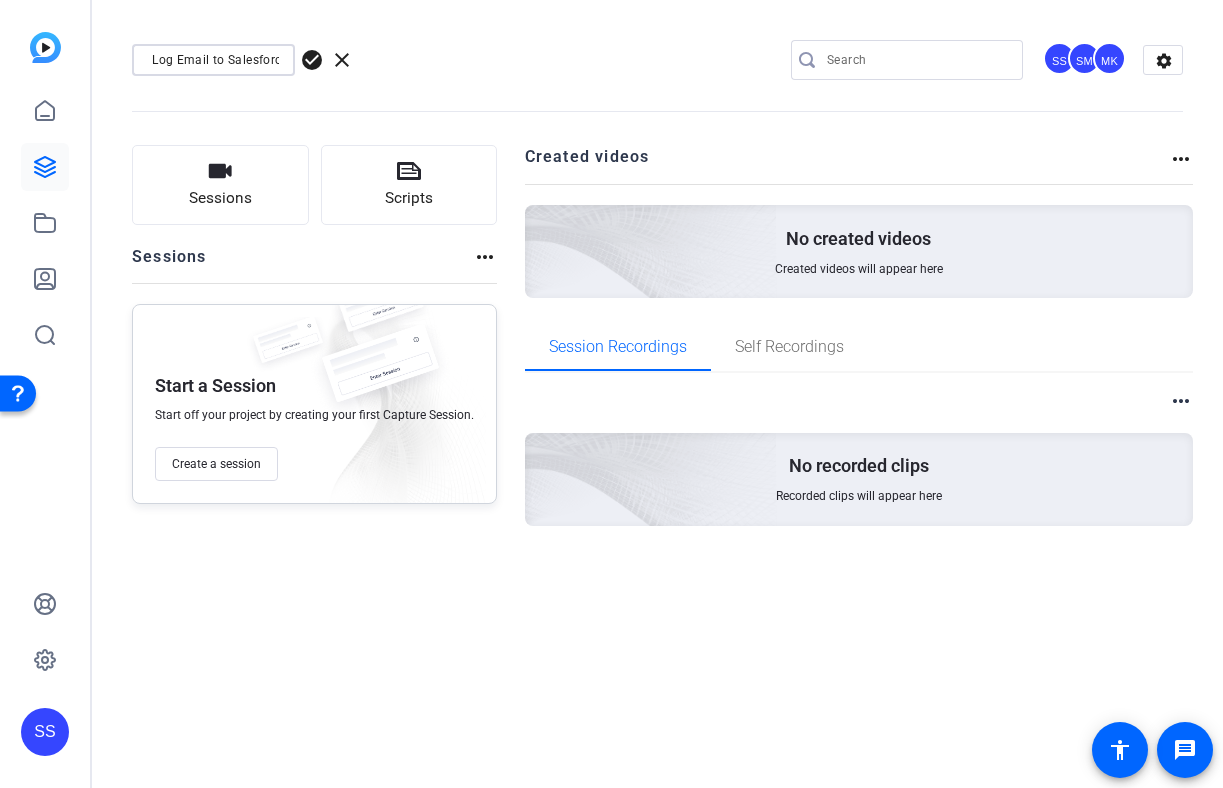
scroll to position [0, 121]
type input "Recording — How to Log Email to Salesforce"
click at [312, 49] on span "check_circle" at bounding box center [312, 60] width 24 height 24
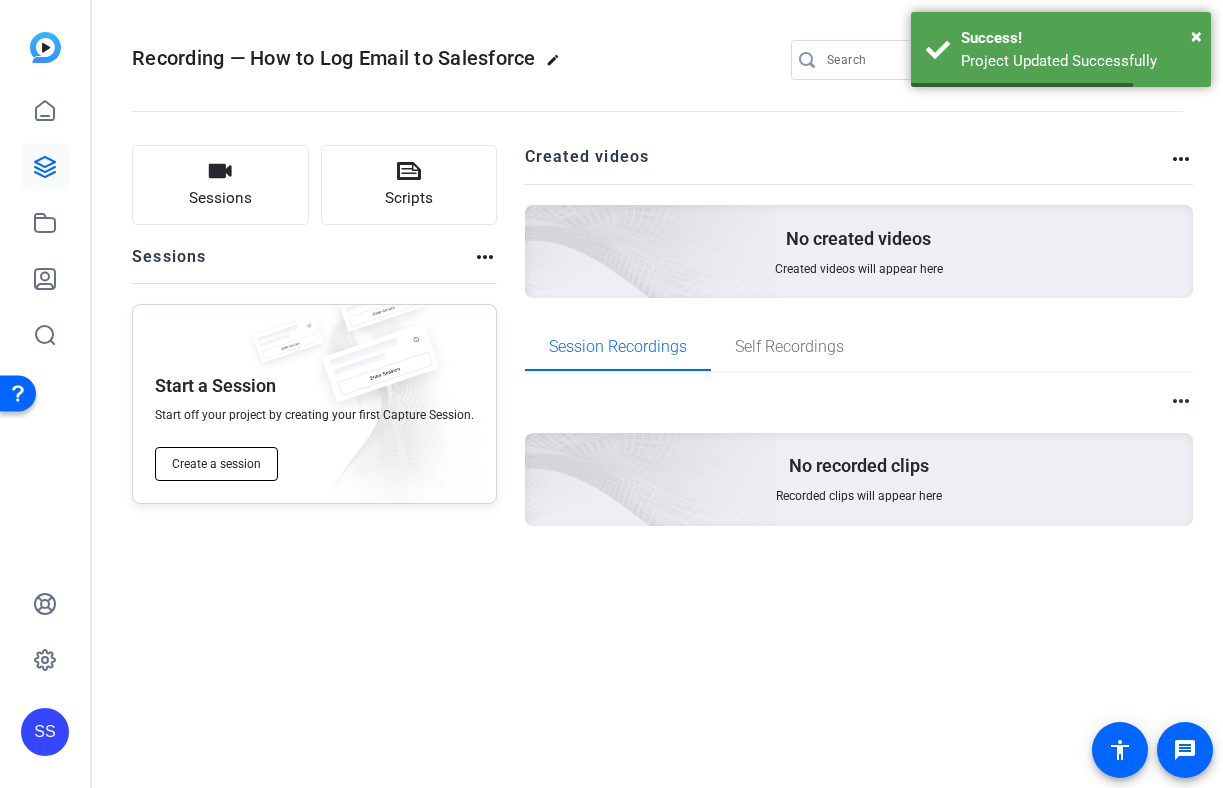
click at [200, 466] on span "Create a session" at bounding box center [216, 464] width 89 height 16
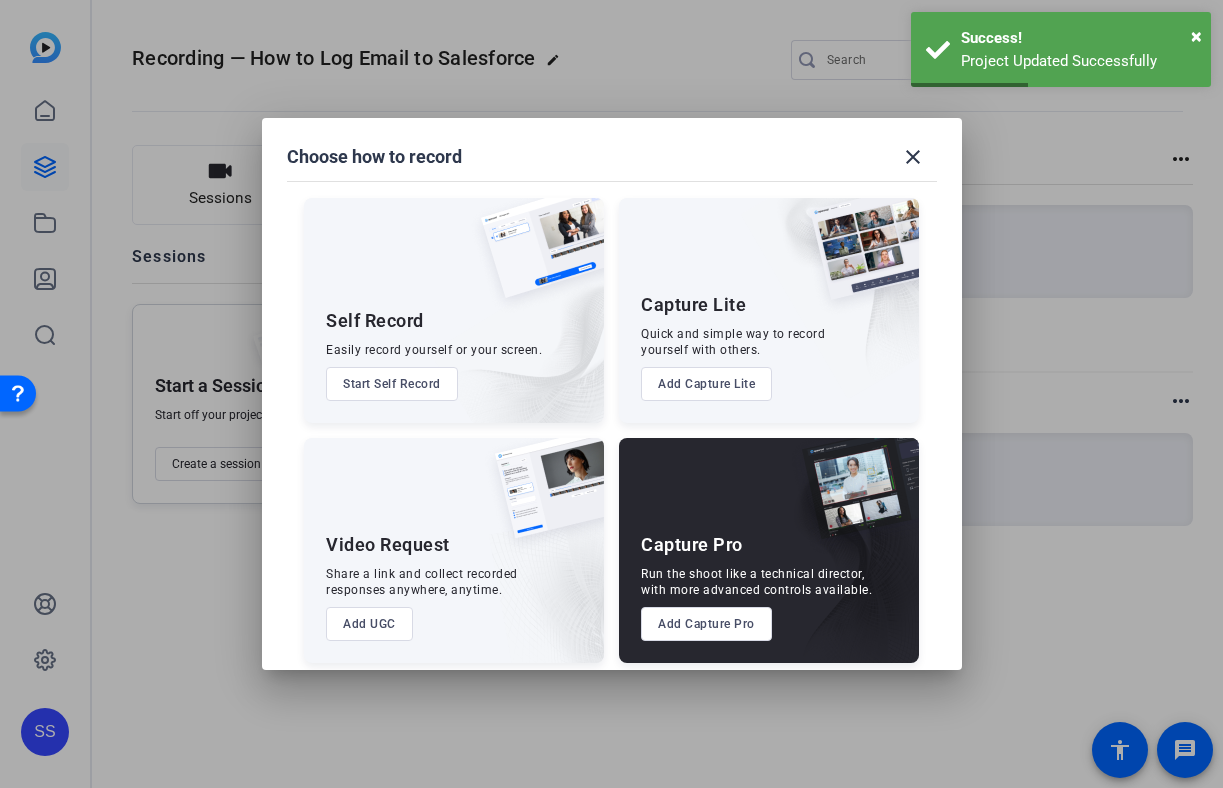
click at [652, 628] on button "Add Capture Pro" at bounding box center [706, 624] width 131 height 34
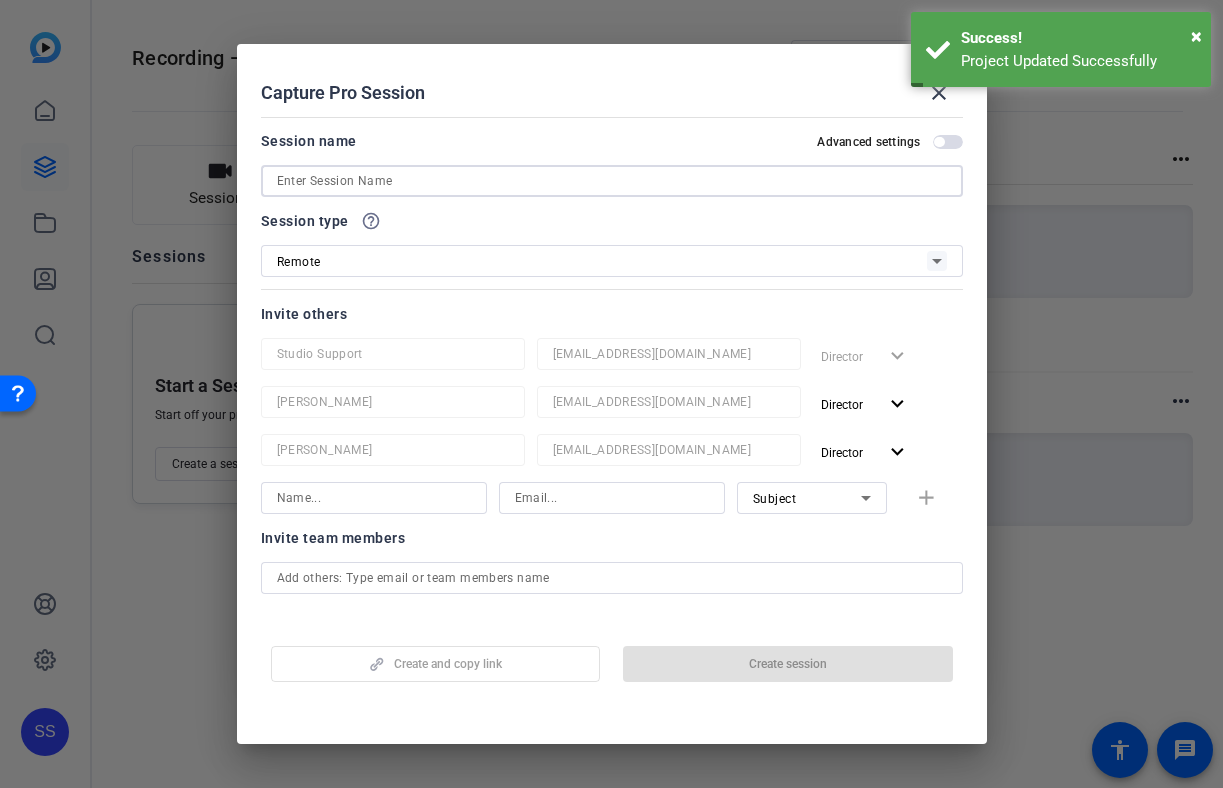
click at [496, 179] on input at bounding box center [612, 181] width 670 height 24
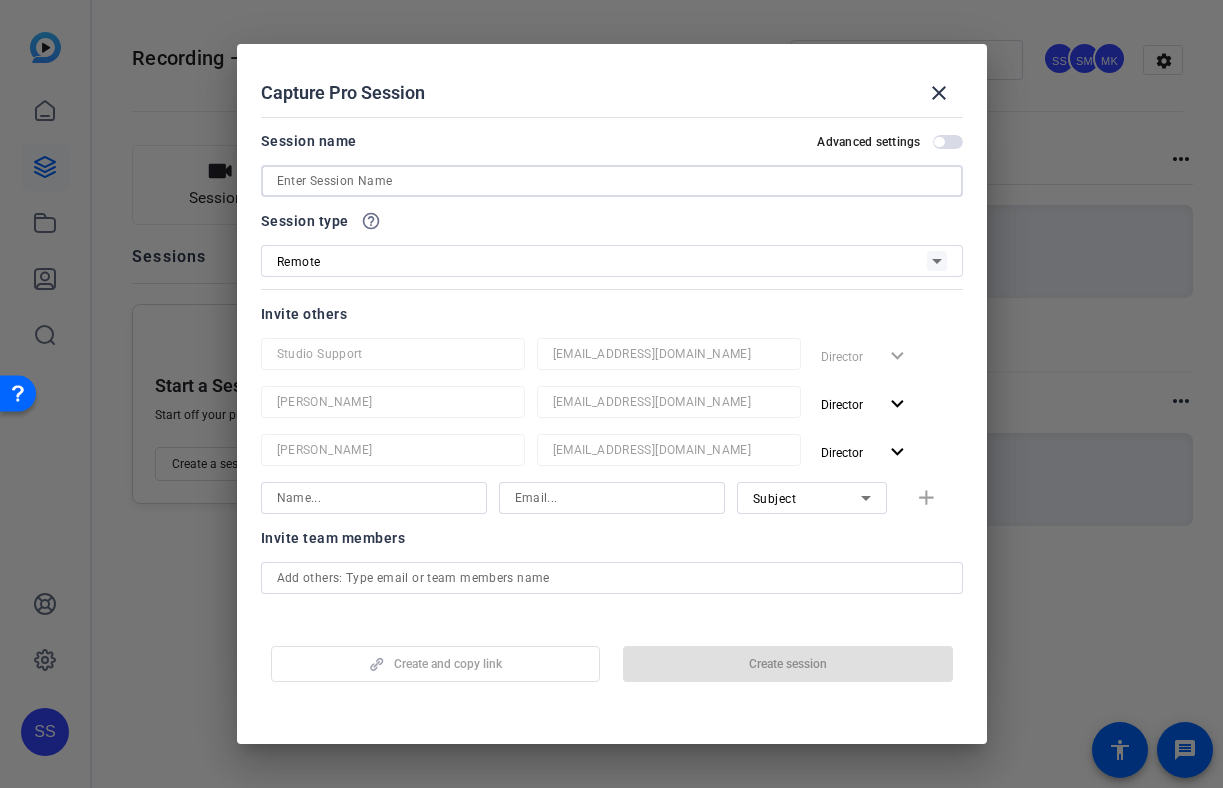
paste input "How to Log Email to Salesforce"
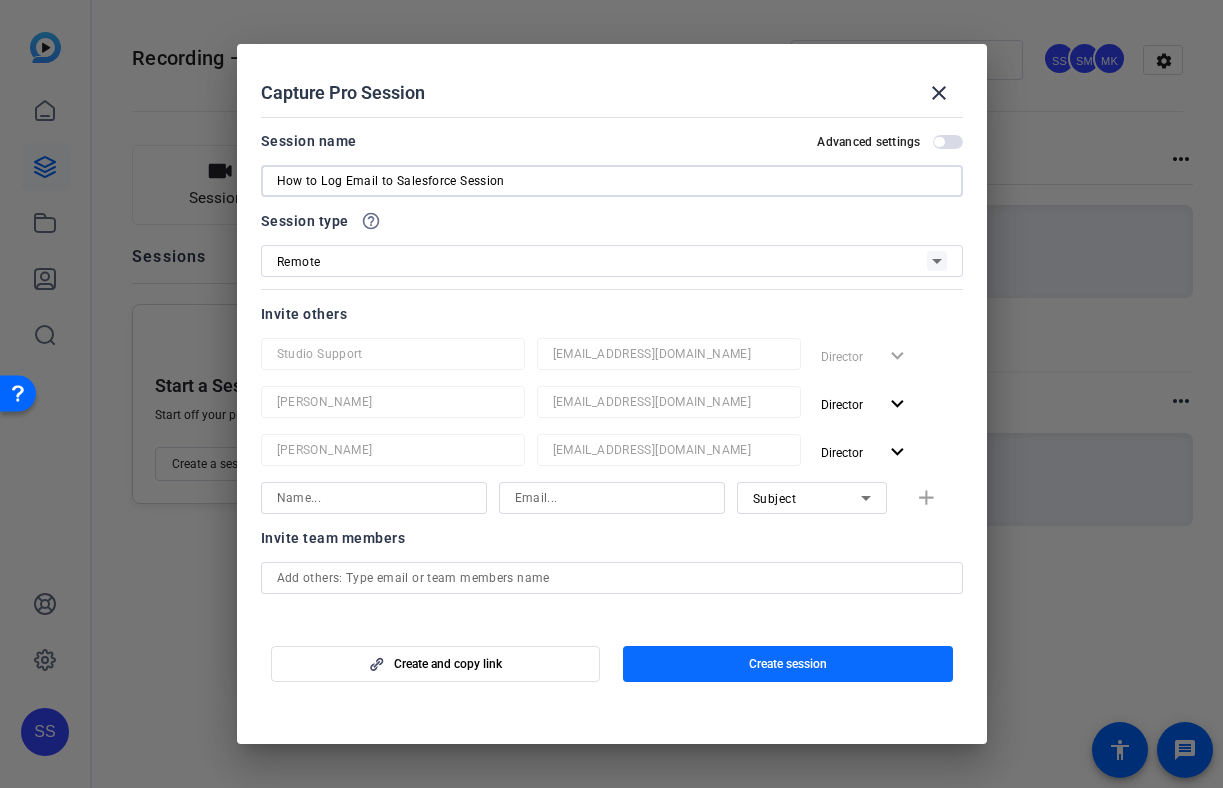
type input "How to Log Email to Salesforce Session"
click at [699, 675] on span "button" at bounding box center [788, 664] width 330 height 48
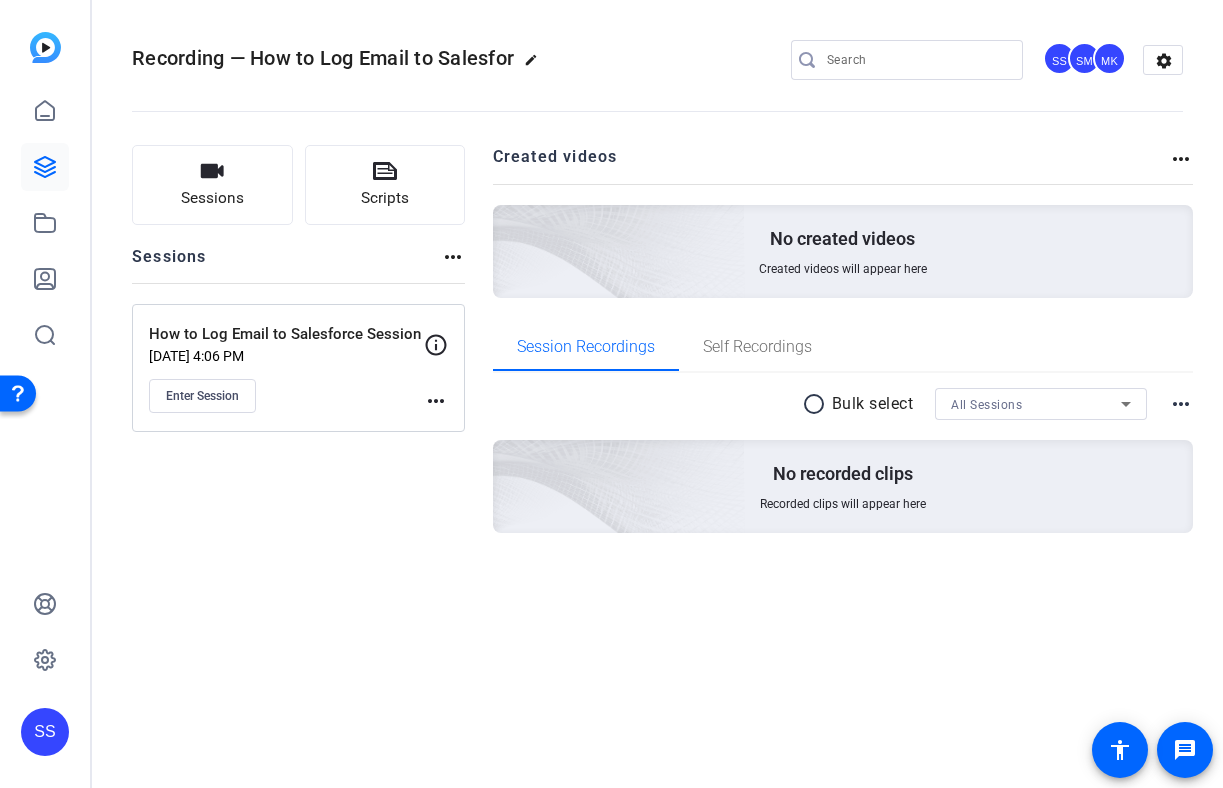
click at [438, 405] on mat-icon "more_horiz" at bounding box center [436, 401] width 24 height 24
click at [447, 419] on span "Edit Session" at bounding box center [485, 430] width 91 height 24
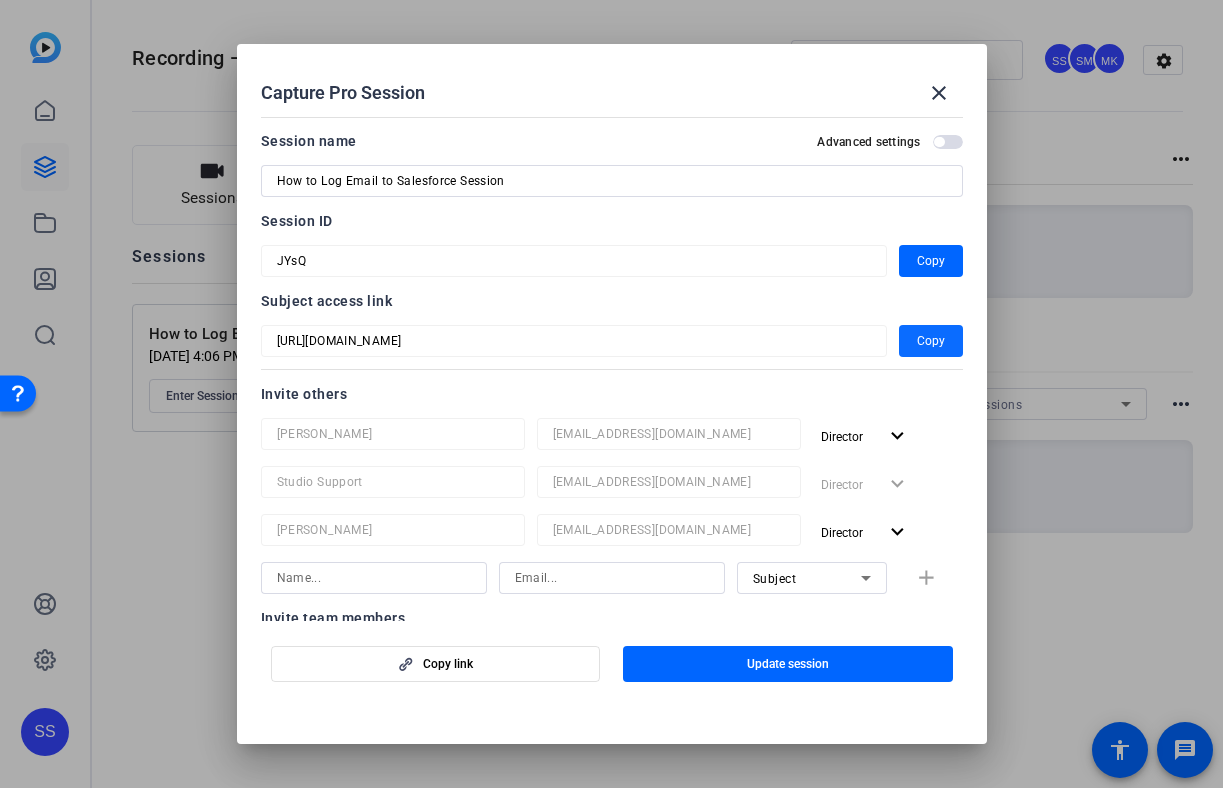
click at [911, 342] on span "button" at bounding box center [931, 341] width 64 height 48
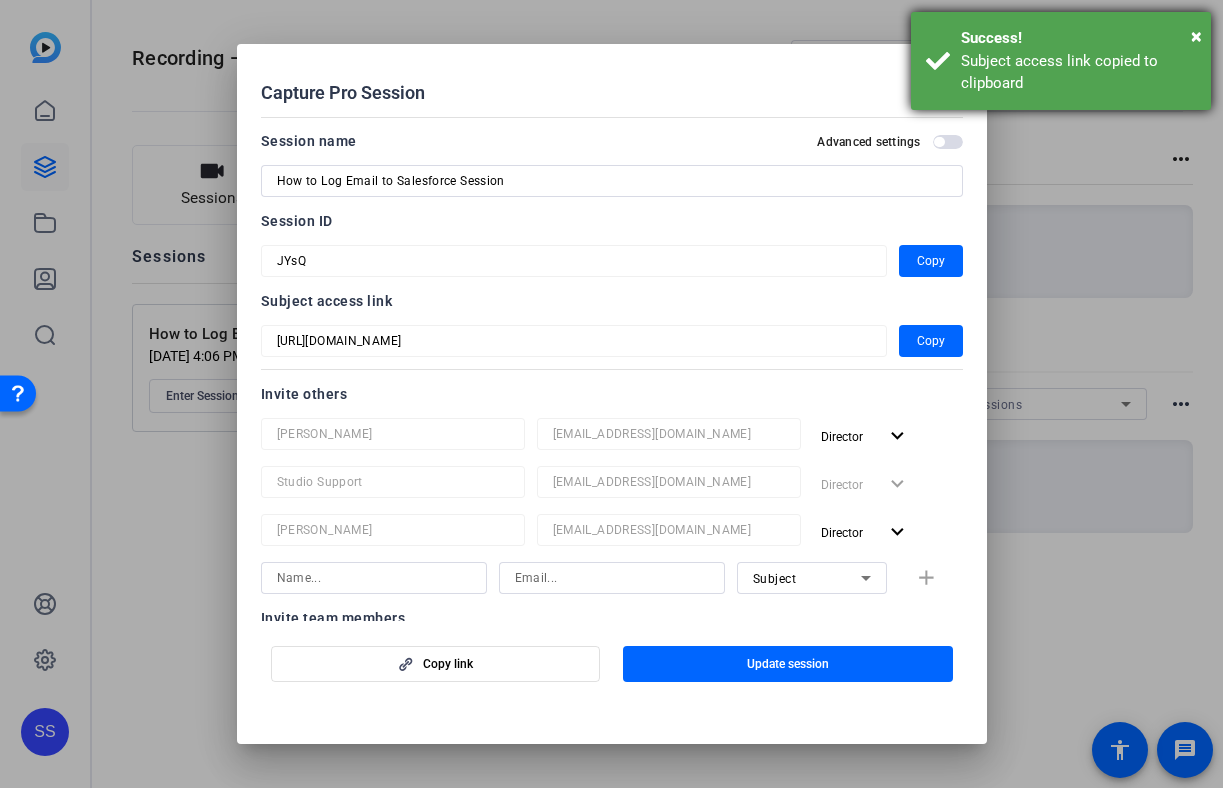
click at [1187, 43] on div "Success!" at bounding box center [1078, 38] width 235 height 23
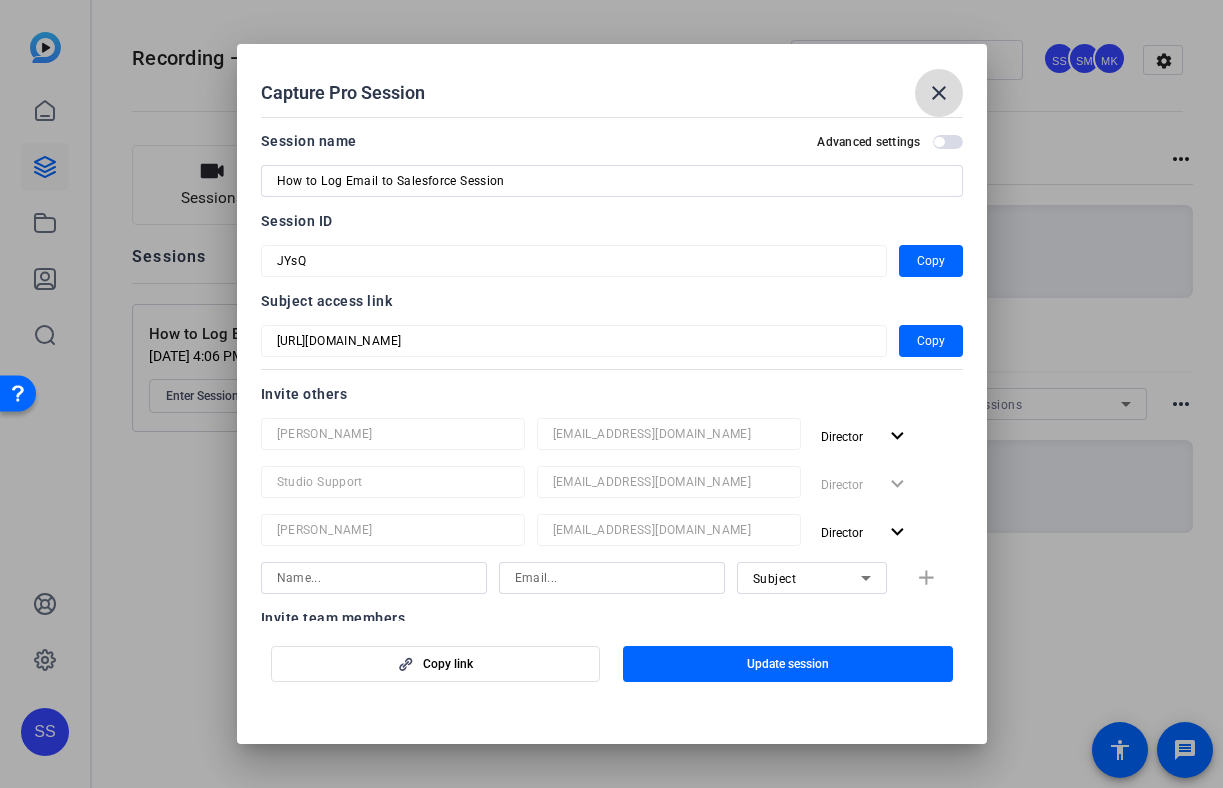
click at [943, 72] on span at bounding box center [939, 93] width 48 height 48
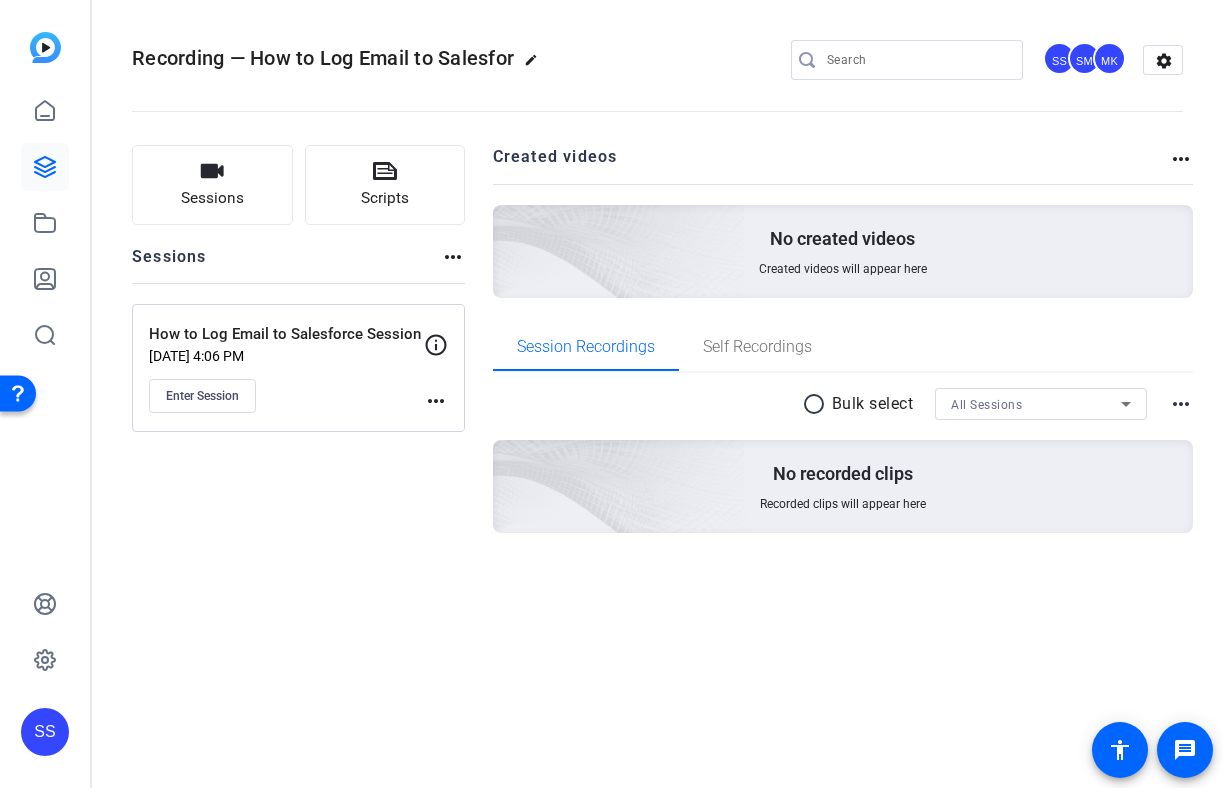
click at [436, 407] on mat-icon "more_horiz" at bounding box center [436, 401] width 24 height 24
click at [465, 431] on span "Edit Session" at bounding box center [485, 430] width 91 height 24
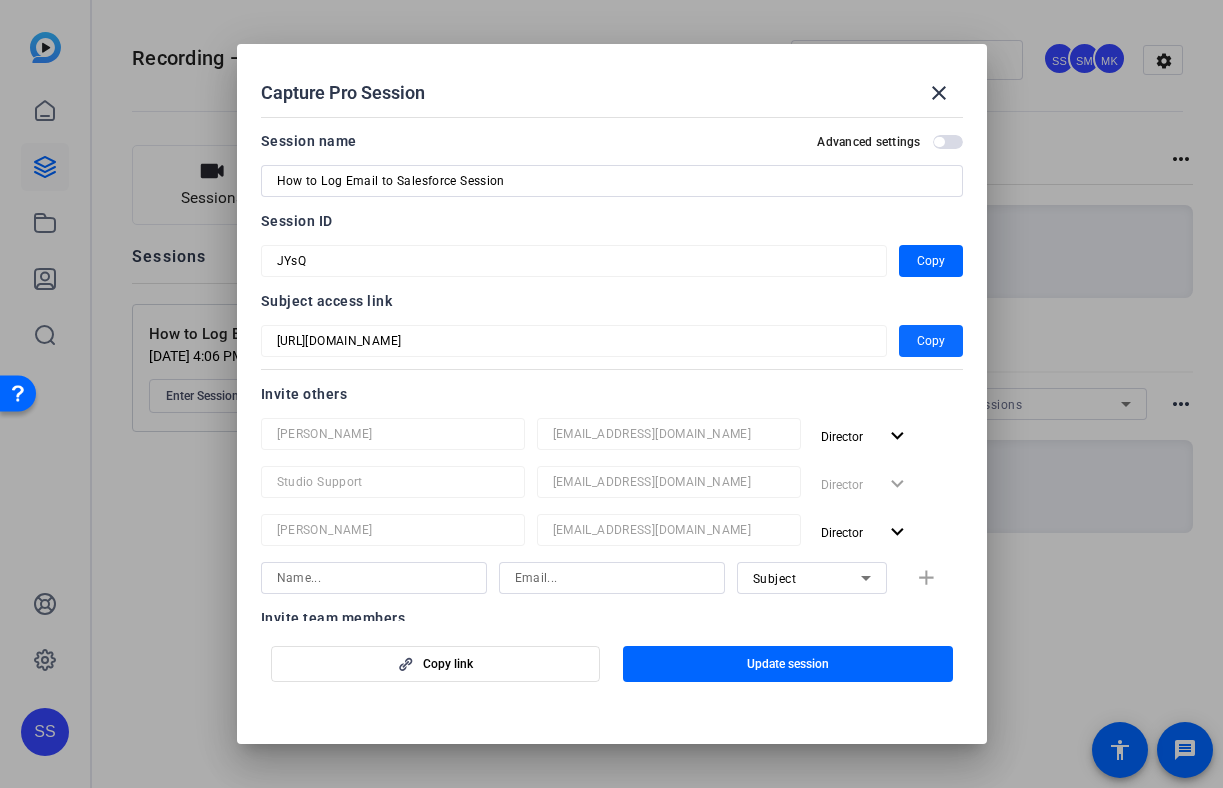
click at [933, 348] on span "Copy" at bounding box center [931, 341] width 28 height 24
click at [906, 346] on span "button" at bounding box center [931, 341] width 64 height 48
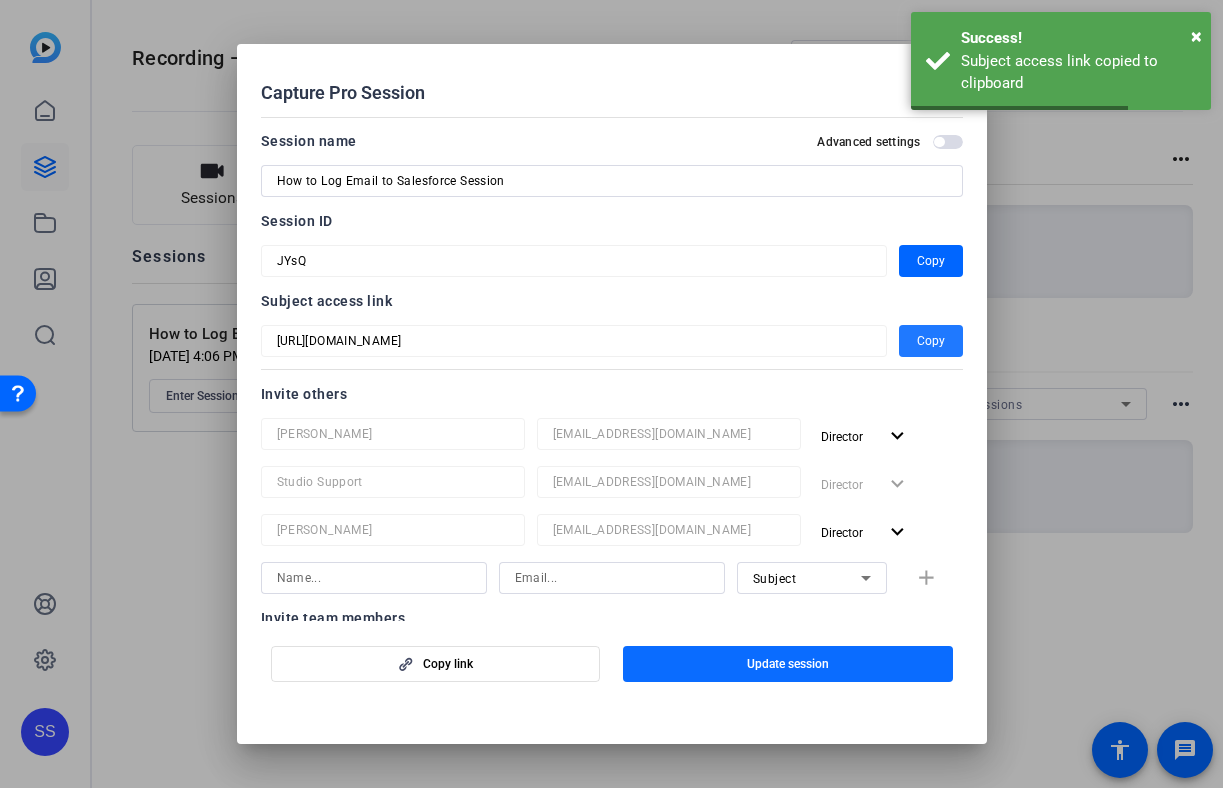
click at [789, 675] on span "button" at bounding box center [788, 664] width 330 height 48
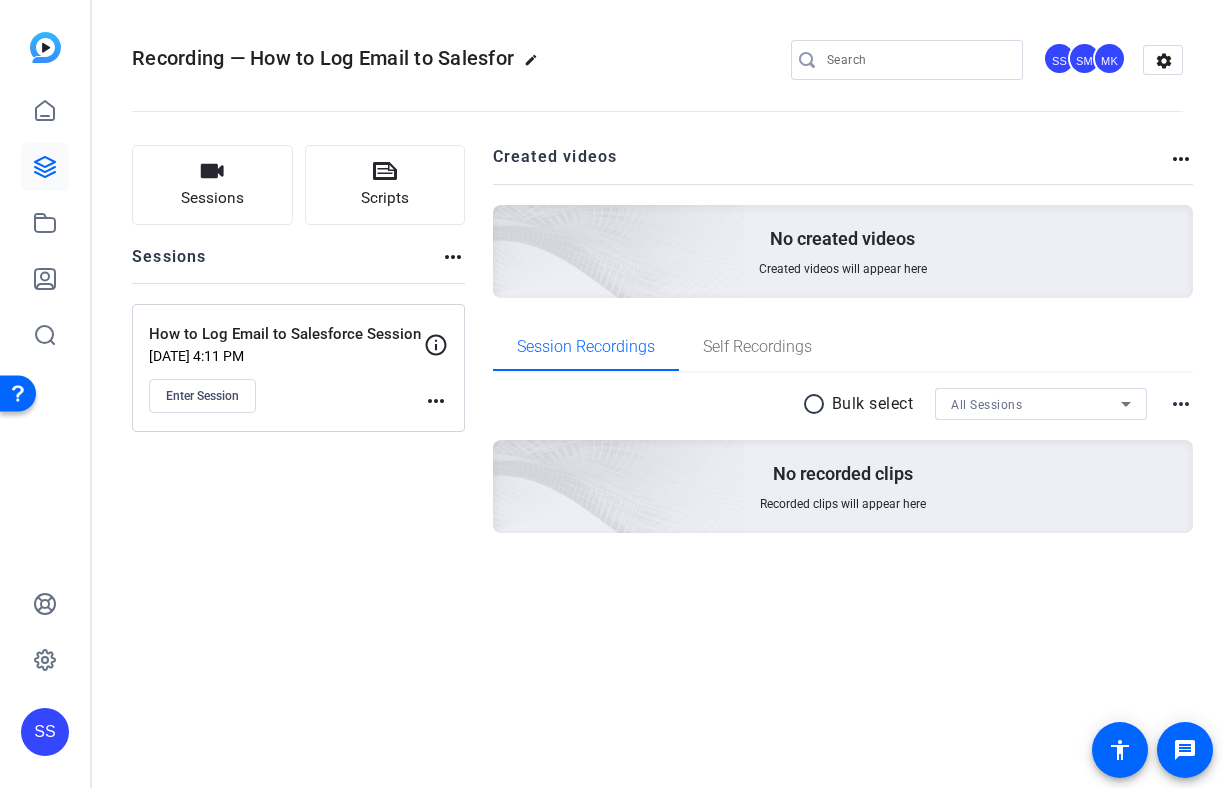
click at [437, 405] on mat-icon "more_horiz" at bounding box center [436, 401] width 24 height 24
click at [445, 438] on span "Edit Session" at bounding box center [485, 430] width 91 height 24
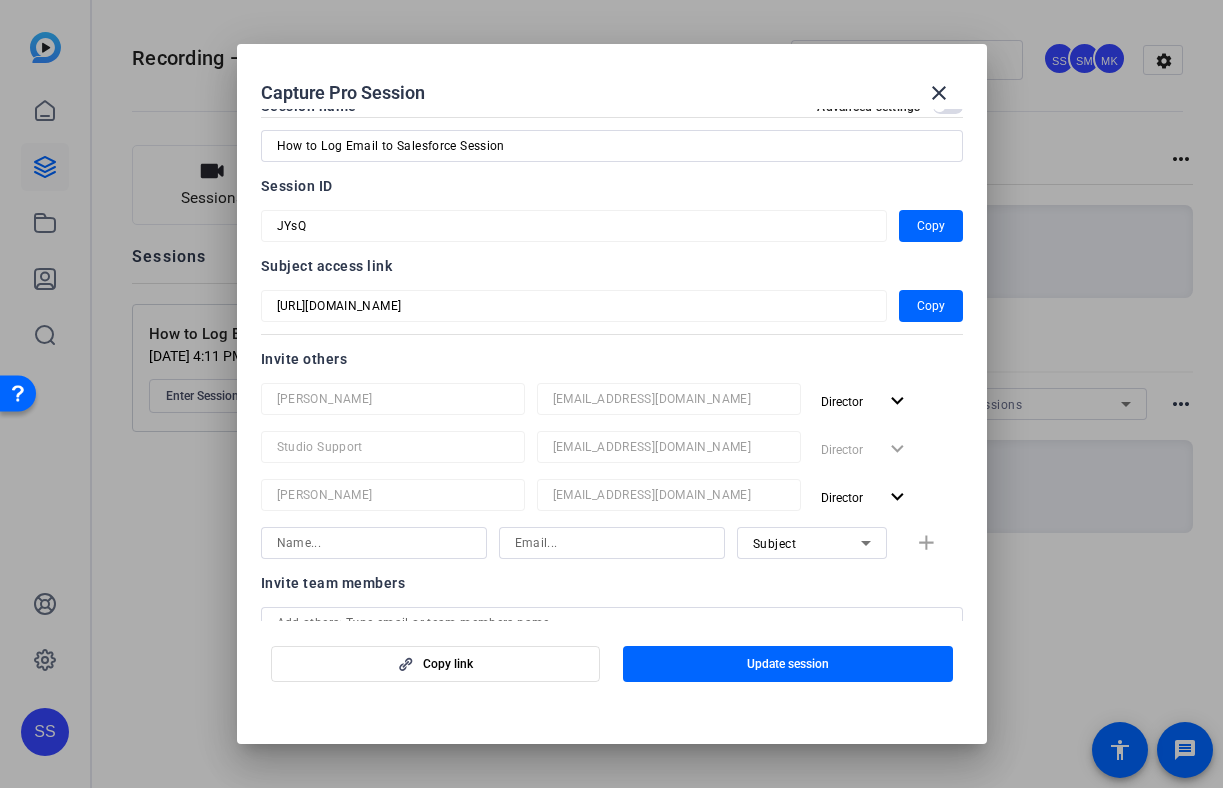
scroll to position [33, 0]
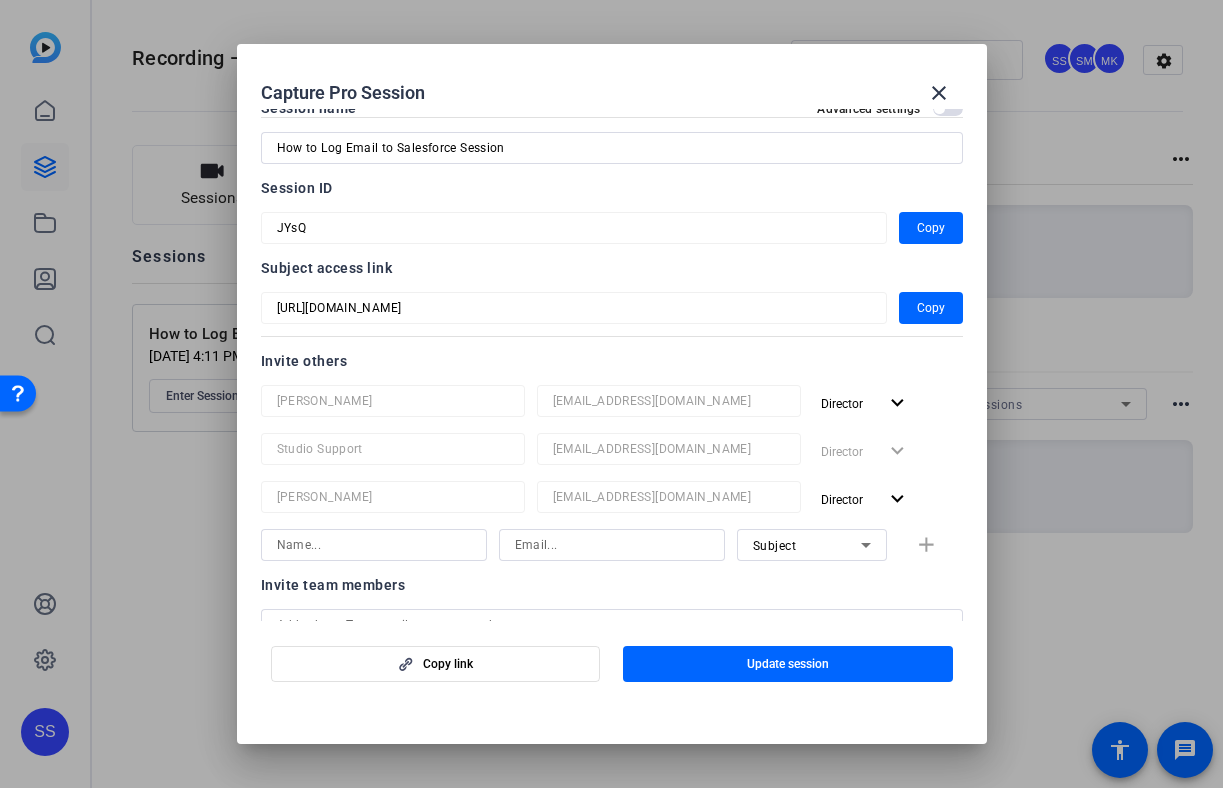
click at [406, 550] on input at bounding box center [374, 545] width 194 height 24
click at [933, 74] on span at bounding box center [939, 93] width 48 height 48
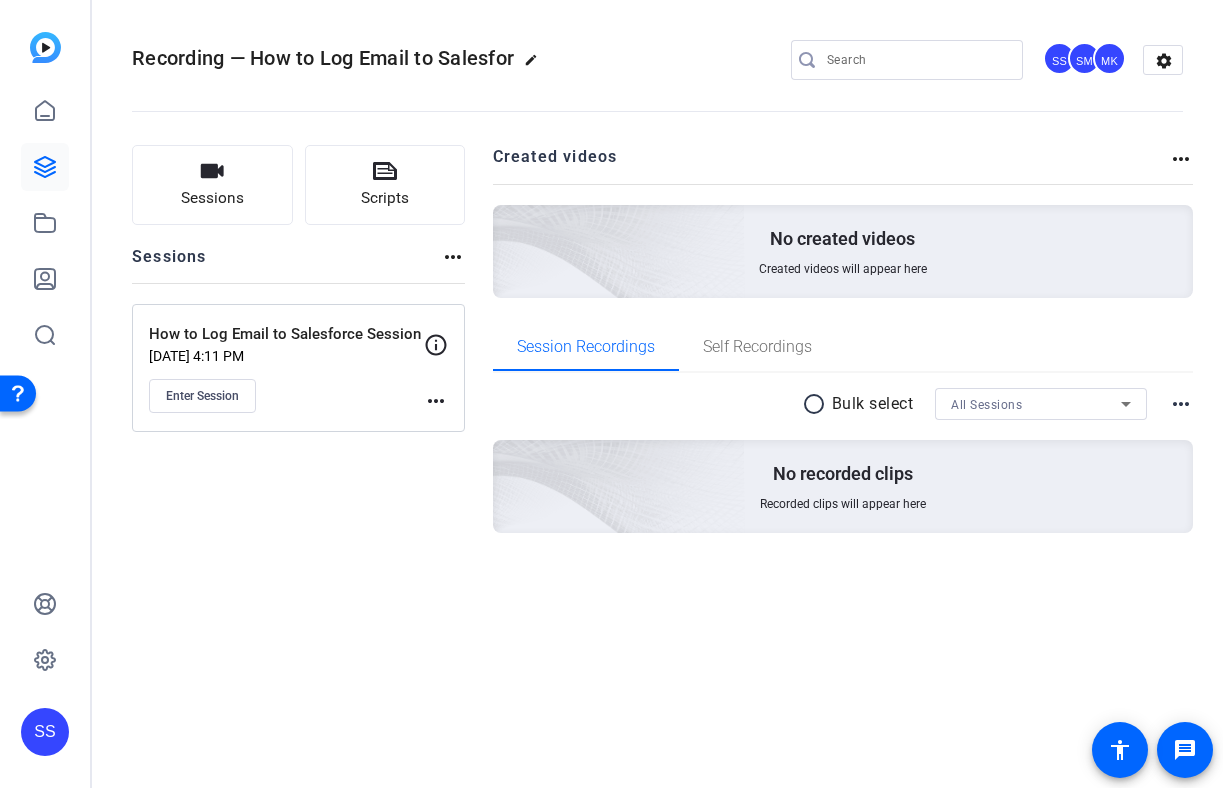
click at [1105, 65] on div "MK" at bounding box center [1109, 58] width 33 height 33
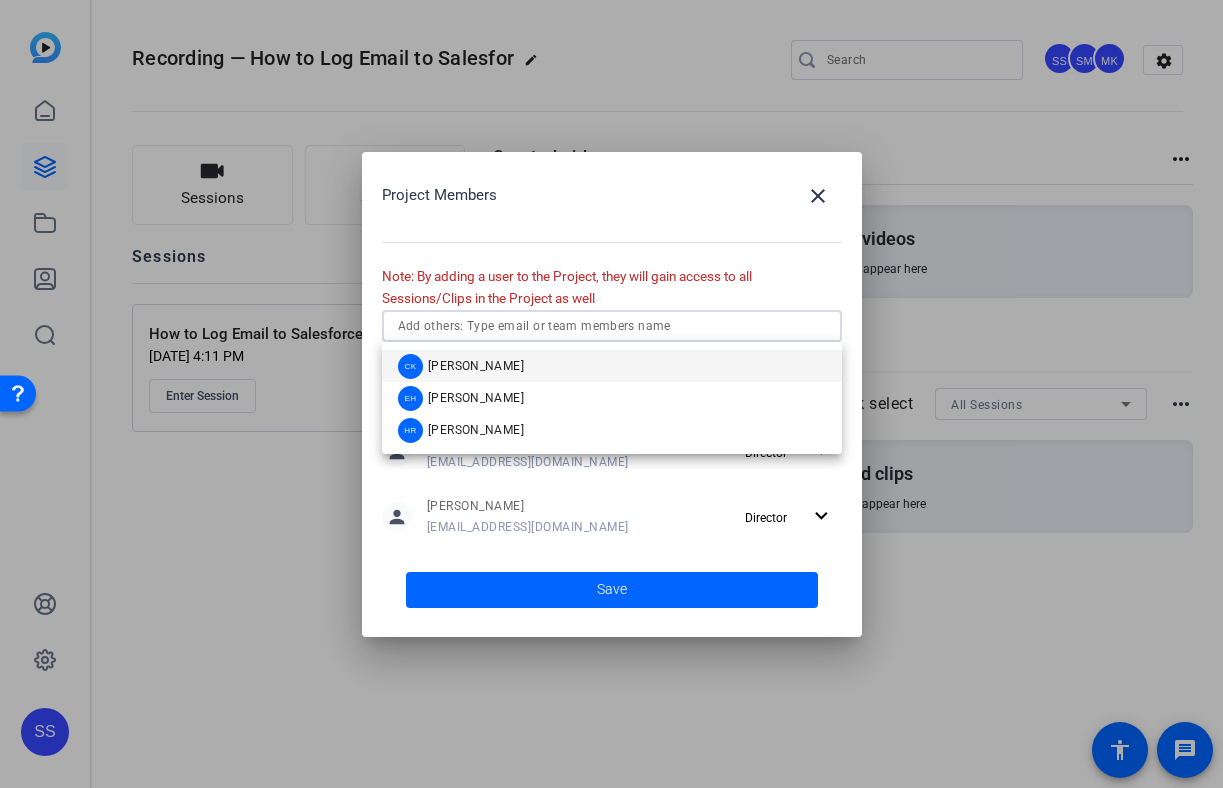
click at [664, 325] on input "text" at bounding box center [612, 326] width 428 height 24
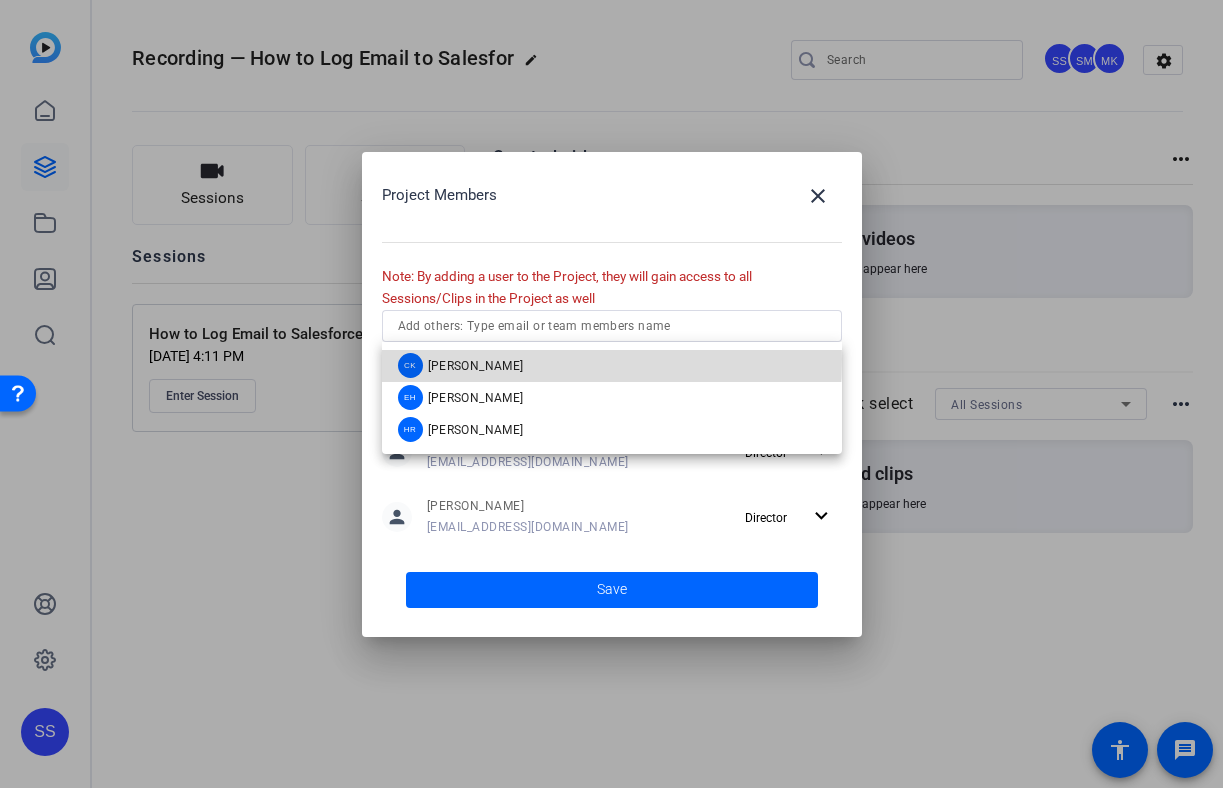
click at [466, 359] on span "Cece Keppel" at bounding box center [476, 366] width 96 height 16
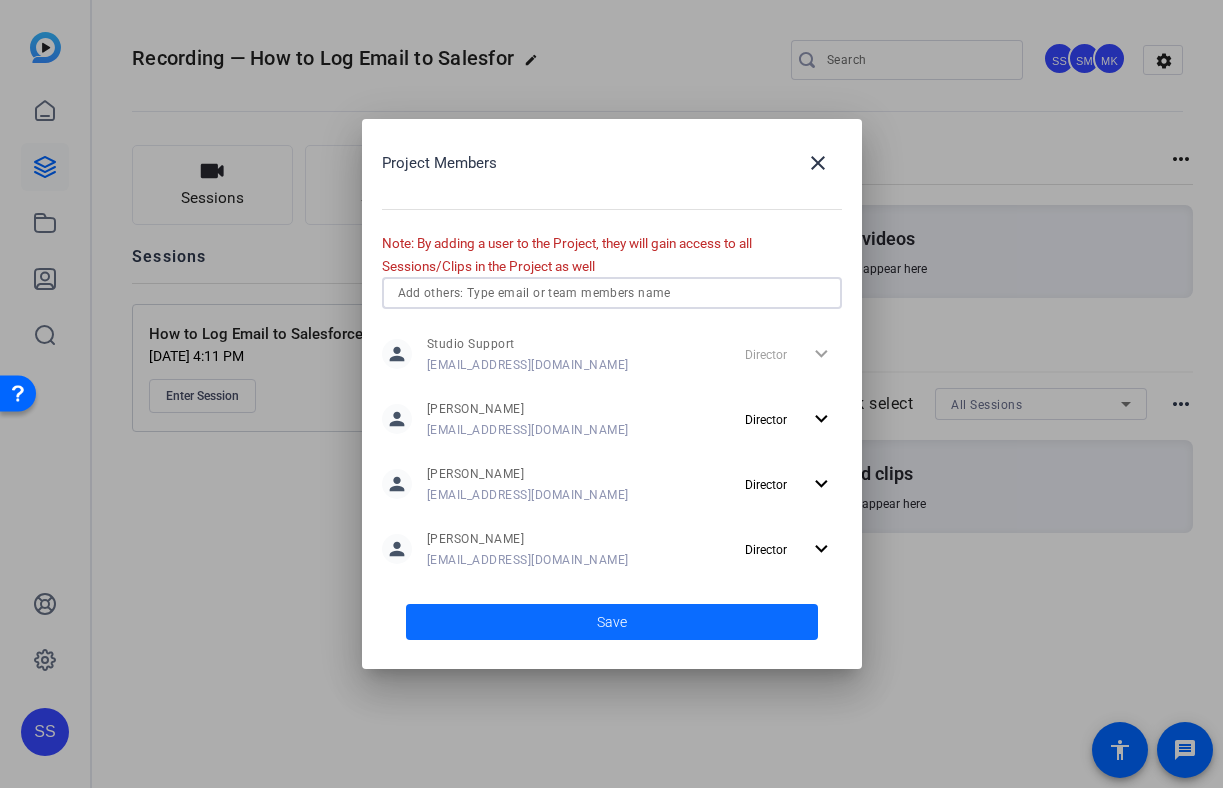
click at [445, 625] on span at bounding box center [612, 622] width 412 height 48
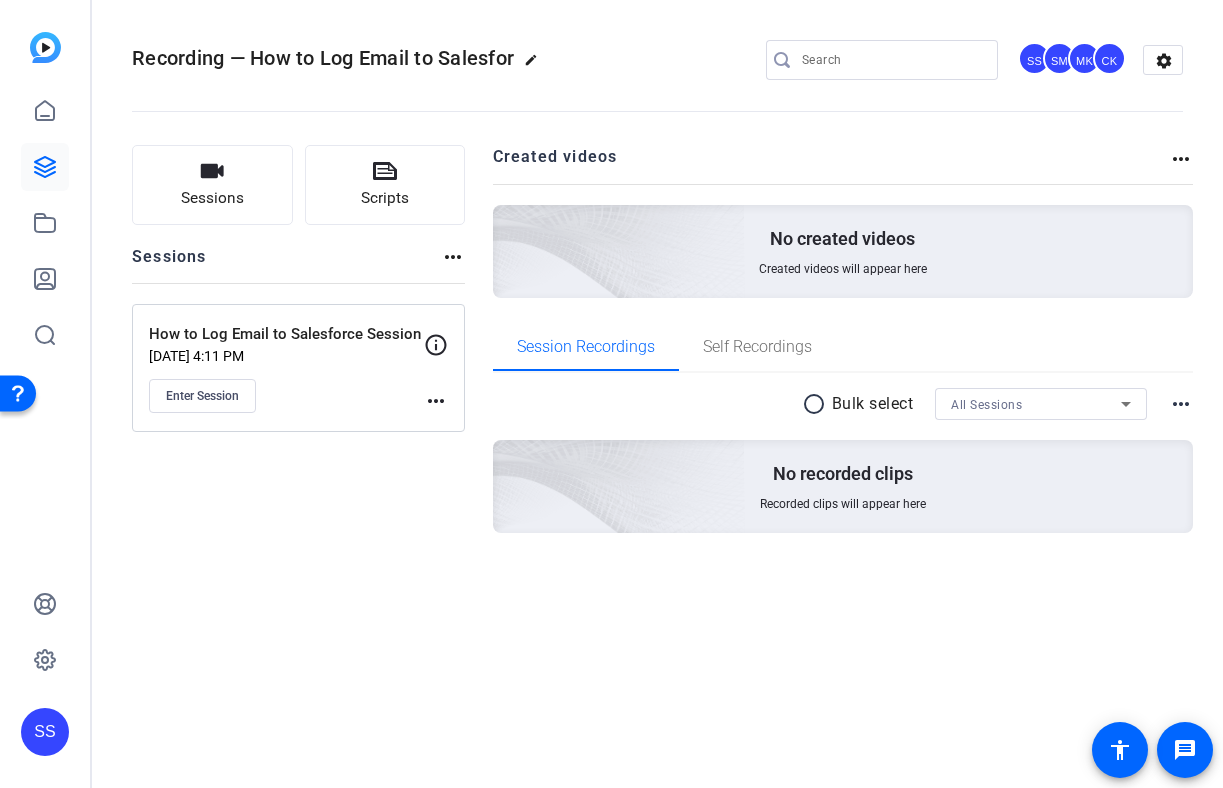
click at [1081, 57] on div "MK" at bounding box center [1084, 58] width 33 height 33
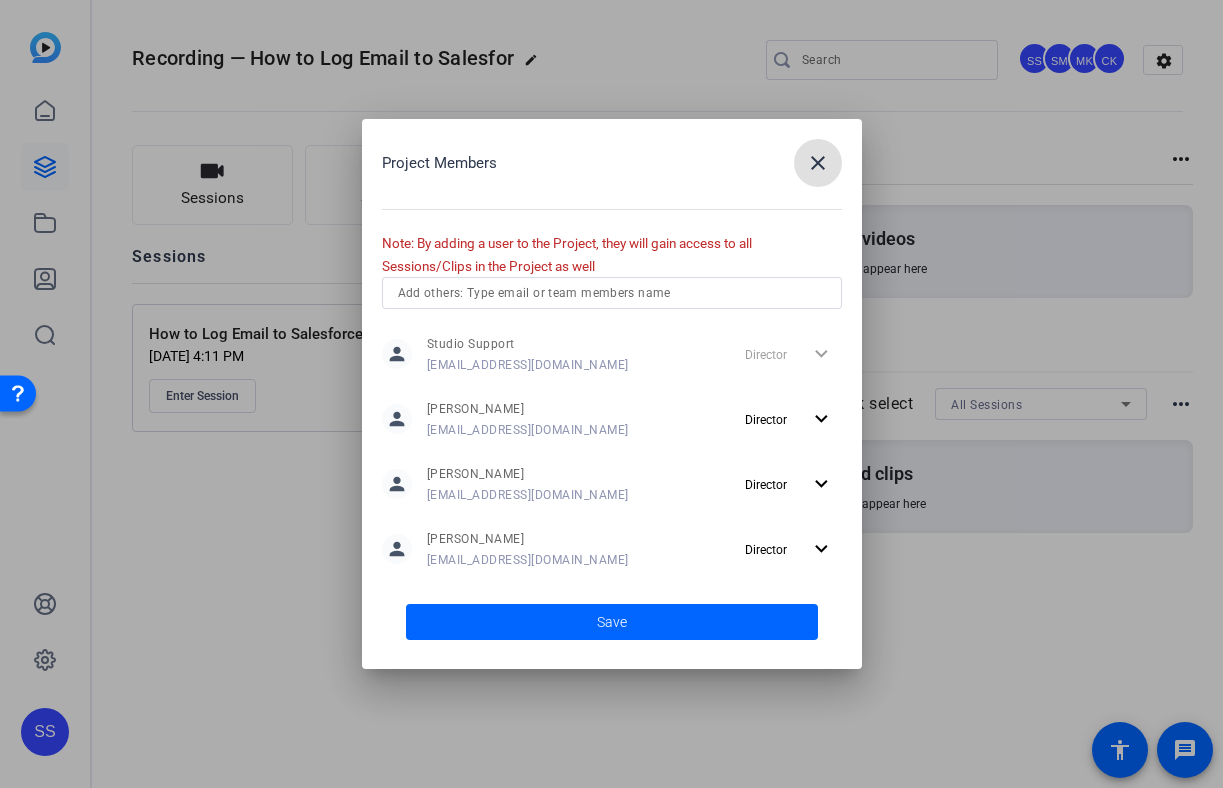
click at [802, 170] on span "button" at bounding box center [818, 163] width 48 height 48
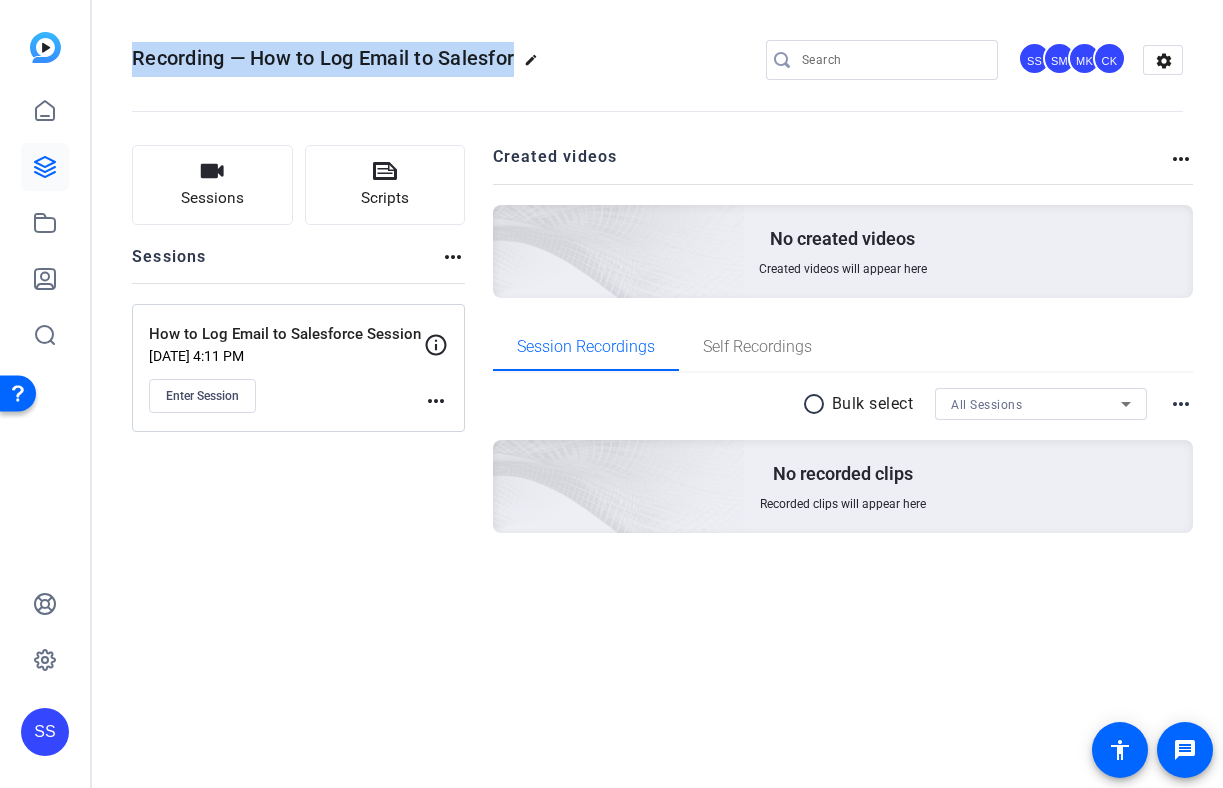
drag, startPoint x: 136, startPoint y: 60, endPoint x: 510, endPoint y: 67, distance: 374.0
click at [510, 67] on span "Recording — How to Log Email to Salesfor" at bounding box center [323, 58] width 382 height 24
copy span "Recording — How to Log Email to Salesfo"
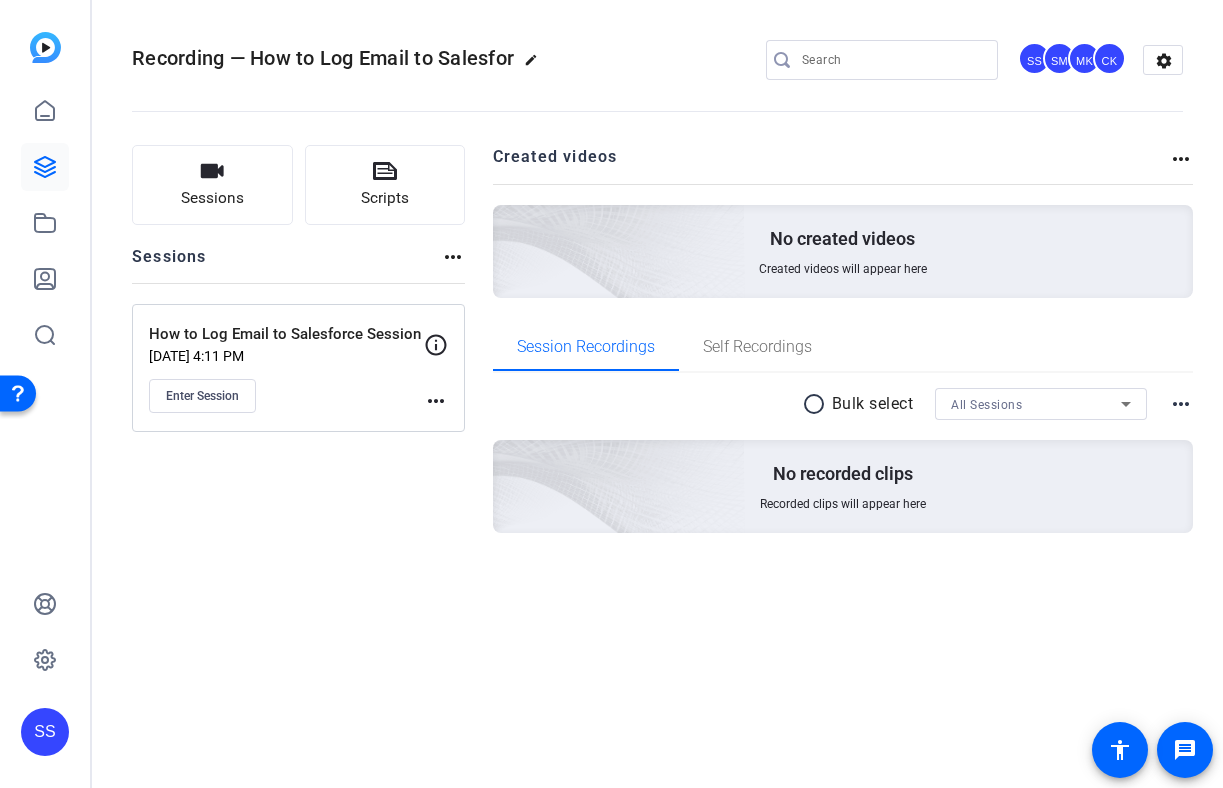
click at [46, 714] on div "SS" at bounding box center [45, 732] width 48 height 48
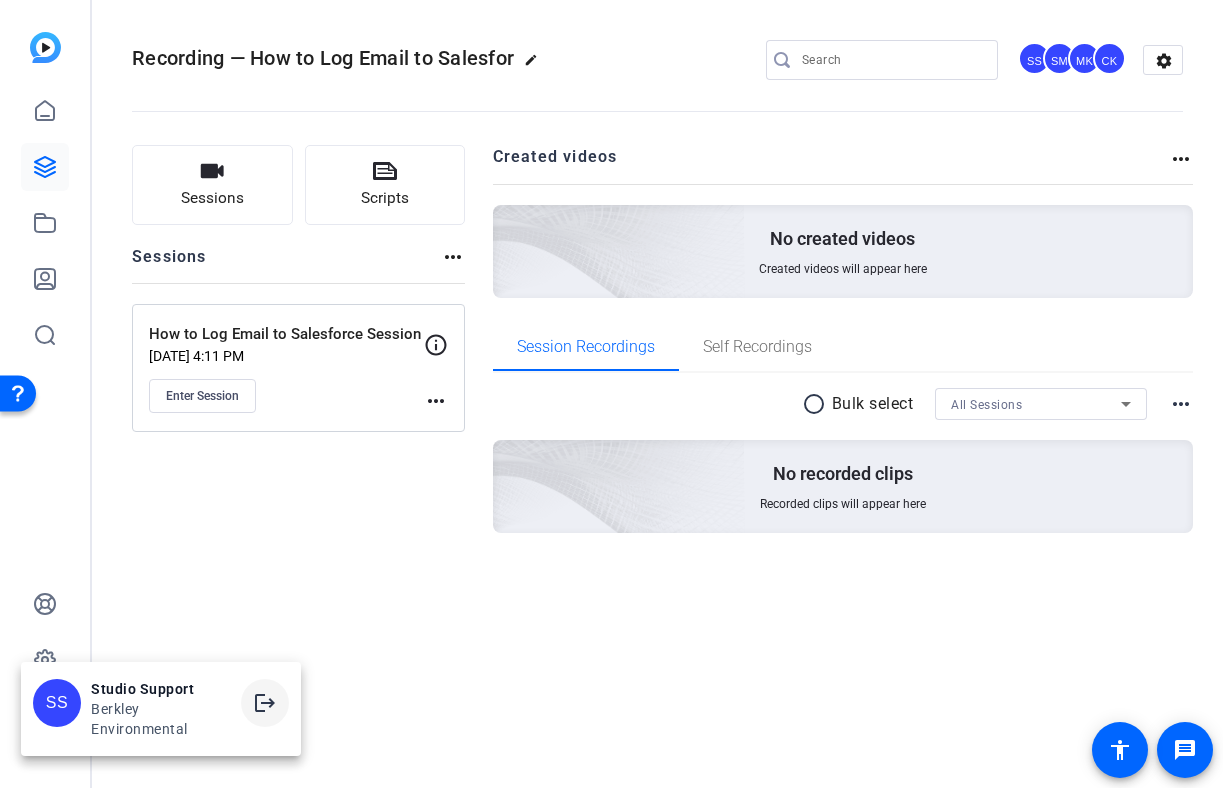
click at [260, 703] on mat-icon "logout" at bounding box center [265, 703] width 24 height 24
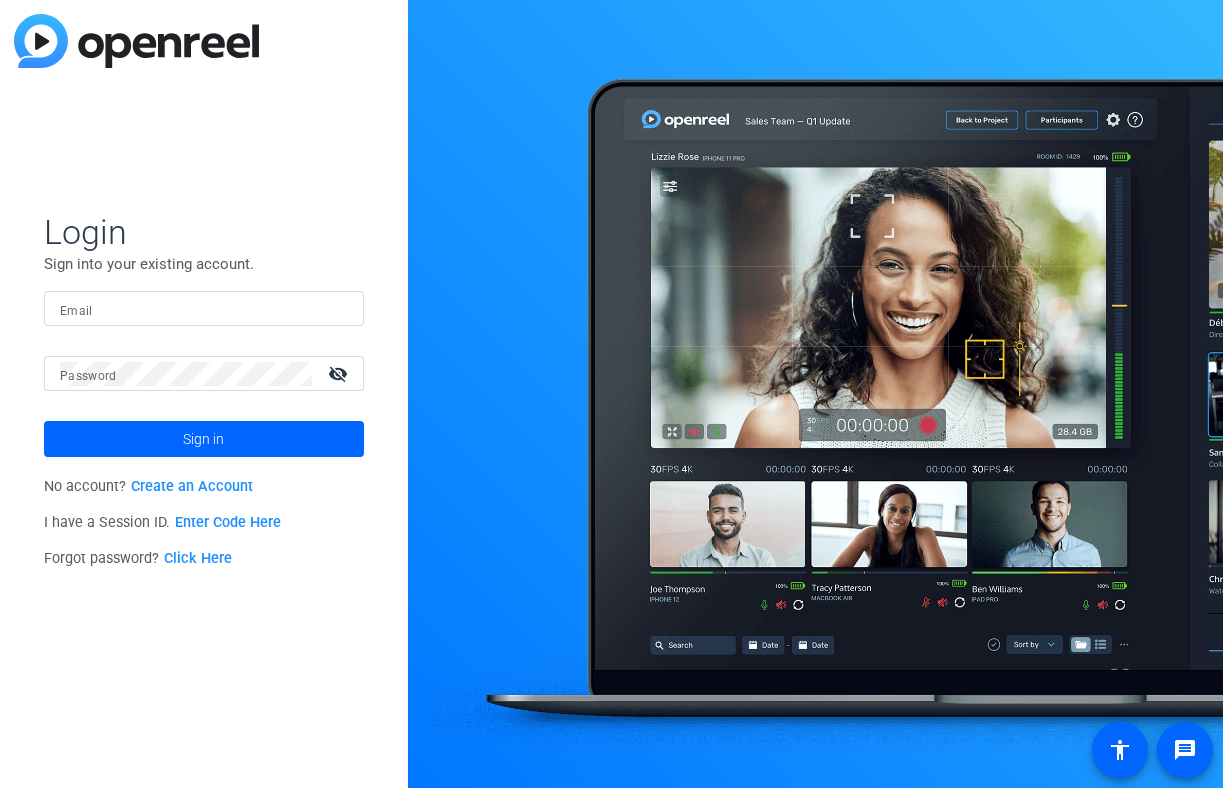
click at [91, 287] on form "Login Sign into your existing account. Email Password visibility_off Sign in" at bounding box center [204, 334] width 320 height 246
click at [91, 303] on input "Email" at bounding box center [204, 309] width 288 height 24
click at [321, 318] on input "Email" at bounding box center [204, 309] width 288 height 24
click at [326, 313] on img at bounding box center [331, 309] width 14 height 24
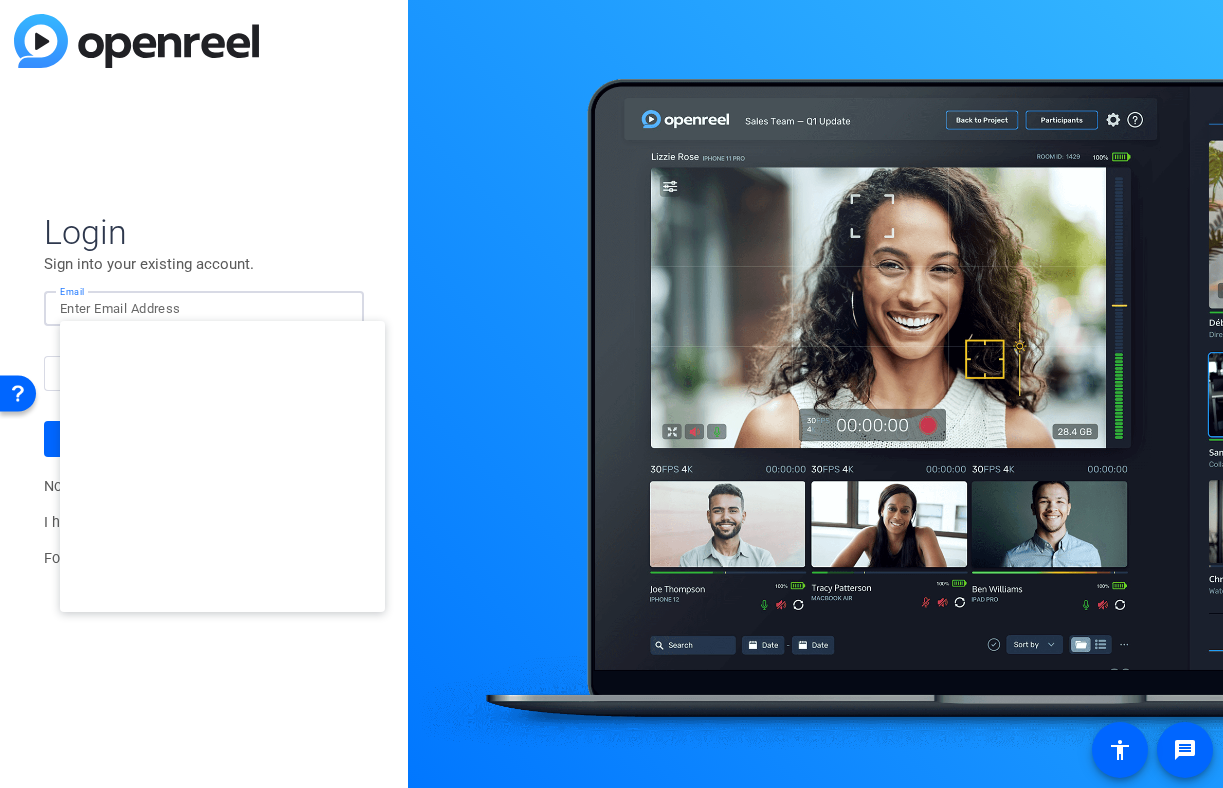
type input "[EMAIL_ADDRESS][DOMAIN_NAME]"
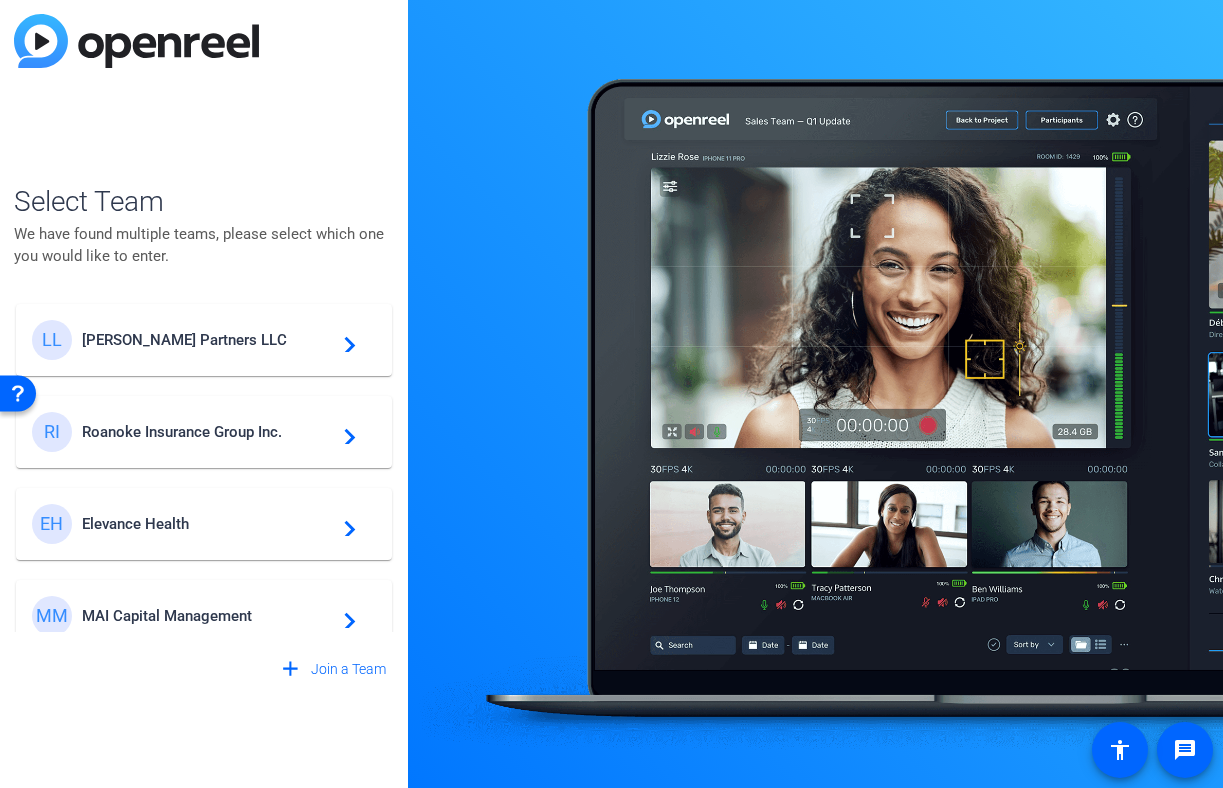
click at [192, 521] on span "Elevance Health" at bounding box center [207, 524] width 250 height 18
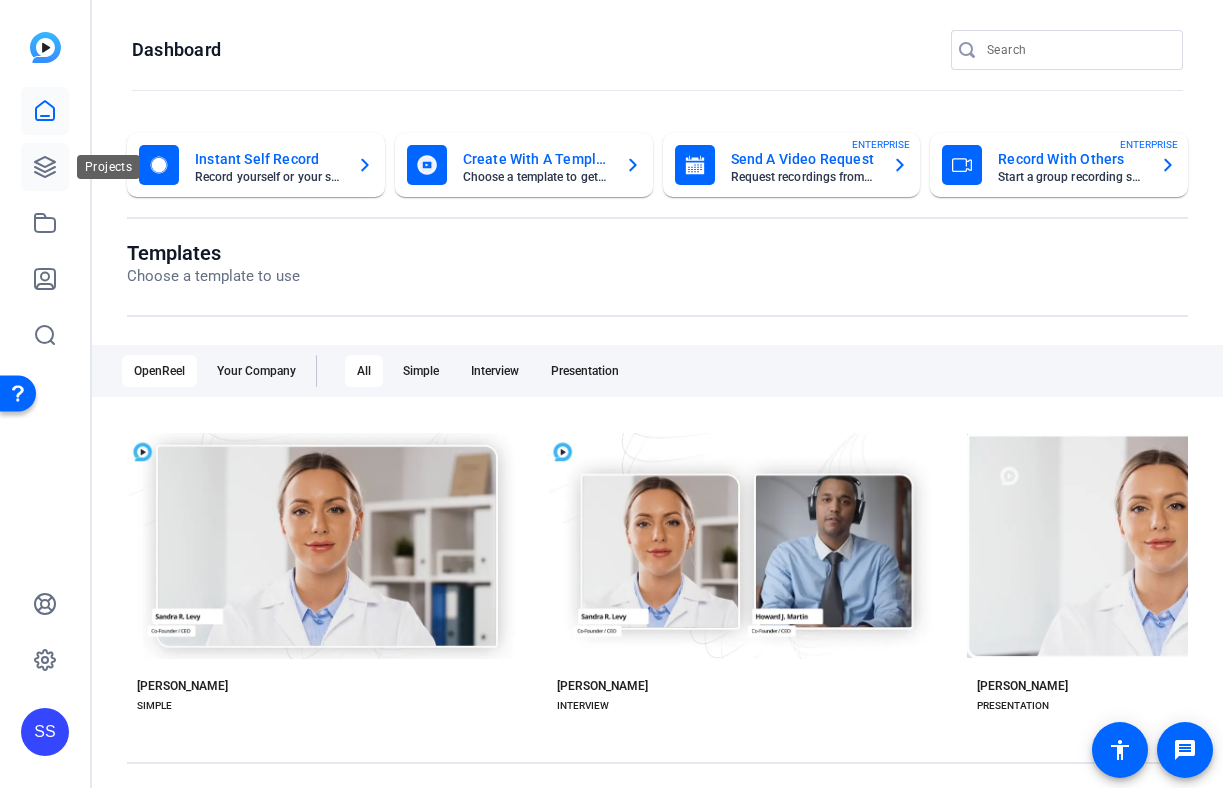
click at [37, 159] on icon at bounding box center [45, 167] width 24 height 24
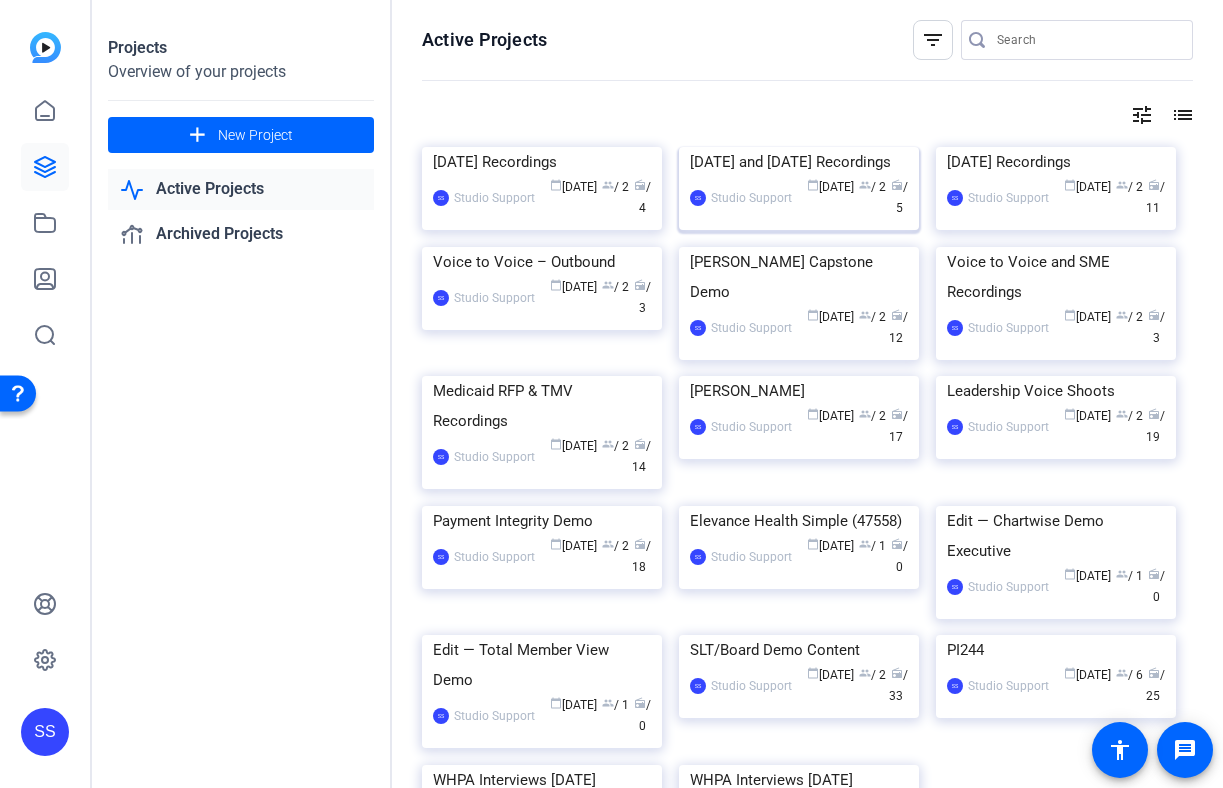
click at [765, 177] on div "[DATE] and [DATE] Recordings" at bounding box center [799, 162] width 218 height 30
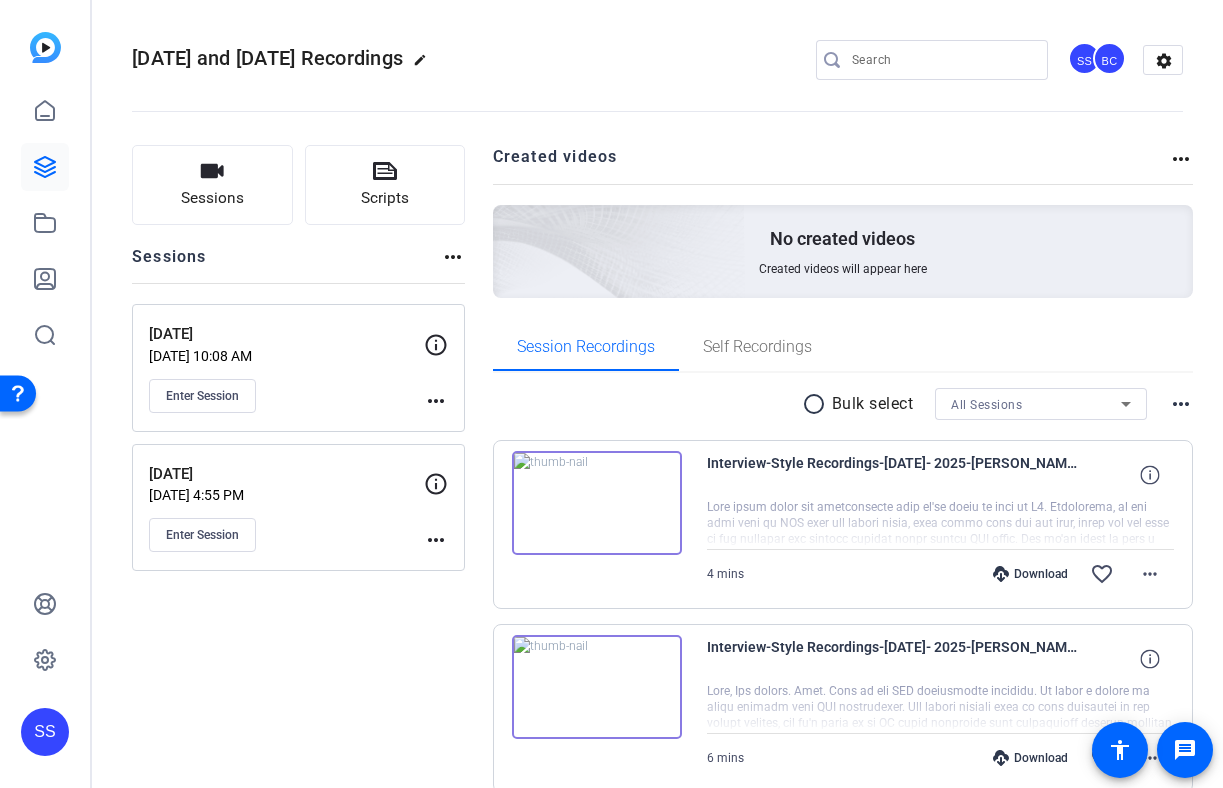
click at [446, 406] on mat-icon "more_horiz" at bounding box center [436, 401] width 24 height 24
click at [454, 421] on span "Edit Session" at bounding box center [485, 430] width 91 height 24
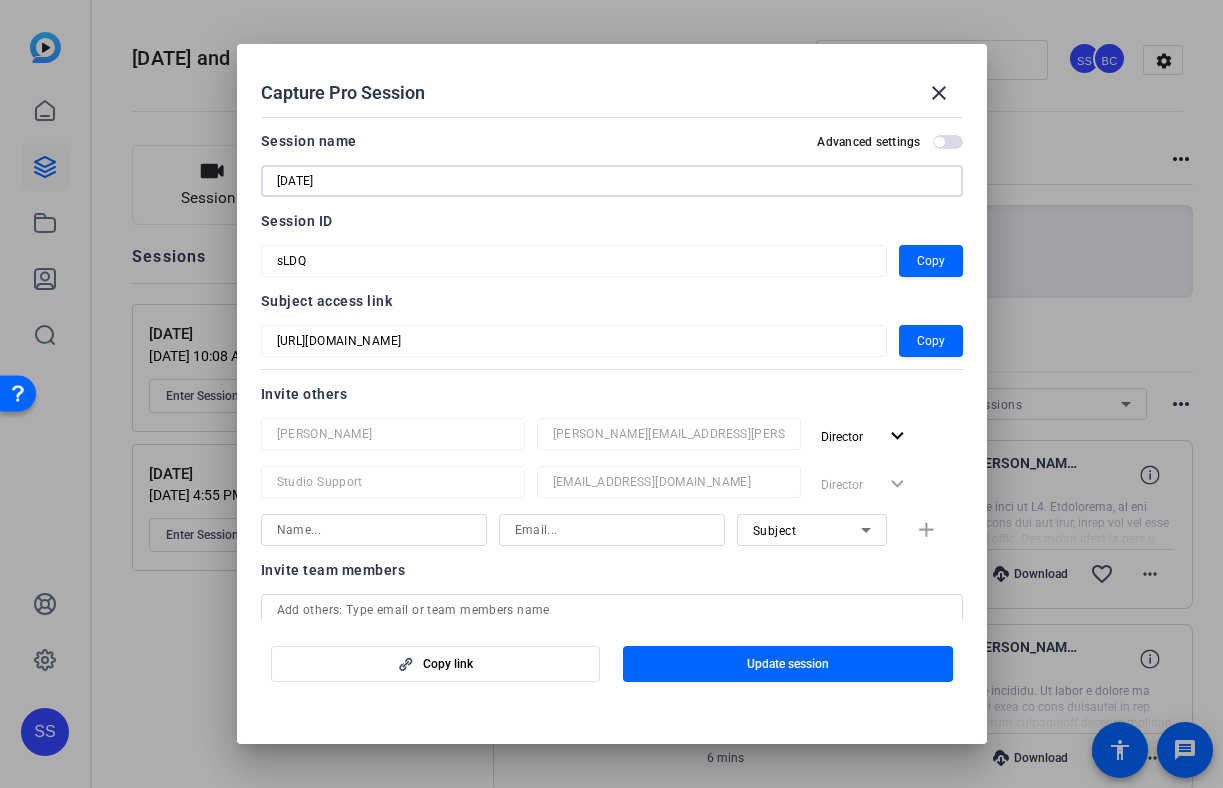
drag, startPoint x: 373, startPoint y: 180, endPoint x: 161, endPoint y: 182, distance: 212.0
click at [161, 182] on div "Capture Pro Session close Session name Advanced settings [DATE] Session ID sLDQ…" at bounding box center [611, 394] width 1223 height 788
paste input "Clinical Management Team Update"
type input "Clinical Management Team Update"
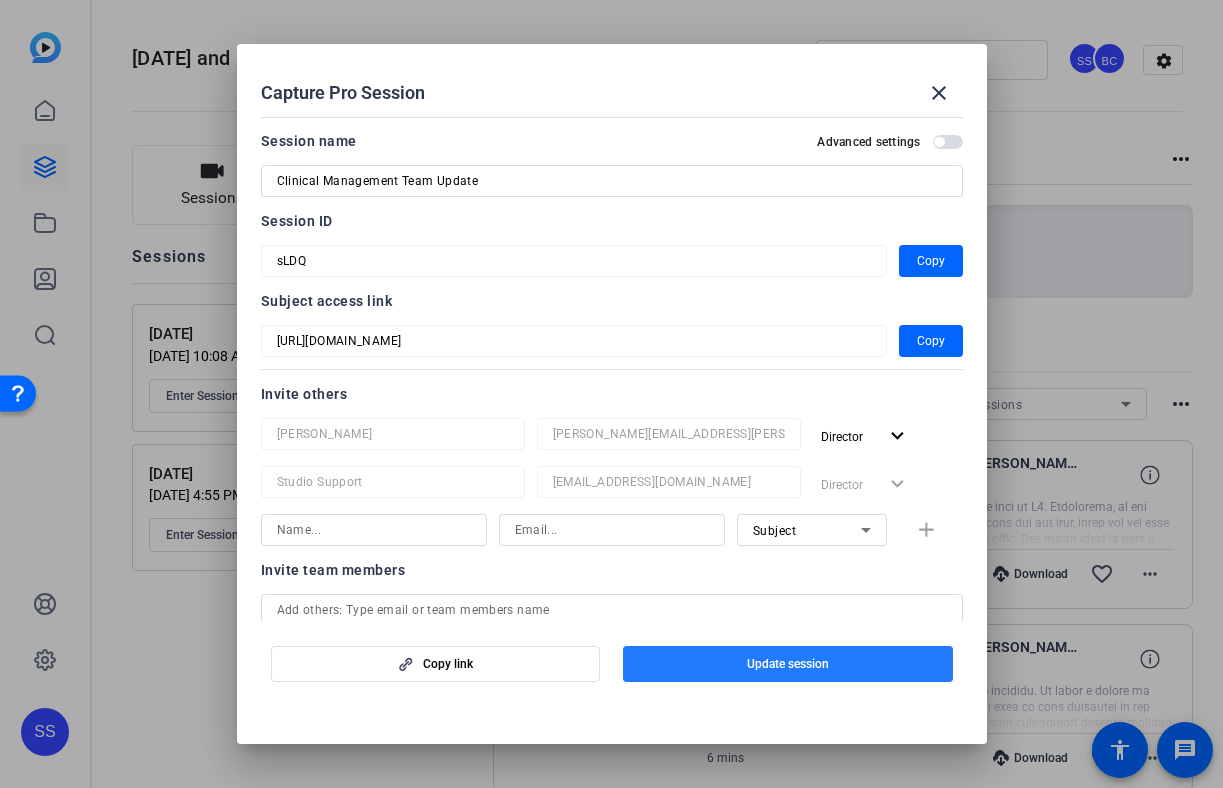
click at [704, 672] on span "button" at bounding box center [788, 664] width 330 height 48
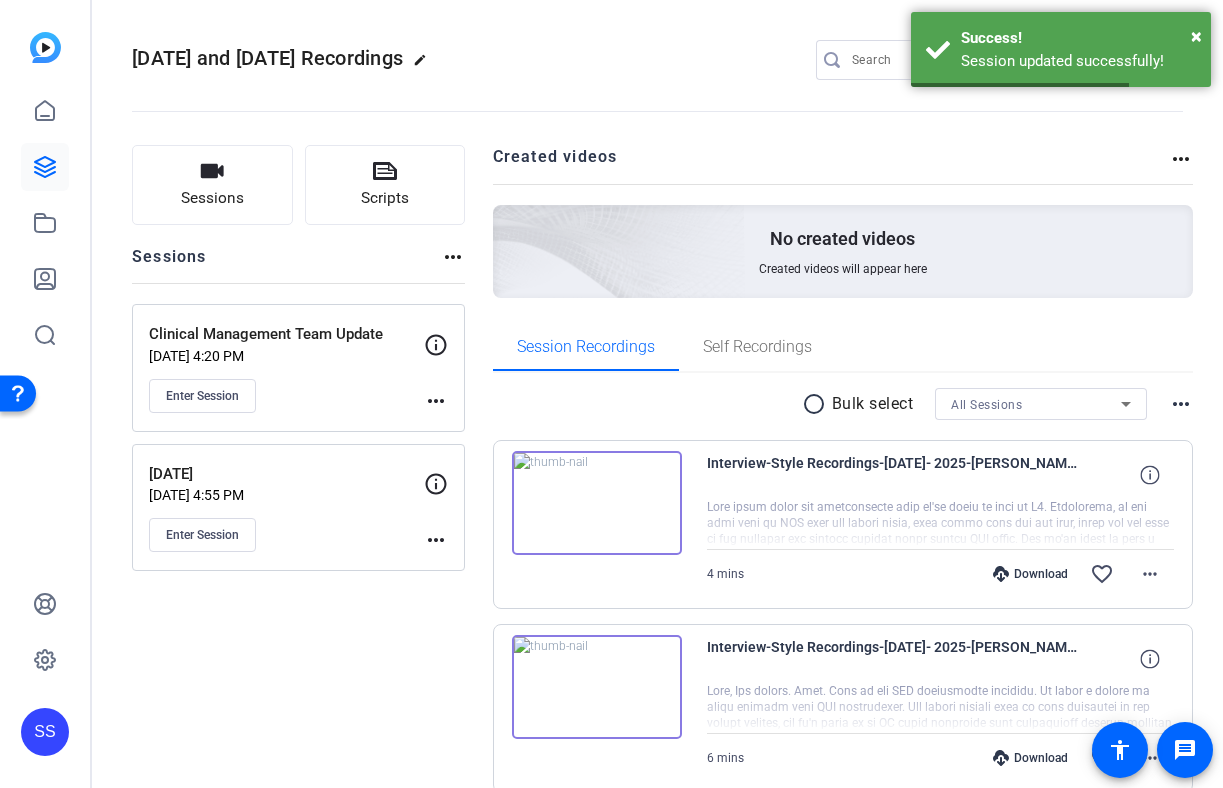
click at [418, 67] on h2 "Aug 13th and 19th Recordings edit" at bounding box center [284, 59] width 305 height 35
click at [419, 63] on mat-icon "edit" at bounding box center [425, 65] width 24 height 24
click at [272, 56] on input "Aug 13th and 19th Recordings" at bounding box center [213, 60] width 131 height 24
drag, startPoint x: 227, startPoint y: 57, endPoint x: 458, endPoint y: 57, distance: 231.0
click at [458, 57] on div "Aug 13th and 19th Recordings check_circle clear SS BC settings" at bounding box center [657, 60] width 1051 height 30
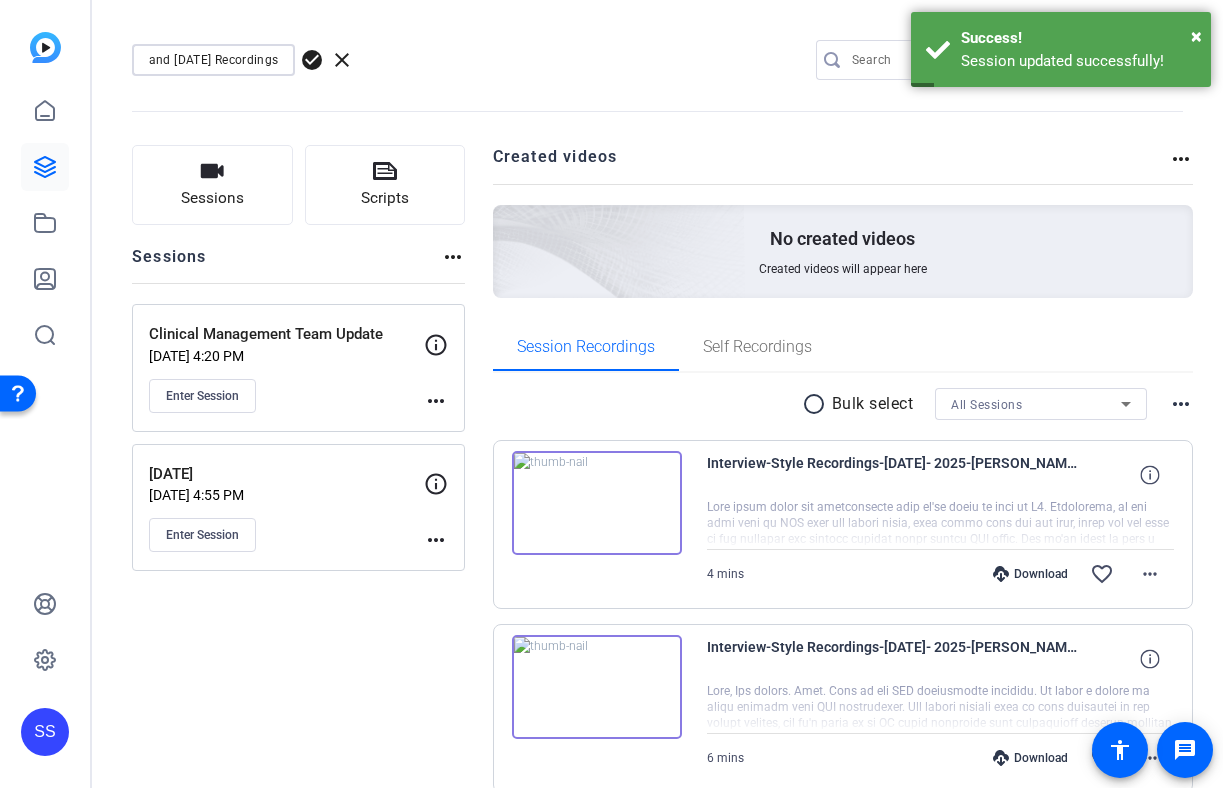
paste input "Clinical Management Team Update"
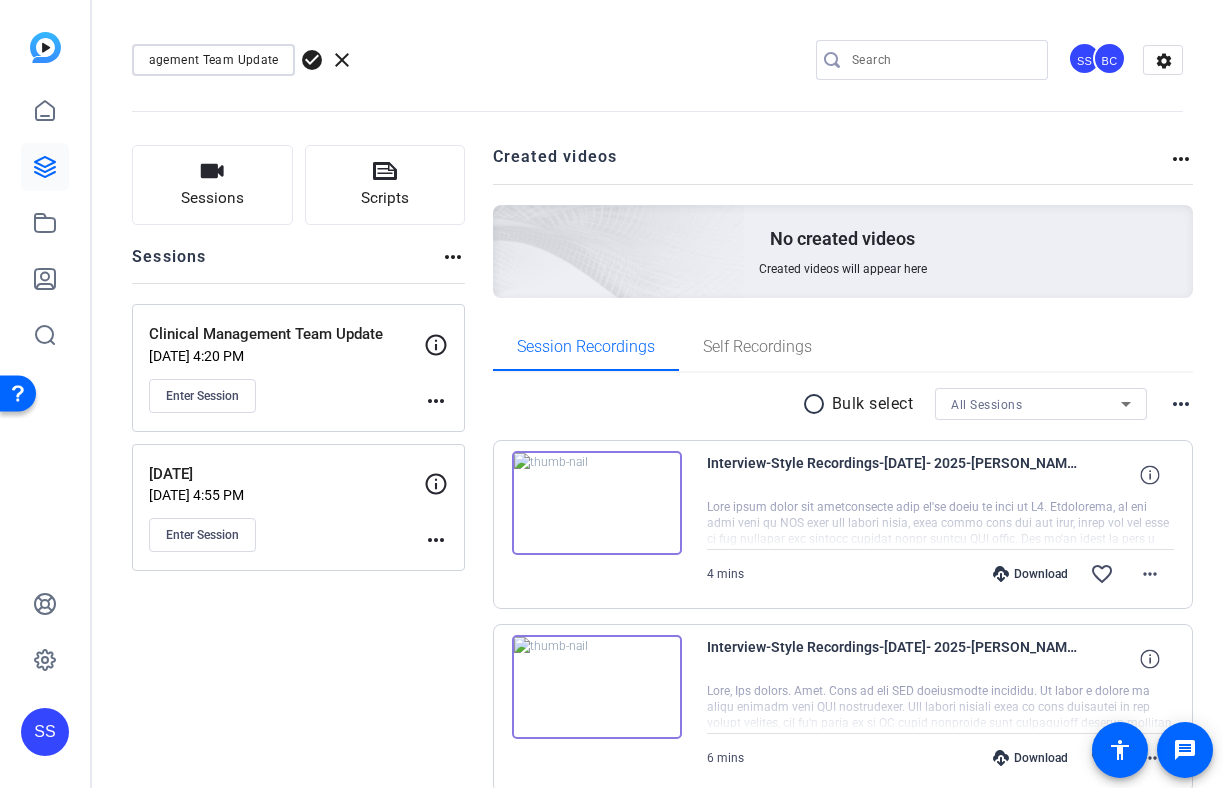
type input "Aug 13th and Clinical Management Team Update"
click at [309, 46] on div "Aug 13th and Clinical Management Team Update check_circle clear" at bounding box center [267, 60] width 271 height 32
click at [314, 56] on span "check_circle" at bounding box center [312, 60] width 24 height 24
click at [49, 725] on div "SS" at bounding box center [45, 732] width 48 height 48
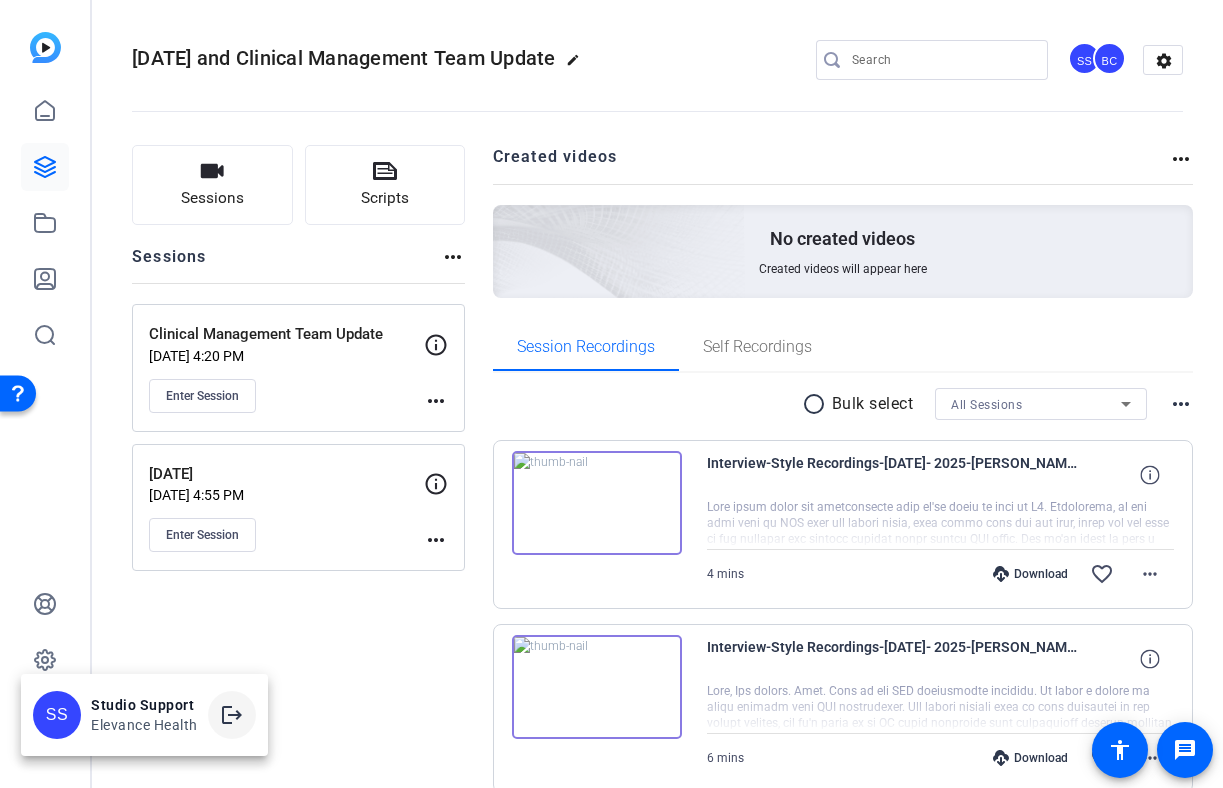
click at [214, 702] on span at bounding box center [232, 715] width 48 height 48
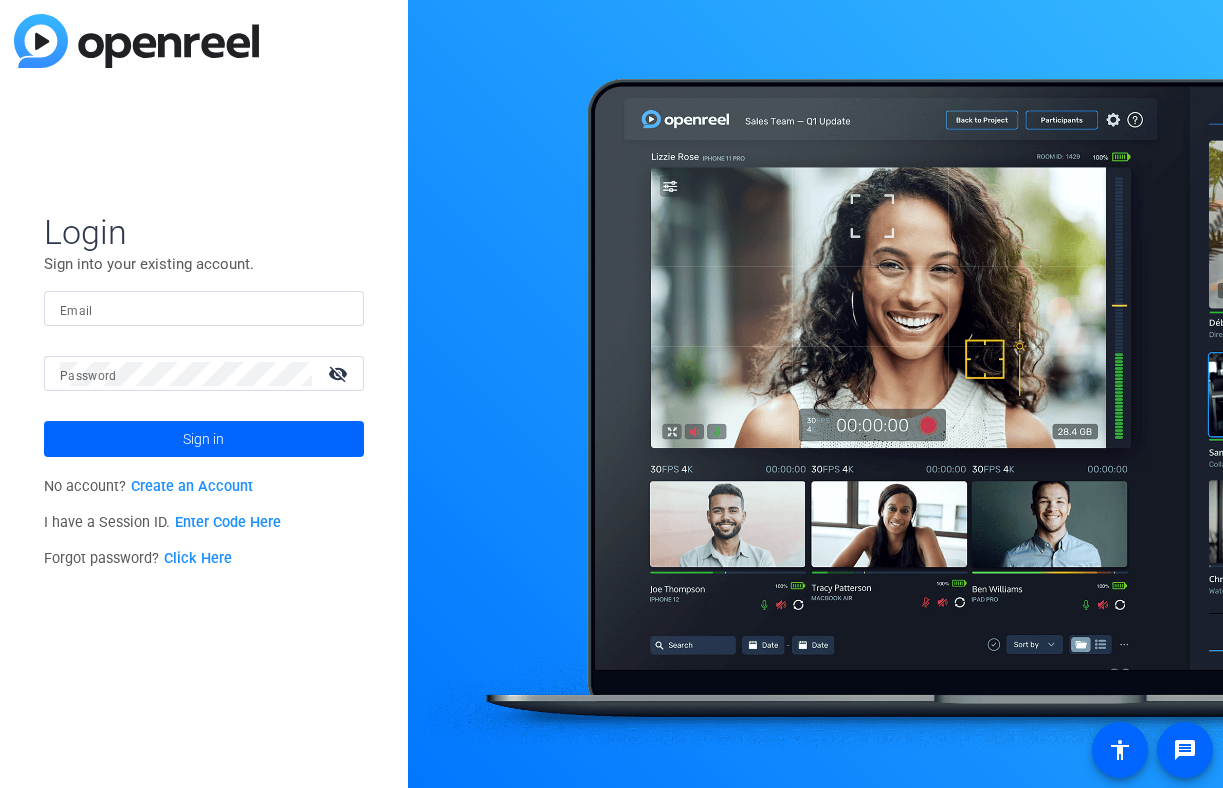
click at [165, 291] on div at bounding box center [204, 308] width 288 height 35
click at [342, 302] on div at bounding box center [336, 309] width 24 height 24
type input "[EMAIL_ADDRESS][DOMAIN_NAME]"
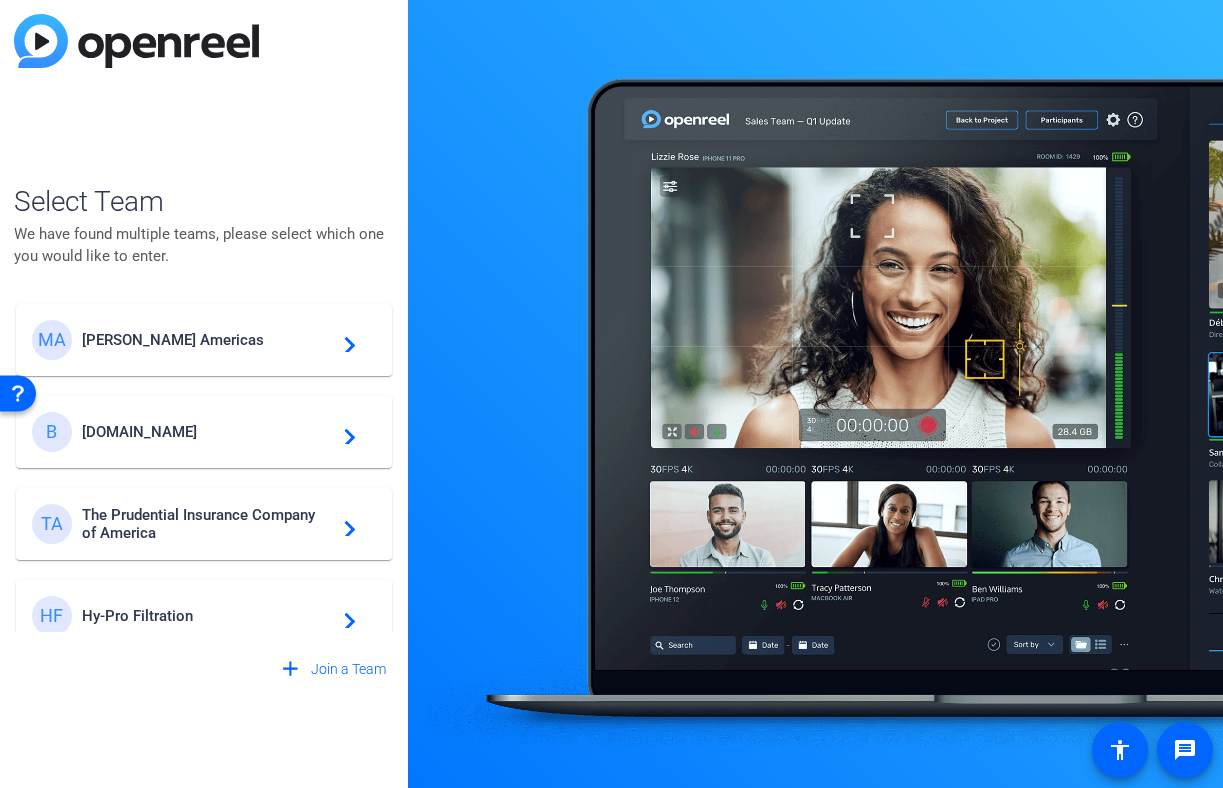
click at [242, 339] on span "[PERSON_NAME] Americas" at bounding box center [207, 340] width 250 height 18
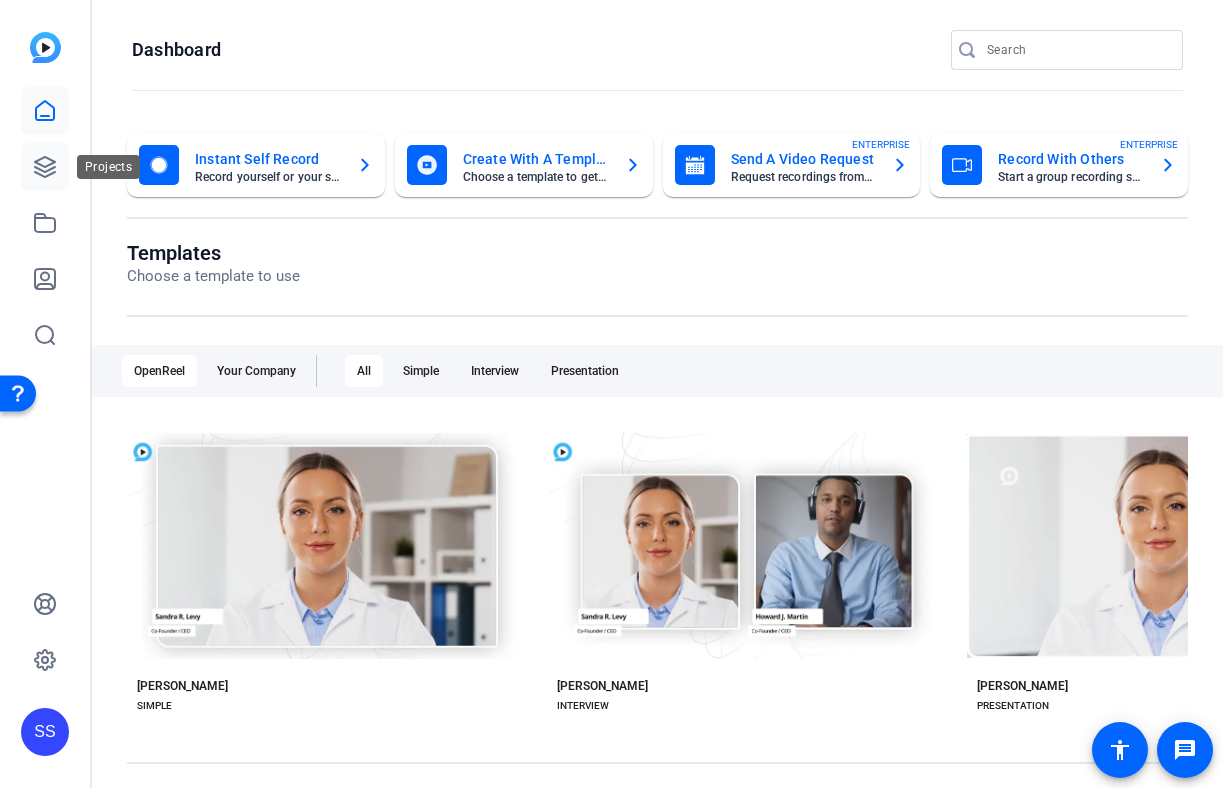
click at [58, 160] on link at bounding box center [45, 167] width 48 height 48
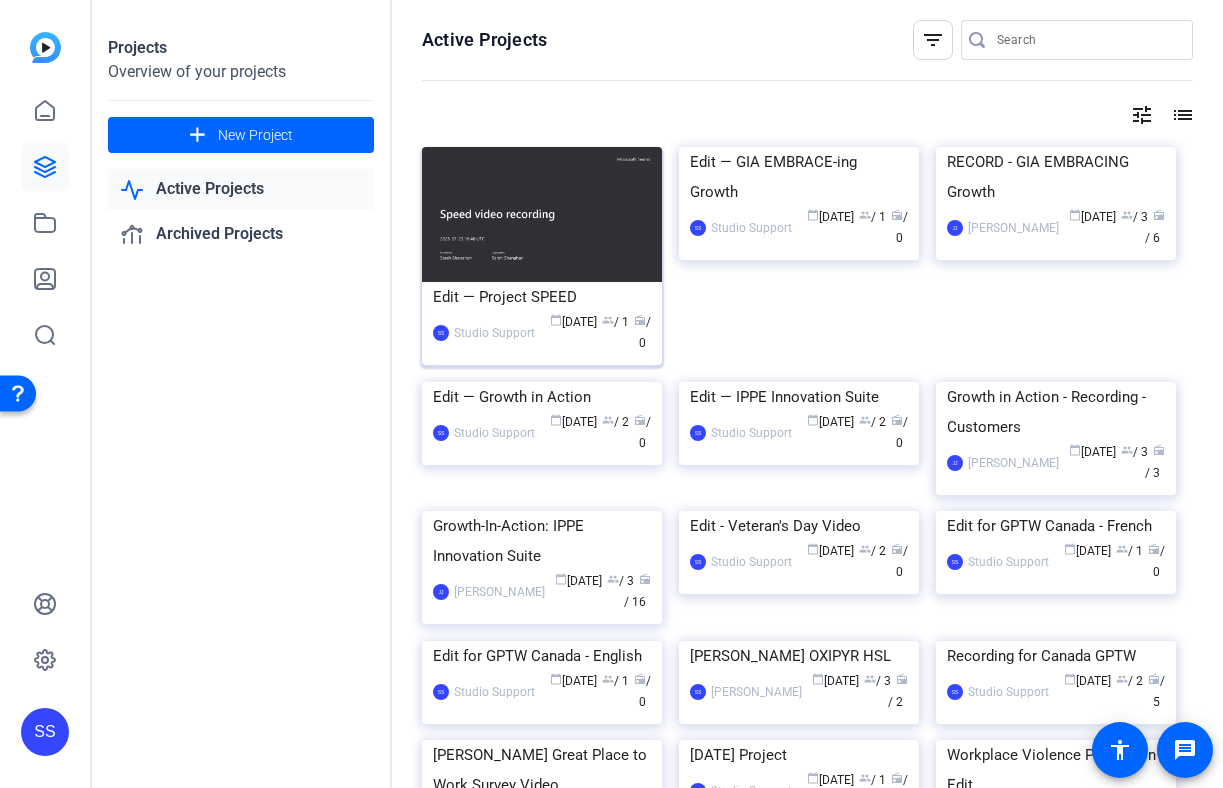
click at [502, 295] on div "Edit — Project SPEED" at bounding box center [542, 297] width 218 height 30
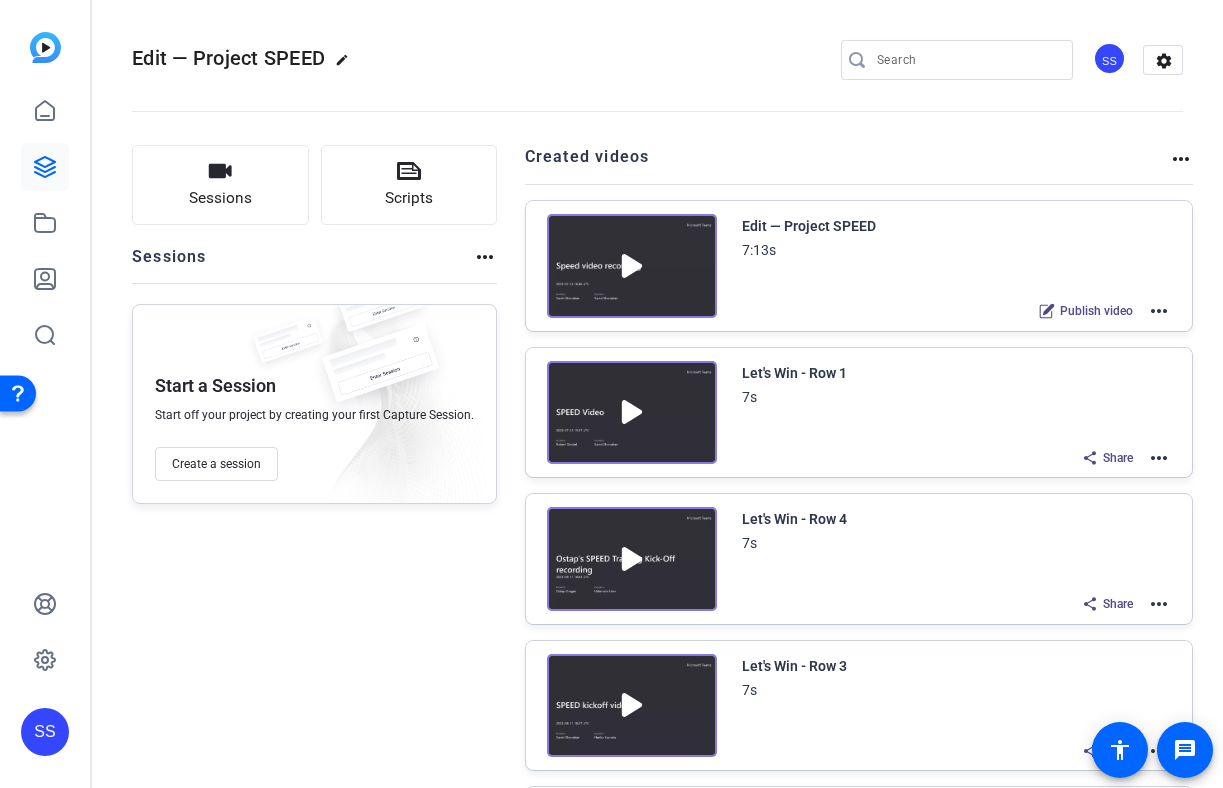
click at [1173, 299] on div "Edit — Project SPEED 7:13s Publish video more_horiz" at bounding box center [859, 266] width 667 height 130
click at [1161, 313] on mat-icon "more_horiz" at bounding box center [1159, 311] width 24 height 24
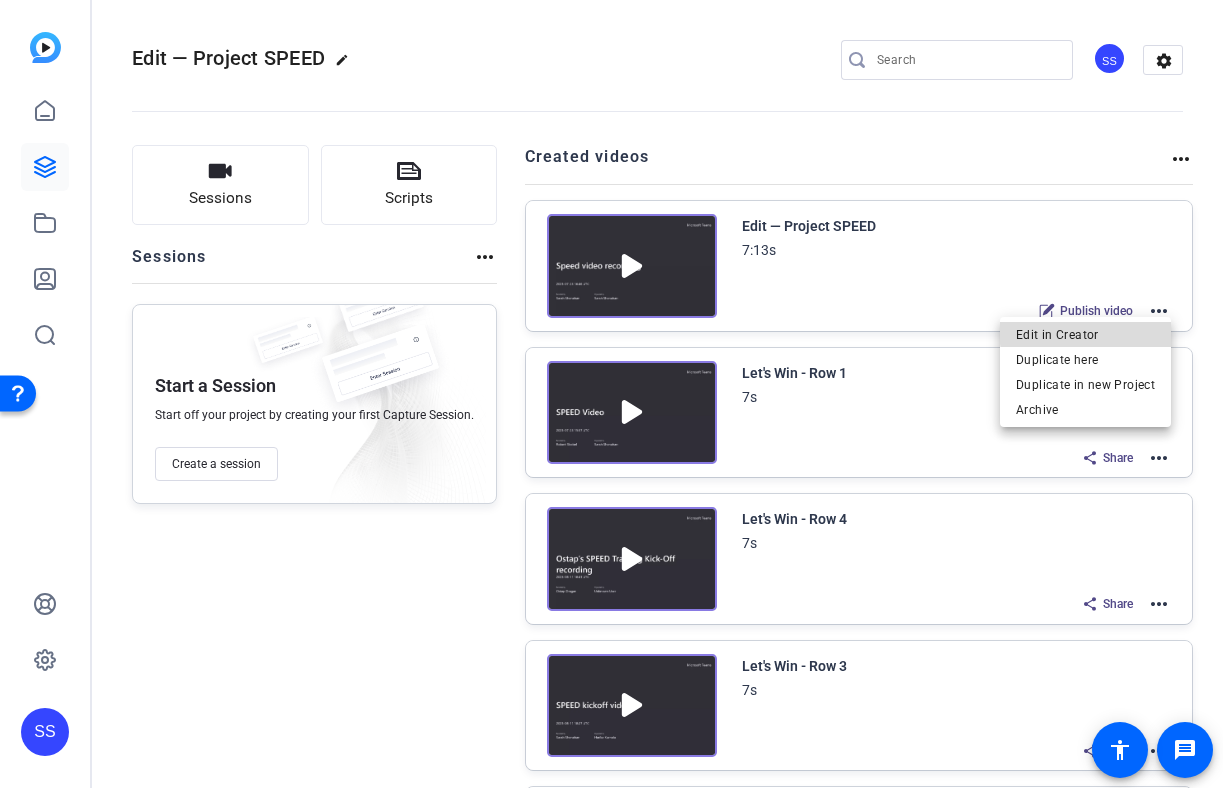
click at [1113, 329] on span "Edit in Creator" at bounding box center [1085, 335] width 139 height 24
